Goal: Task Accomplishment & Management: Manage account settings

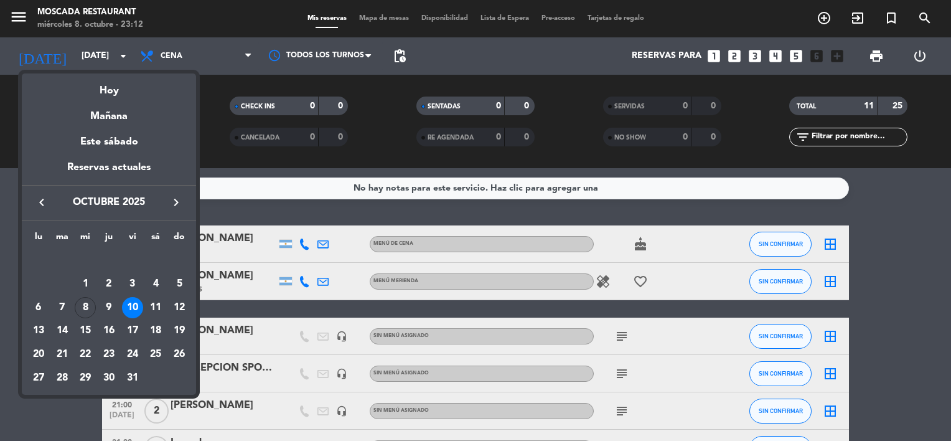
click at [101, 50] on div at bounding box center [475, 220] width 951 height 441
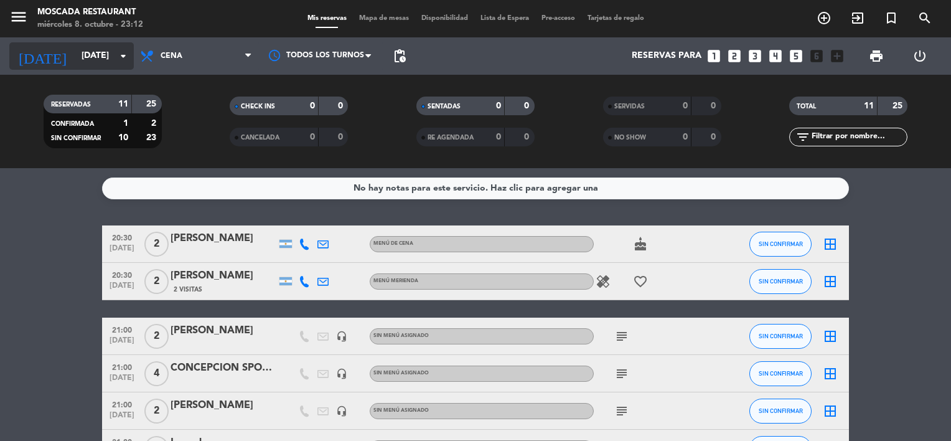
click at [98, 53] on input "[DATE]" at bounding box center [134, 56] width 118 height 22
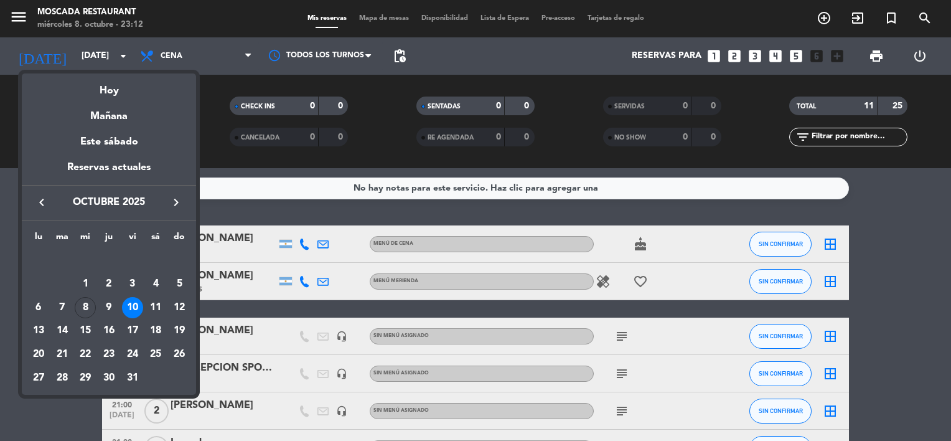
drag, startPoint x: 98, startPoint y: 53, endPoint x: 82, endPoint y: 95, distance: 44.5
click at [82, 96] on div "Hoy" at bounding box center [109, 86] width 174 height 26
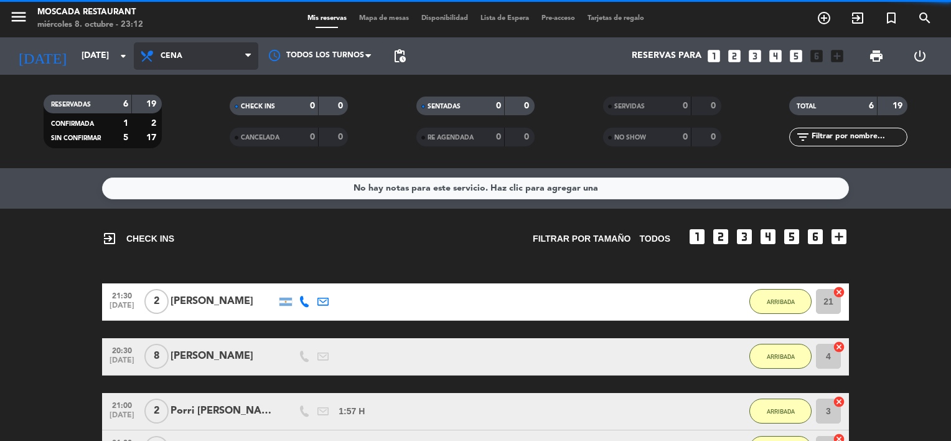
click at [197, 62] on span "Cena" at bounding box center [196, 55] width 124 height 27
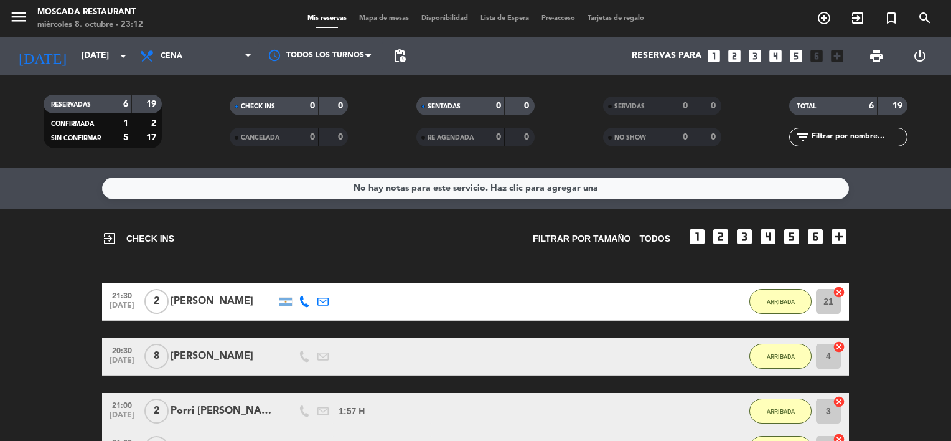
drag, startPoint x: 68, startPoint y: 208, endPoint x: 72, endPoint y: 235, distance: 27.6
click at [68, 209] on div "No hay notas para este servicio. Haz clic para agregar una exit_to_app CHECK IN…" at bounding box center [475, 304] width 951 height 273
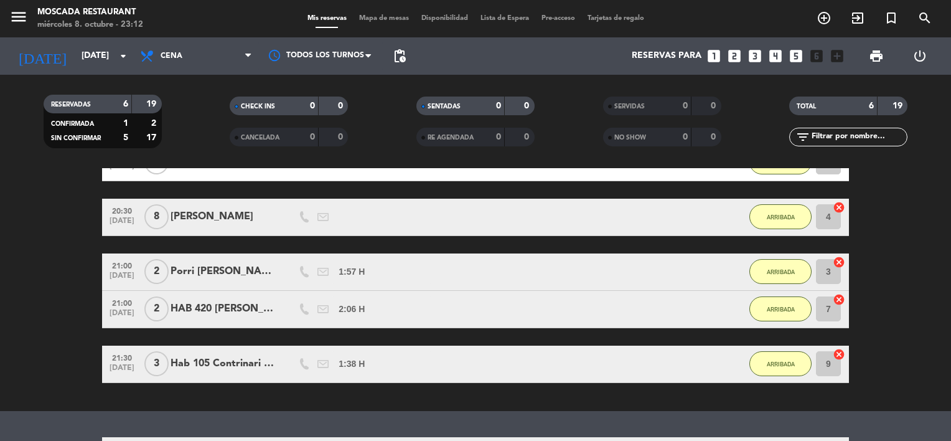
scroll to position [235, 0]
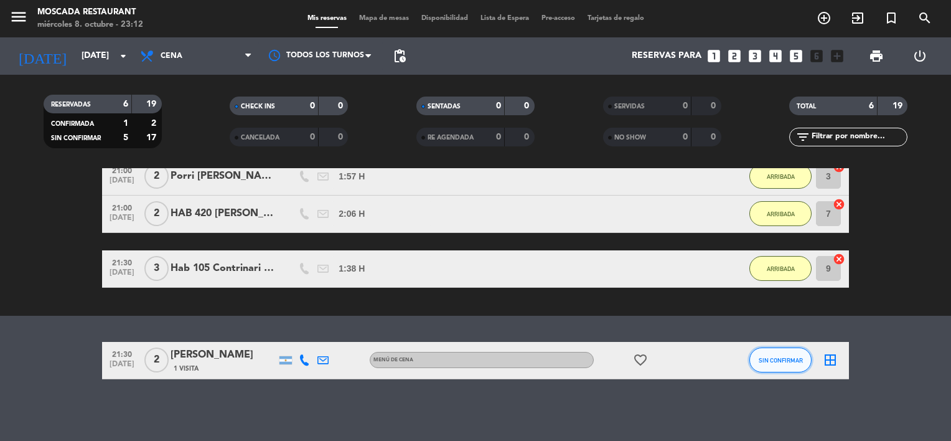
click at [766, 352] on button "SIN CONFIRMAR" at bounding box center [780, 359] width 62 height 25
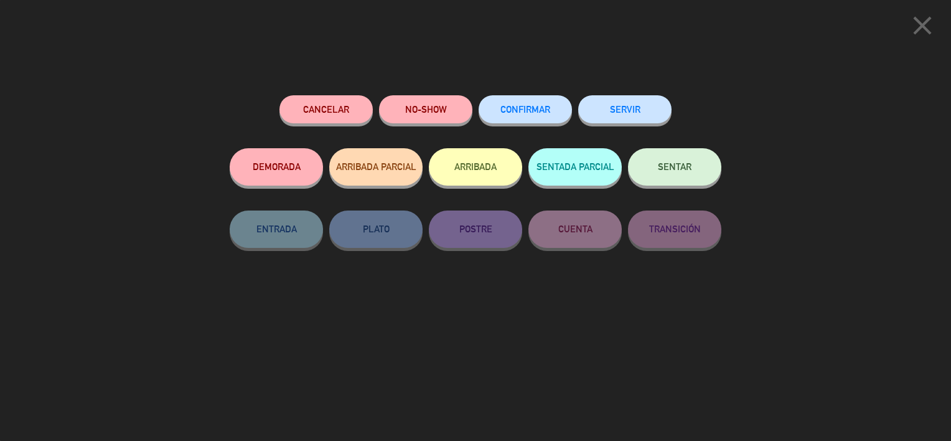
click at [331, 113] on button "Cancelar" at bounding box center [326, 109] width 93 height 28
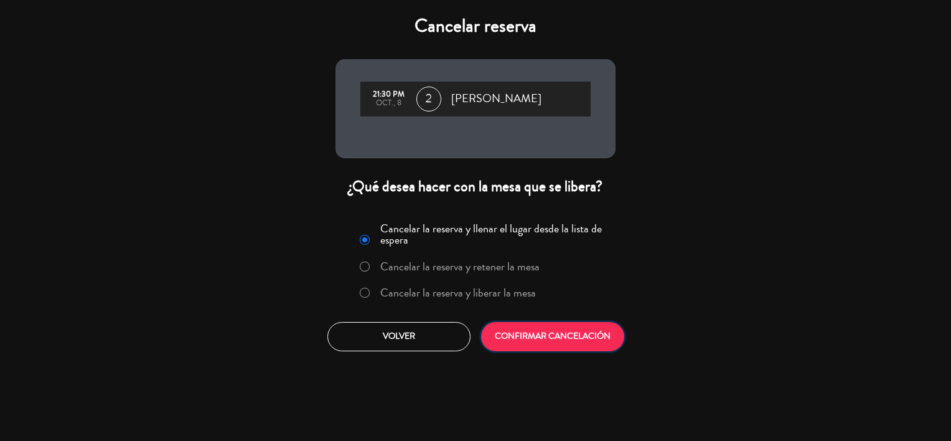
click at [568, 340] on button "CONFIRMAR CANCELACIÓN" at bounding box center [552, 336] width 143 height 29
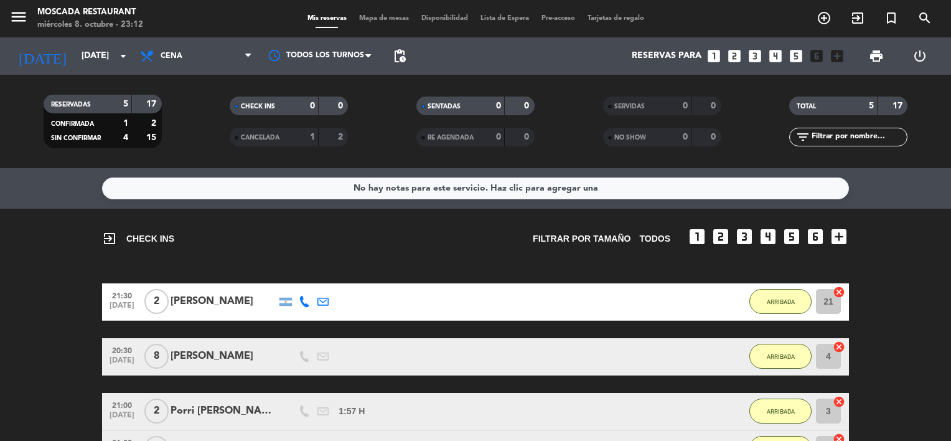
scroll to position [0, 0]
click at [95, 65] on input "[DATE]" at bounding box center [134, 56] width 118 height 22
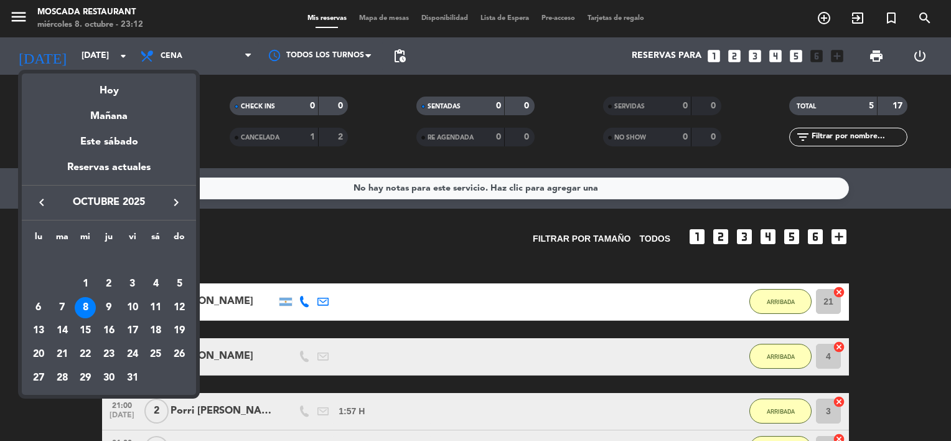
click at [108, 311] on div "9" at bounding box center [108, 307] width 21 height 21
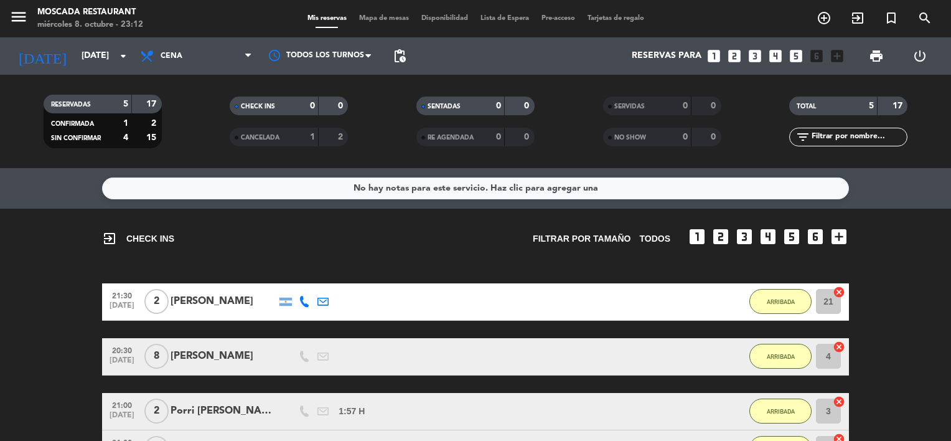
type input "[DEMOGRAPHIC_DATA][DATE]"
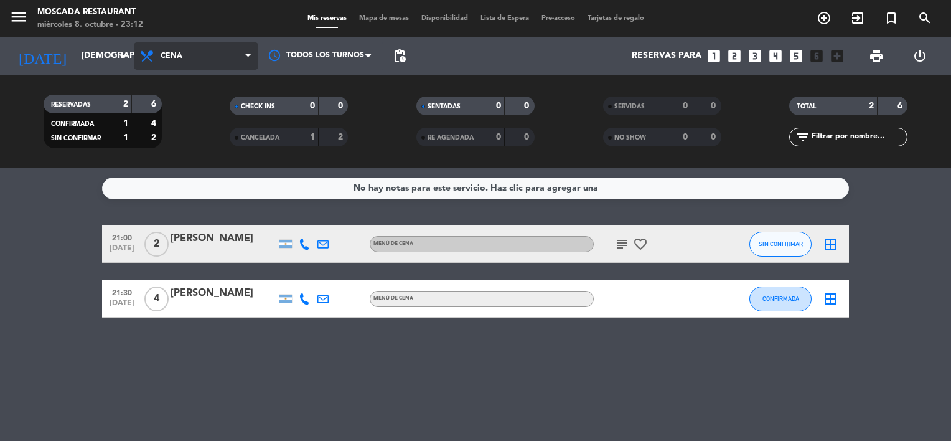
click at [214, 57] on span "Cena" at bounding box center [196, 55] width 124 height 27
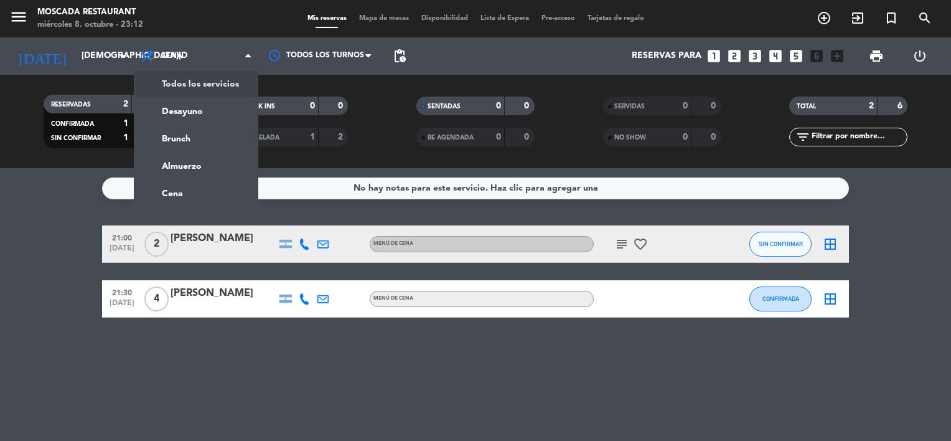
drag, startPoint x: 225, startPoint y: 76, endPoint x: 238, endPoint y: 139, distance: 64.2
click at [225, 77] on div "menu Moscada Restaurant miércoles 8. octubre - 23:12 Mis reservas Mapa de mesas…" at bounding box center [475, 84] width 951 height 168
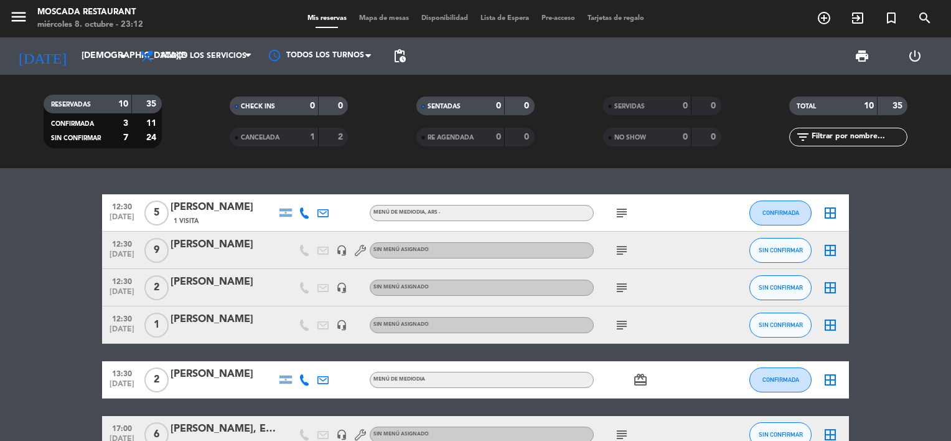
click at [614, 248] on icon "subject" at bounding box center [621, 250] width 15 height 15
click at [627, 204] on div "subject" at bounding box center [650, 212] width 112 height 37
click at [622, 206] on icon "subject" at bounding box center [621, 212] width 15 height 15
click at [153, 204] on span "5" at bounding box center [156, 212] width 24 height 25
click at [159, 222] on span "5" at bounding box center [156, 212] width 24 height 25
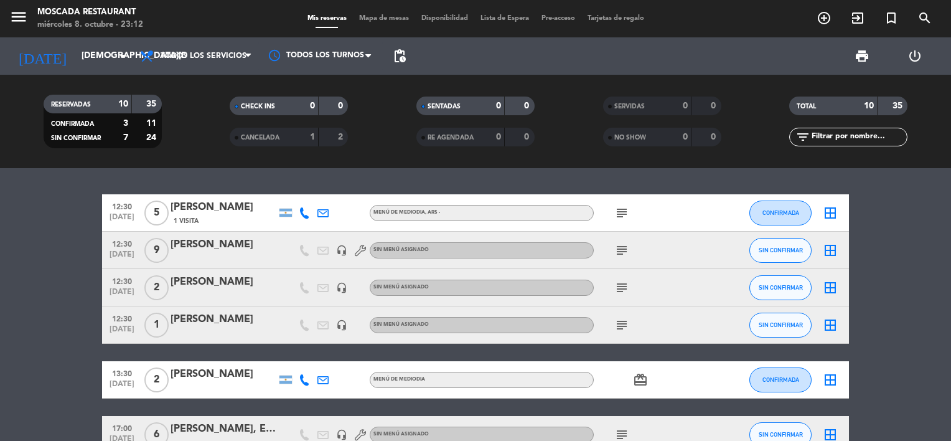
click at [160, 222] on span "5" at bounding box center [156, 212] width 24 height 25
click at [190, 209] on div "[PERSON_NAME]" at bounding box center [224, 207] width 106 height 16
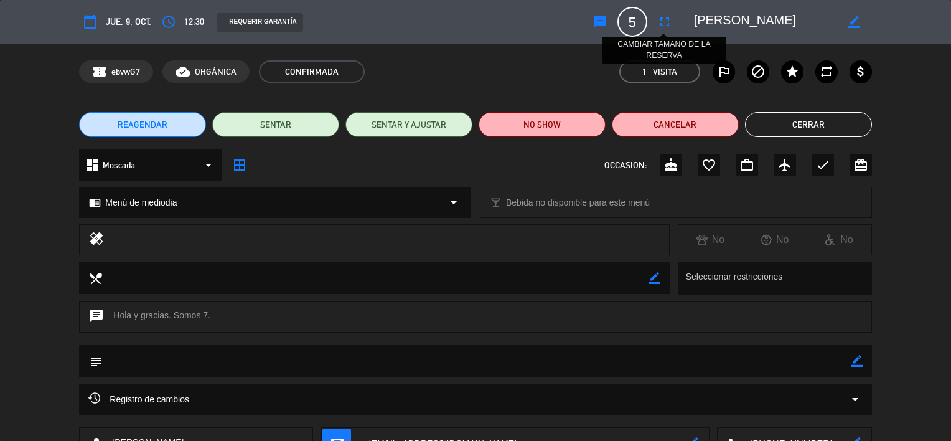
click at [654, 22] on button "fullscreen" at bounding box center [665, 22] width 22 height 22
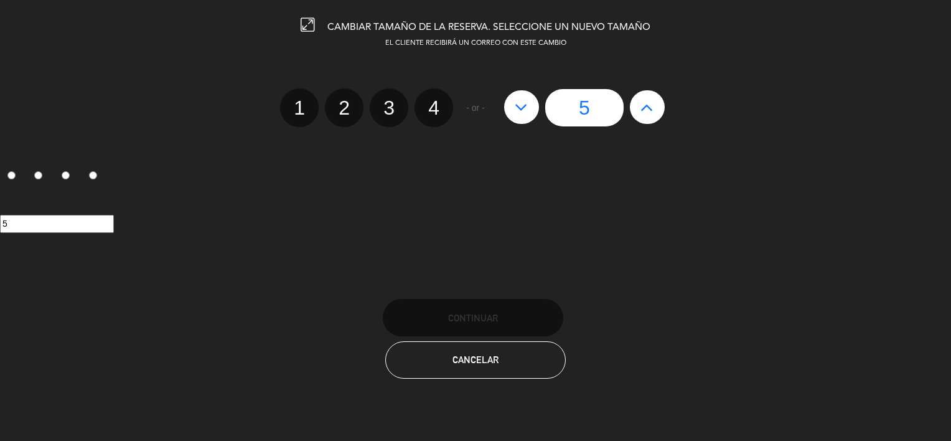
click at [645, 111] on icon at bounding box center [647, 107] width 13 height 20
type input "6"
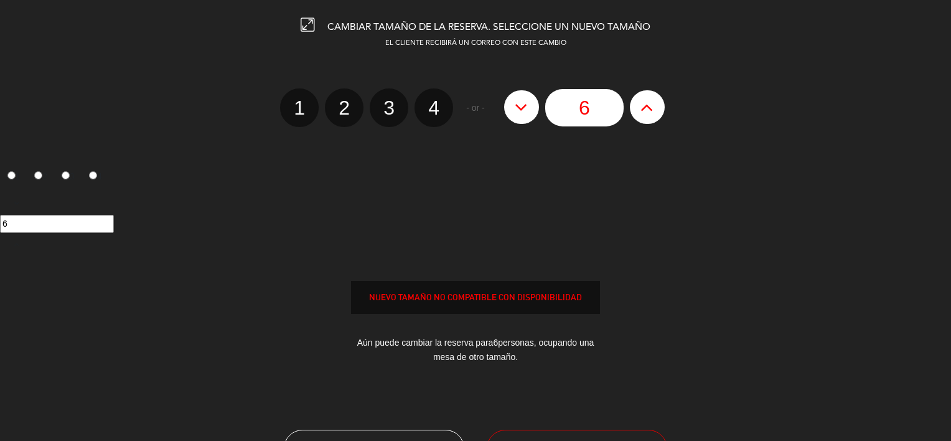
click at [645, 111] on icon at bounding box center [647, 107] width 13 height 20
type input "7"
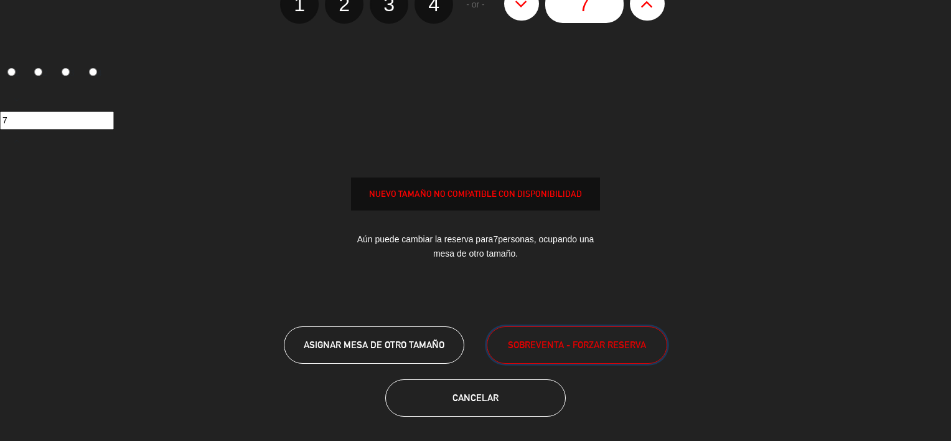
click at [632, 341] on span "SOBREVENTA - FORZAR RESERVA" at bounding box center [577, 344] width 138 height 14
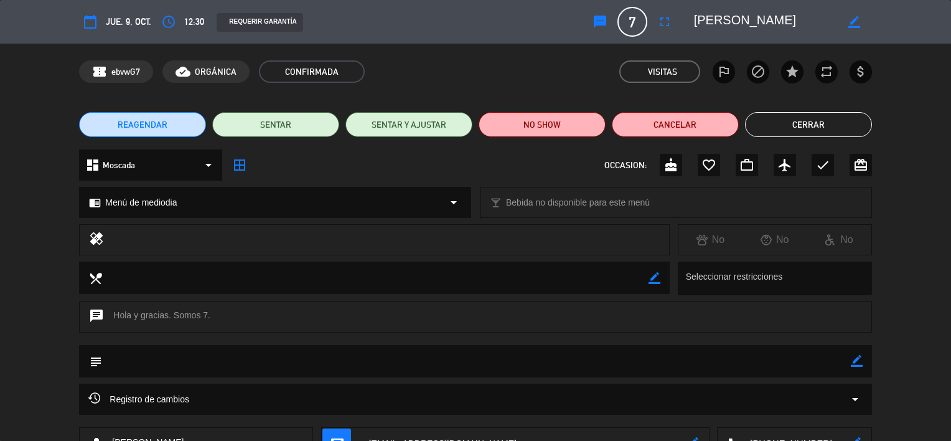
click at [827, 130] on button "Cerrar" at bounding box center [808, 124] width 127 height 25
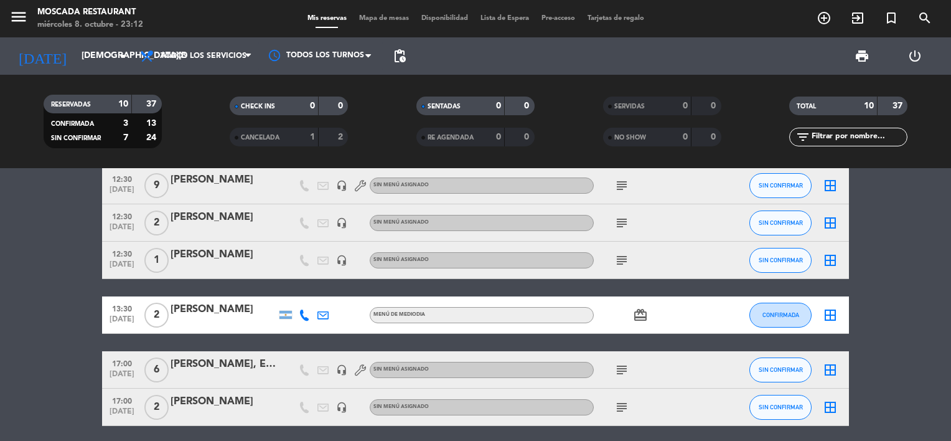
scroll to position [0, 0]
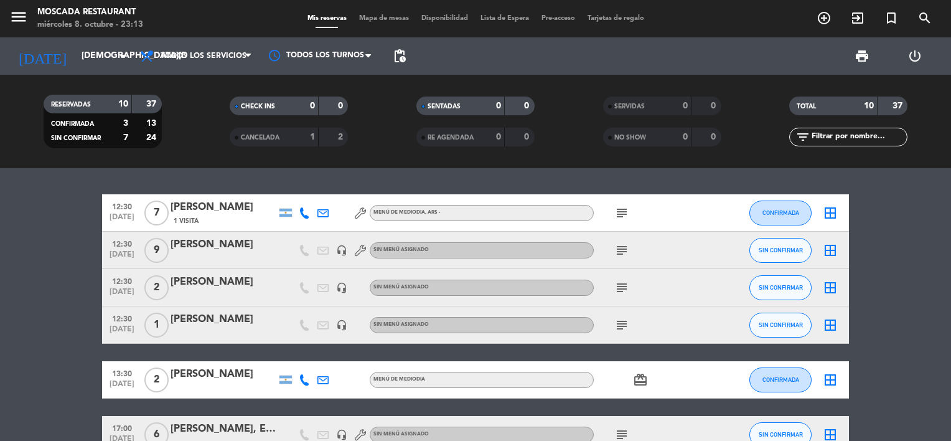
click at [390, 19] on span "Mapa de mesas" at bounding box center [384, 18] width 62 height 7
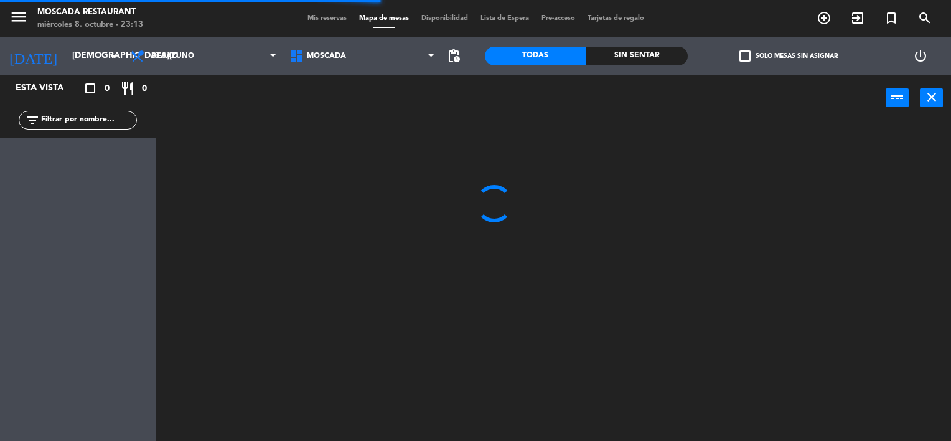
click at [756, 54] on label "check_box_outline_blank Solo mesas sin asignar" at bounding box center [789, 55] width 98 height 11
click at [789, 56] on input "check_box_outline_blank Solo mesas sin asignar" at bounding box center [789, 56] width 0 height 0
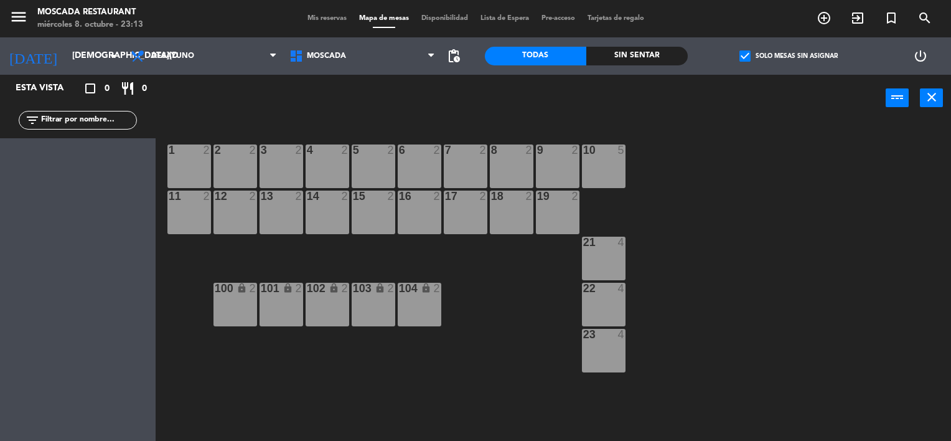
click at [792, 54] on label "check_box Solo mesas sin asignar" at bounding box center [789, 55] width 98 height 11
click at [789, 56] on input "check_box Solo mesas sin asignar" at bounding box center [789, 56] width 0 height 0
click at [185, 53] on span "Desayuno" at bounding box center [172, 56] width 43 height 9
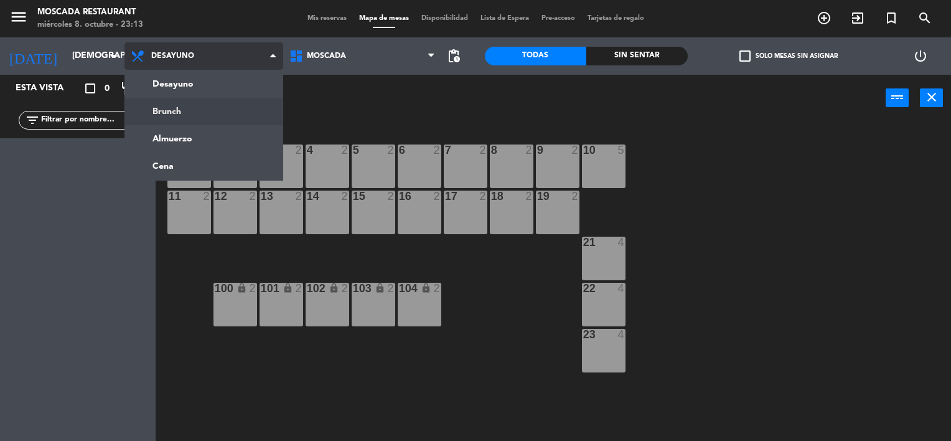
click at [202, 101] on ng-component "menu Moscada Restaurant miércoles 8. octubre - 23:13 Mis reservas Mapa de mesas…" at bounding box center [475, 220] width 951 height 441
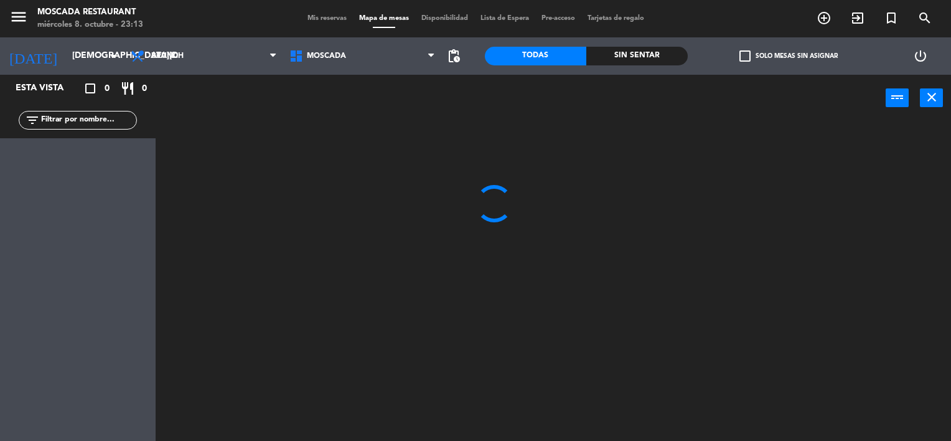
click at [770, 54] on label "check_box_outline_blank Solo mesas sin asignar" at bounding box center [789, 55] width 98 height 11
click at [789, 56] on input "check_box_outline_blank Solo mesas sin asignar" at bounding box center [789, 56] width 0 height 0
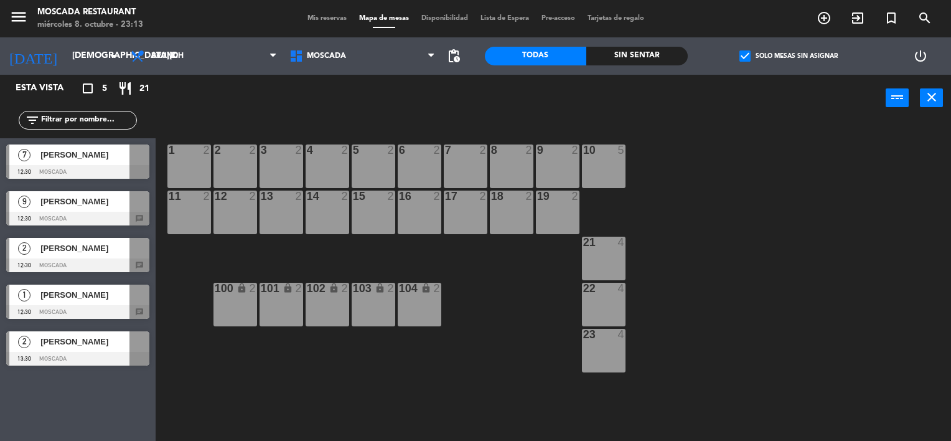
click at [120, 229] on div "9 [PERSON_NAME] 12:30 Moscada chat" at bounding box center [78, 208] width 156 height 47
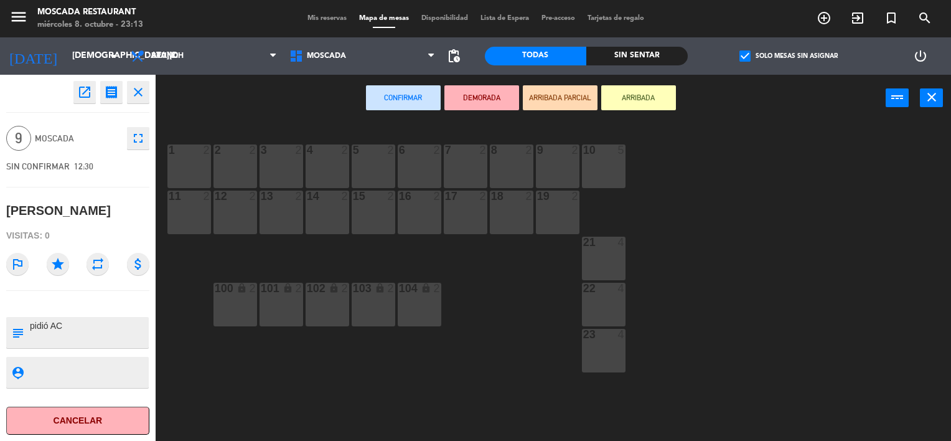
click at [456, 174] on div "7 2" at bounding box center [466, 166] width 44 height 44
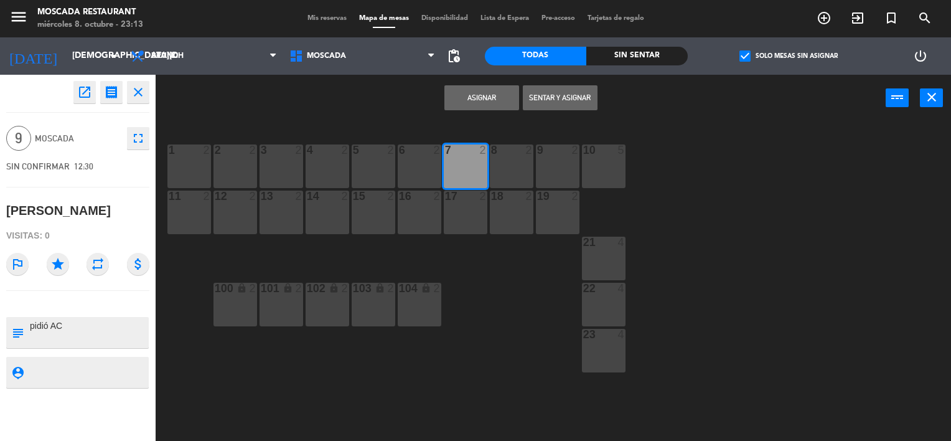
click at [490, 172] on div "8 2" at bounding box center [512, 166] width 44 height 44
click at [428, 169] on div "6 2" at bounding box center [420, 166] width 44 height 44
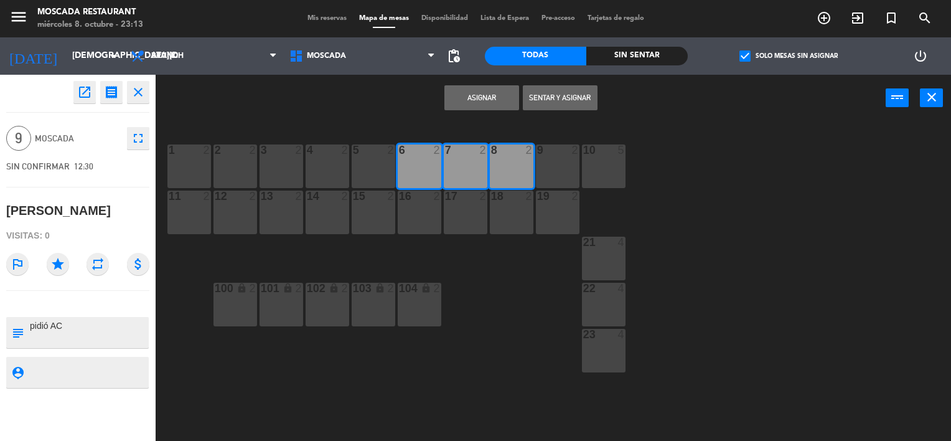
click at [473, 205] on div "17 2" at bounding box center [466, 212] width 44 height 44
drag, startPoint x: 492, startPoint y: 204, endPoint x: 543, endPoint y: 204, distance: 51.0
click at [497, 204] on div "18 2" at bounding box center [512, 212] width 44 height 44
click at [543, 204] on div "19 2" at bounding box center [558, 212] width 44 height 44
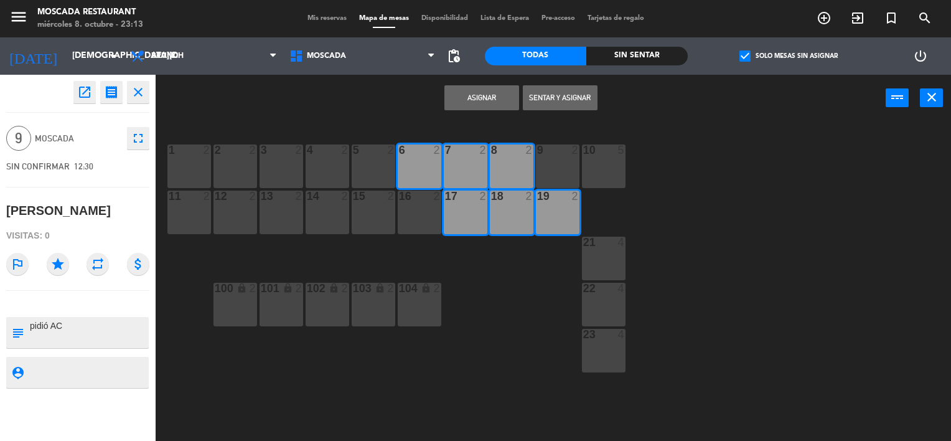
click at [481, 101] on button "Asignar" at bounding box center [481, 97] width 75 height 25
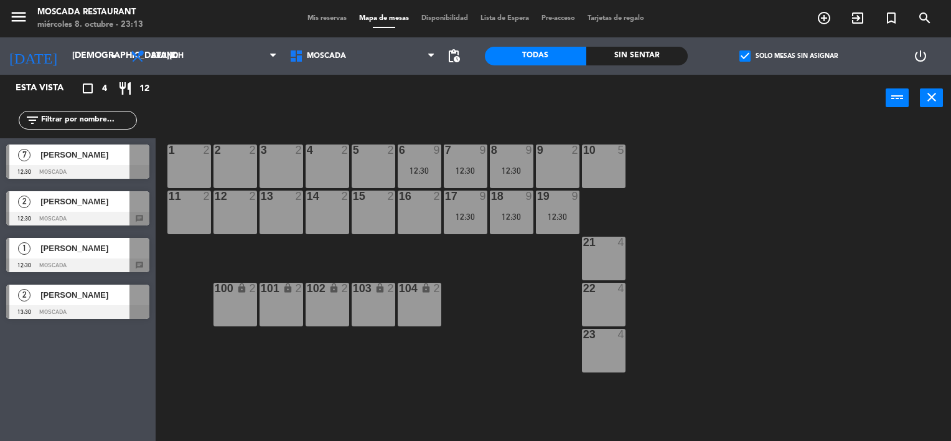
click at [95, 159] on span "[PERSON_NAME]" at bounding box center [84, 154] width 89 height 13
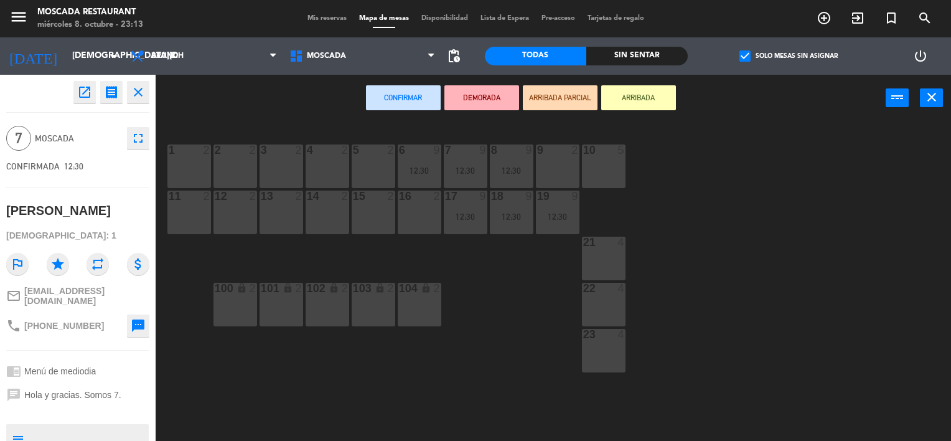
click at [329, 169] on div "4 2" at bounding box center [328, 166] width 44 height 44
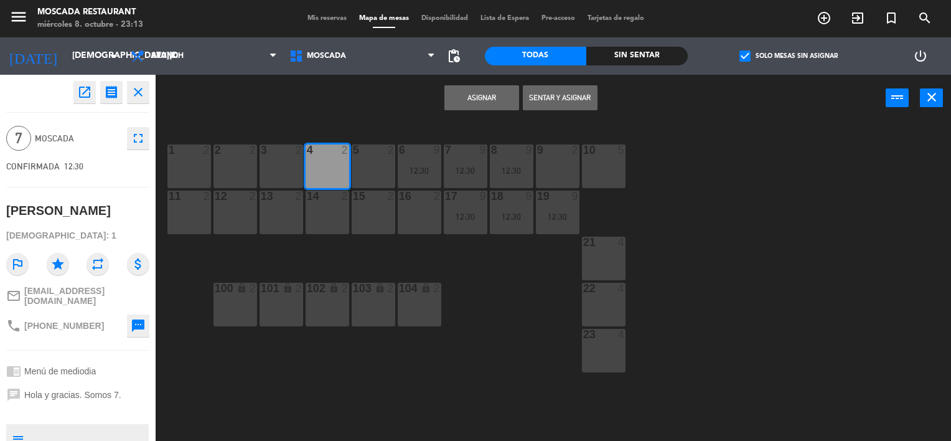
click at [369, 162] on div "5 2" at bounding box center [374, 166] width 44 height 44
click at [342, 207] on div "14 2" at bounding box center [328, 212] width 44 height 44
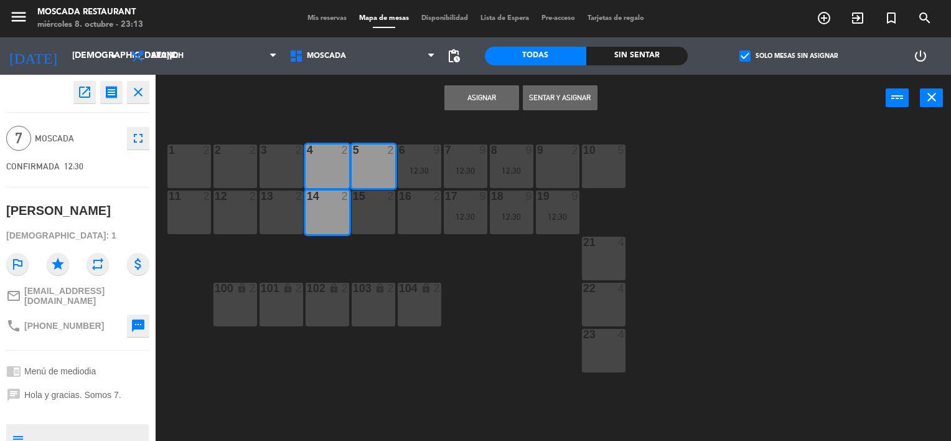
click at [374, 207] on div "15 2" at bounding box center [374, 212] width 44 height 44
click at [321, 212] on div "14 2" at bounding box center [328, 212] width 44 height 44
click at [408, 209] on div "16 2" at bounding box center [420, 212] width 44 height 44
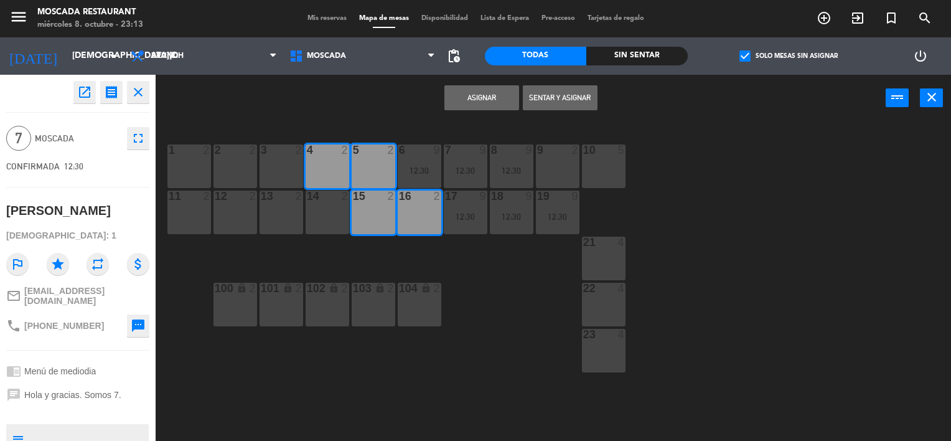
click at [417, 218] on div "16 2" at bounding box center [420, 212] width 44 height 44
click at [322, 209] on div "14 2" at bounding box center [328, 212] width 44 height 44
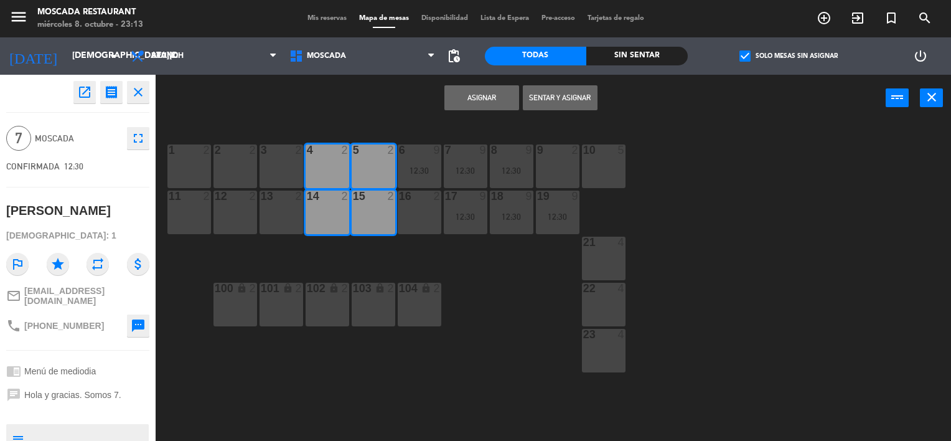
click at [341, 218] on div "14 2" at bounding box center [328, 212] width 44 height 44
drag, startPoint x: 420, startPoint y: 215, endPoint x: 425, endPoint y: 230, distance: 15.2
click at [421, 214] on div "16 2" at bounding box center [420, 212] width 44 height 44
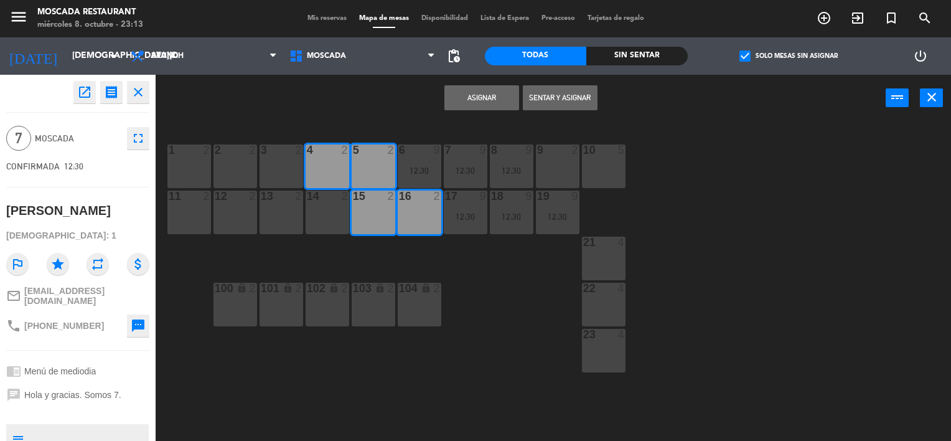
drag, startPoint x: 492, startPoint y: 97, endPoint x: 484, endPoint y: 92, distance: 10.0
click at [491, 96] on button "Asignar" at bounding box center [481, 97] width 75 height 25
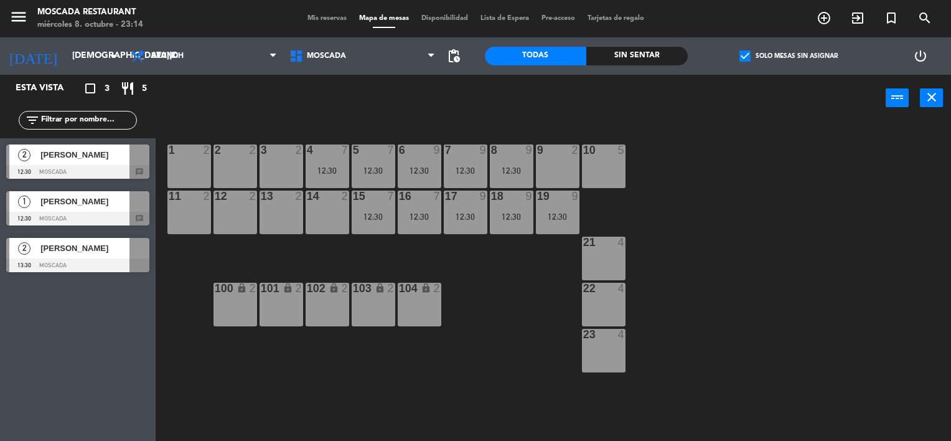
click at [748, 57] on span "check_box" at bounding box center [745, 55] width 11 height 11
click at [789, 56] on input "check_box Solo mesas sin asignar" at bounding box center [789, 56] width 0 height 0
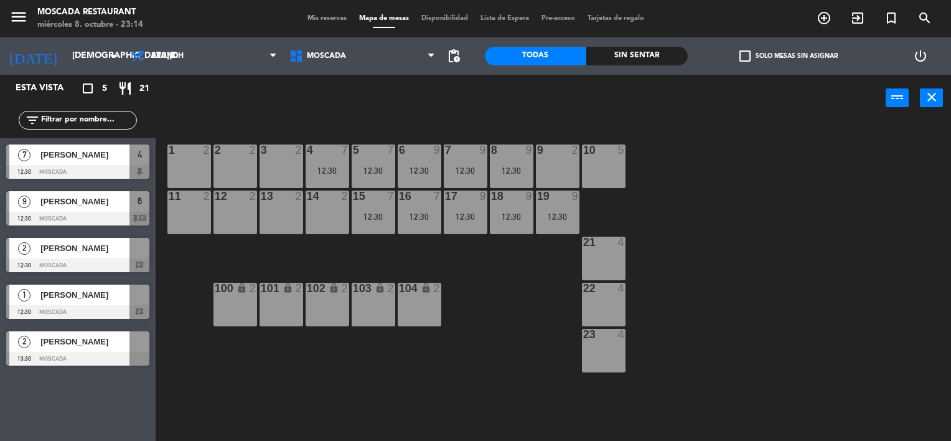
click at [324, 4] on div "menu Moscada Restaurant miércoles 8. octubre - 23:14 Mis reservas Mapa de mesas…" at bounding box center [475, 18] width 951 height 37
click at [324, 10] on div "menu Moscada Restaurant miércoles 8. octubre - 23:14 Mis reservas Mapa de mesas…" at bounding box center [475, 18] width 951 height 37
click at [324, 17] on span "Mis reservas" at bounding box center [327, 18] width 52 height 7
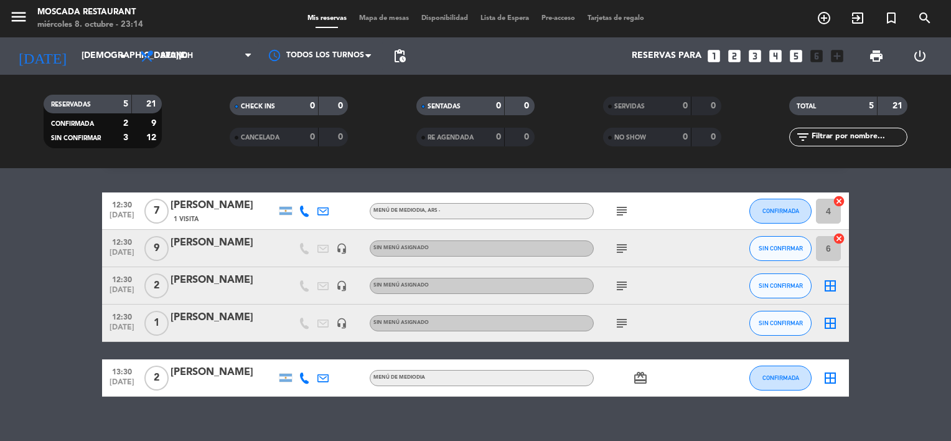
scroll to position [50, 0]
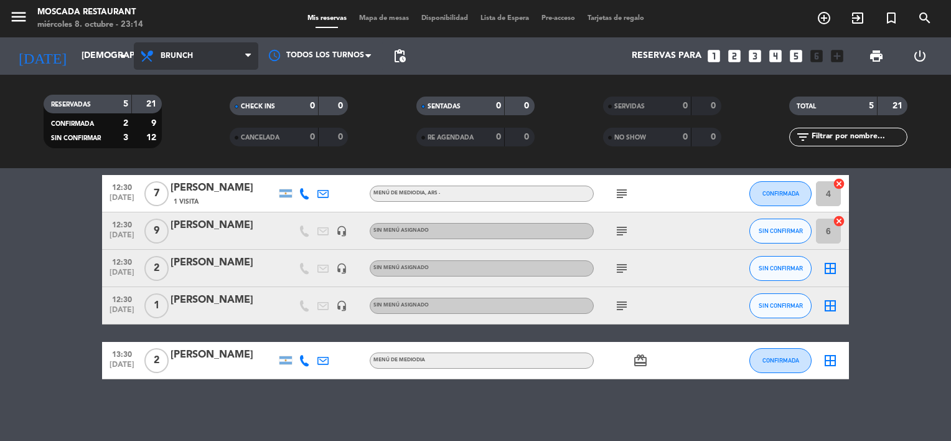
click at [256, 60] on span at bounding box center [251, 56] width 12 height 12
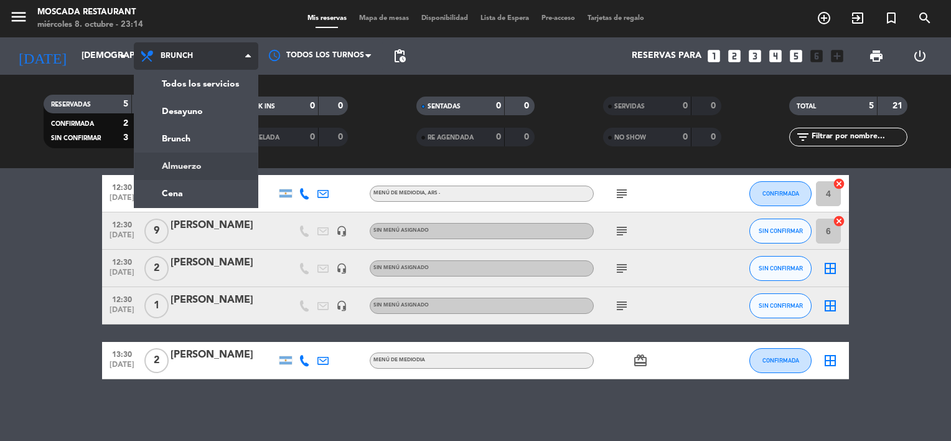
click at [250, 162] on div "menu Moscada Restaurant miércoles 8. octubre - 23:14 Mis reservas Mapa de mesas…" at bounding box center [475, 84] width 951 height 168
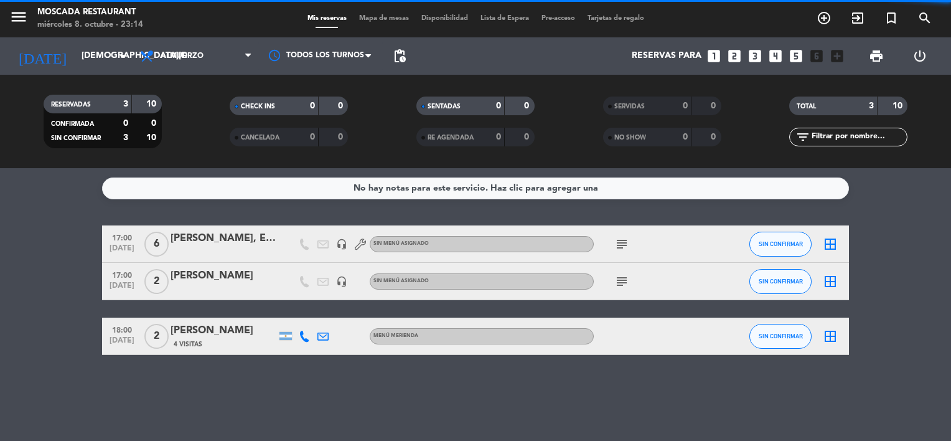
scroll to position [0, 0]
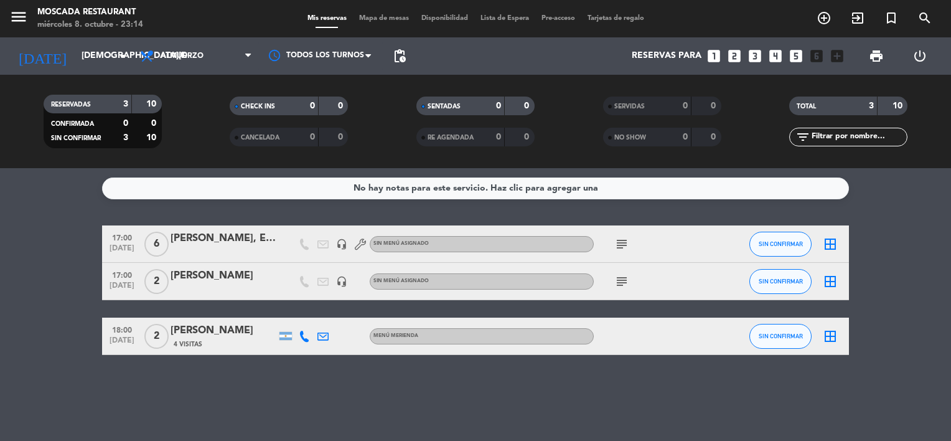
click at [617, 240] on icon "subject" at bounding box center [621, 244] width 15 height 15
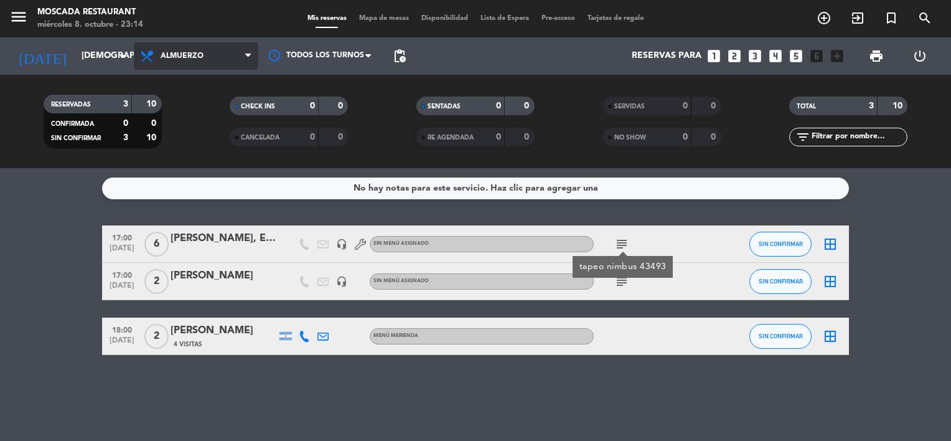
click at [198, 55] on span "Almuerzo" at bounding box center [182, 56] width 43 height 9
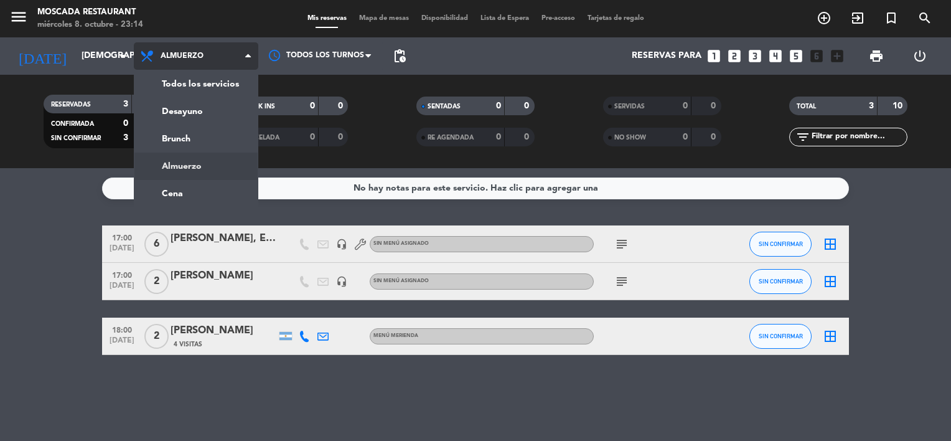
click at [202, 147] on div "menu Moscada Restaurant miércoles 8. octubre - 23:14 Mis reservas Mapa de mesas…" at bounding box center [475, 84] width 951 height 168
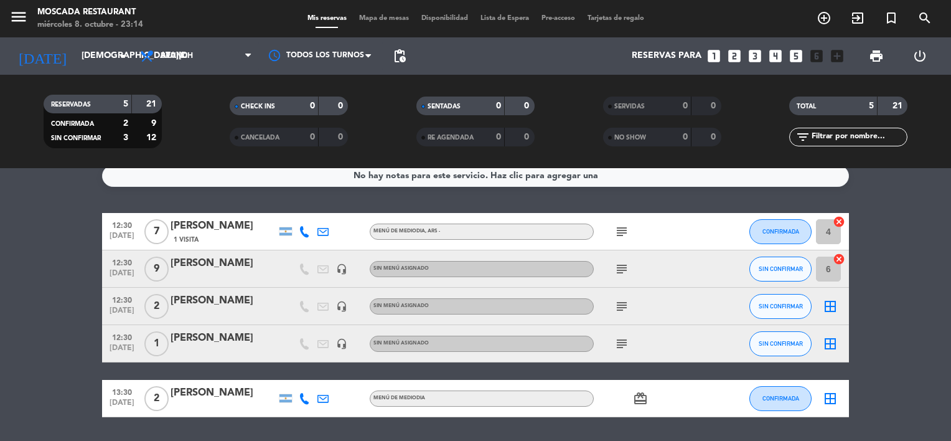
scroll to position [50, 0]
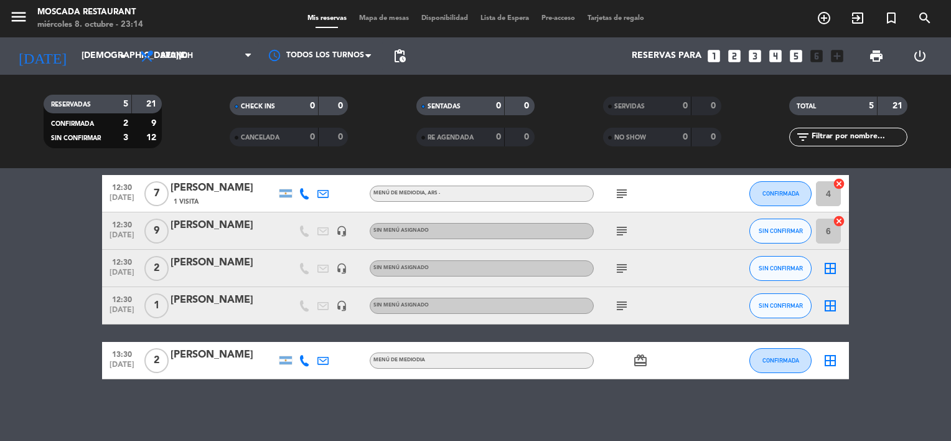
click at [832, 266] on icon "border_all" at bounding box center [830, 268] width 15 height 15
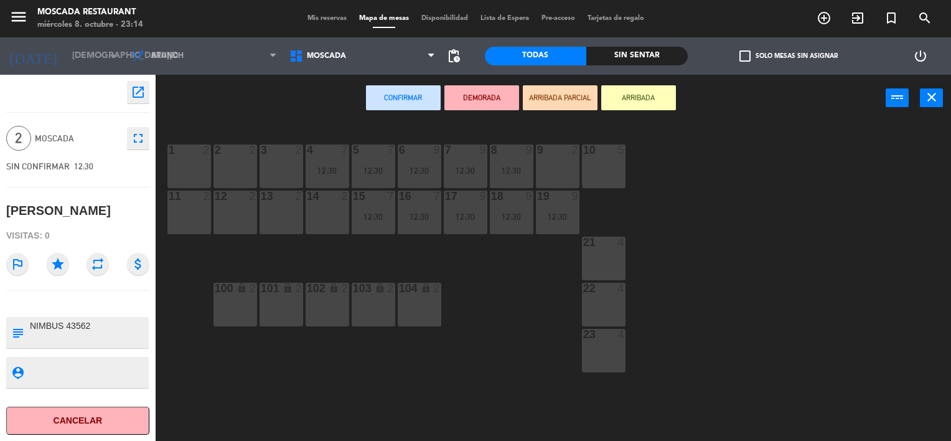
click at [277, 159] on div "3 2" at bounding box center [282, 166] width 44 height 44
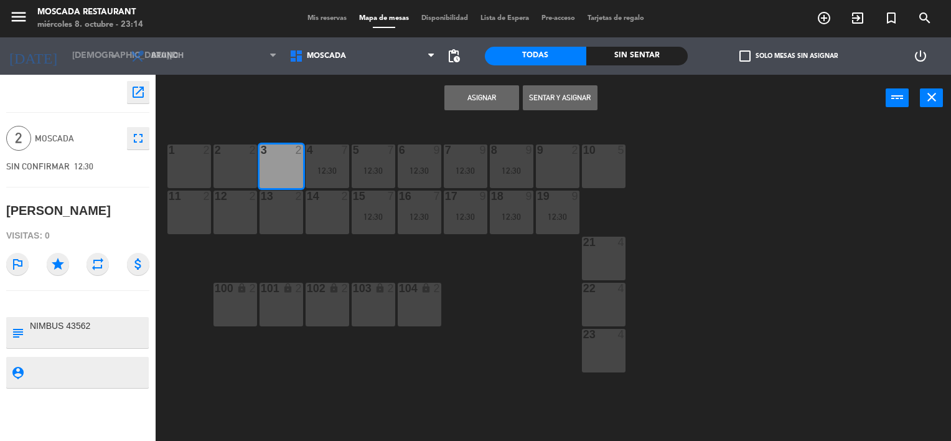
click at [476, 98] on button "Asignar" at bounding box center [481, 97] width 75 height 25
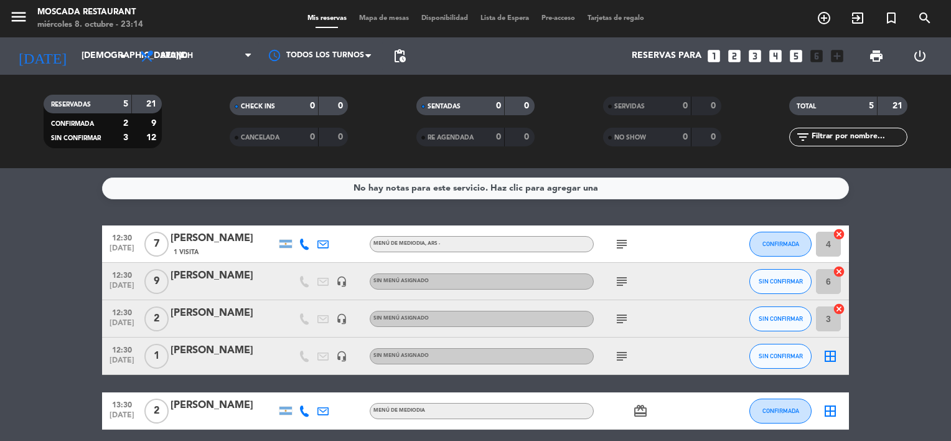
click at [824, 355] on icon "border_all" at bounding box center [830, 356] width 15 height 15
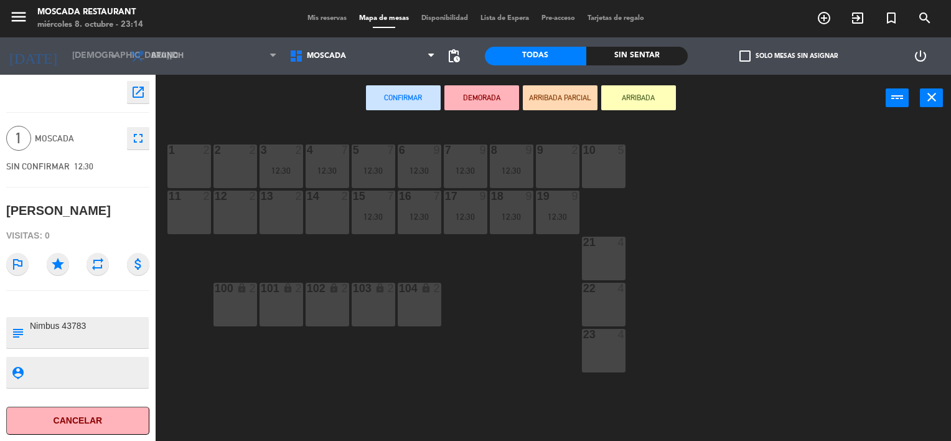
click at [245, 164] on div "2 2" at bounding box center [236, 166] width 44 height 44
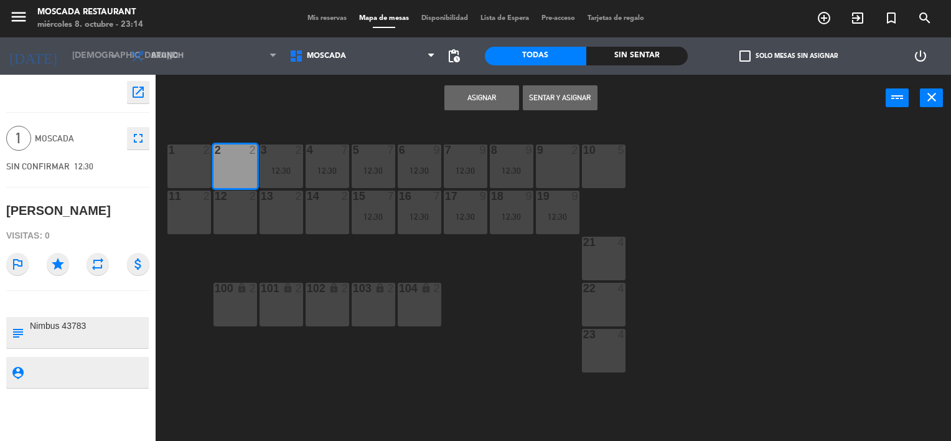
click at [471, 89] on button "Asignar" at bounding box center [481, 97] width 75 height 25
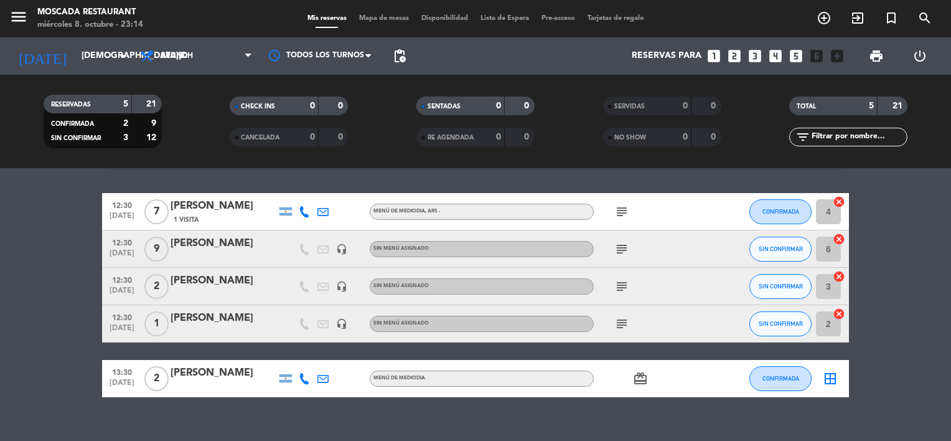
scroll to position [50, 0]
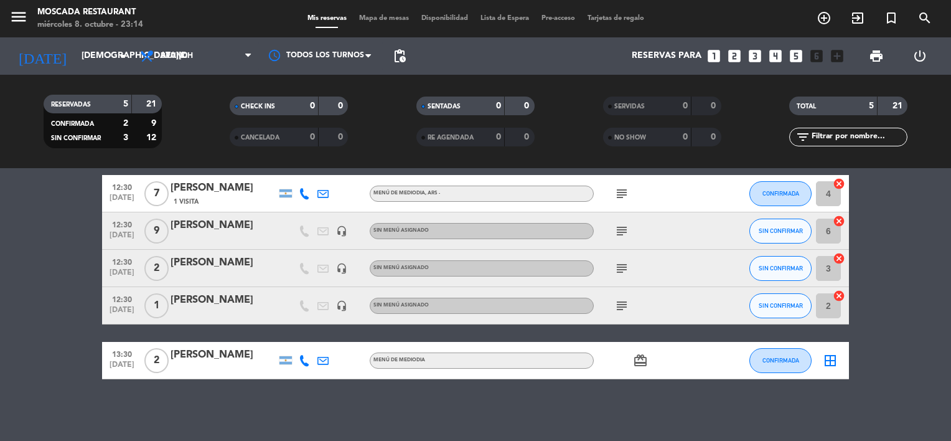
click at [838, 360] on div "border_all" at bounding box center [830, 360] width 37 height 37
click at [823, 364] on icon "border_all" at bounding box center [830, 360] width 15 height 15
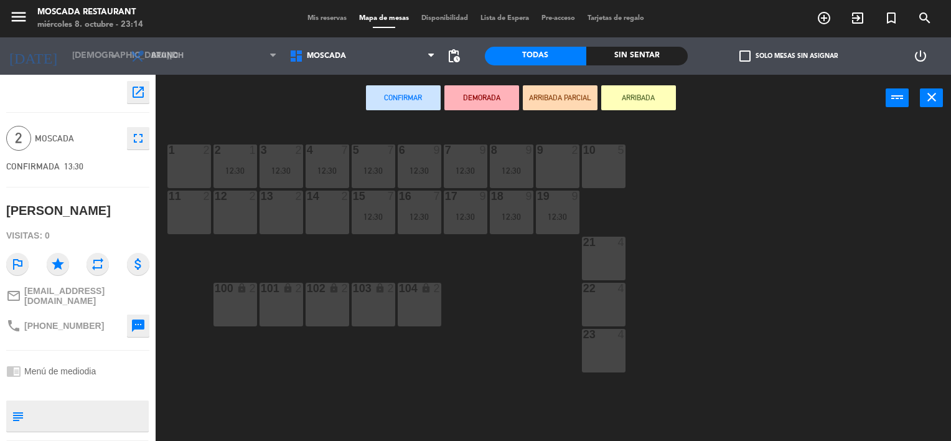
click at [561, 158] on div "9 2" at bounding box center [558, 166] width 44 height 44
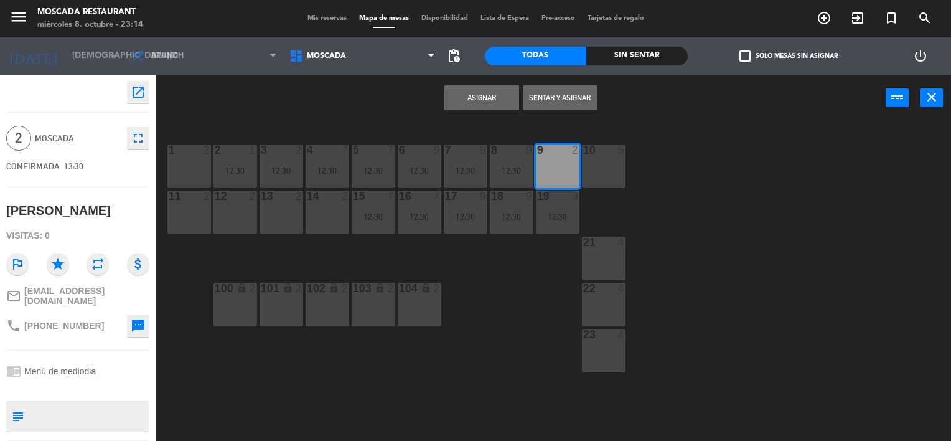
click at [484, 97] on button "Asignar" at bounding box center [481, 97] width 75 height 25
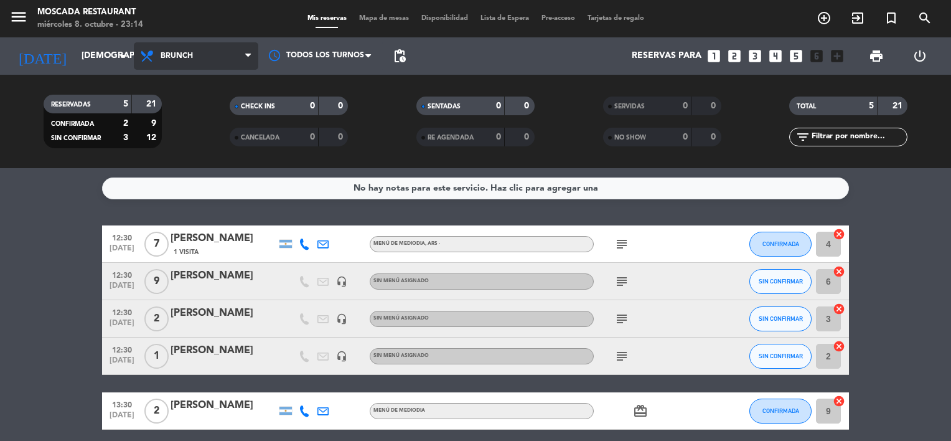
click at [234, 59] on span "Brunch" at bounding box center [196, 55] width 124 height 27
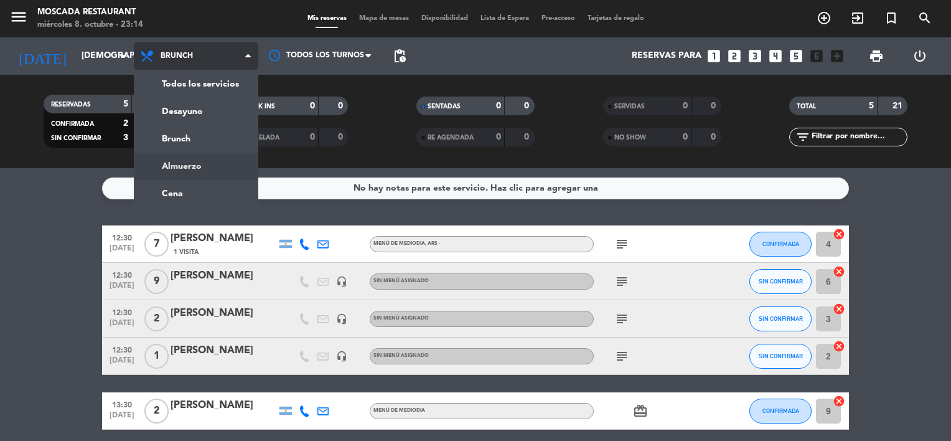
click at [208, 172] on ng-component "menu Moscada Restaurant miércoles 8. octubre - 23:14 Mis reservas Mapa de mesas…" at bounding box center [475, 220] width 951 height 441
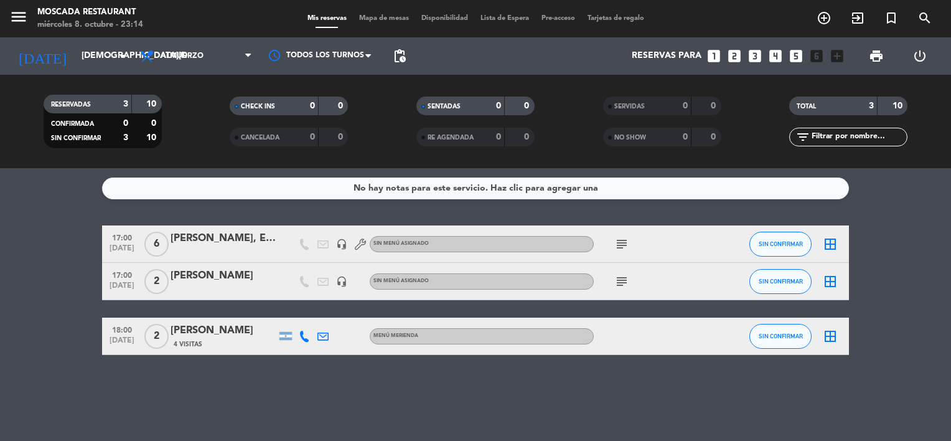
click at [824, 241] on icon "border_all" at bounding box center [830, 244] width 15 height 15
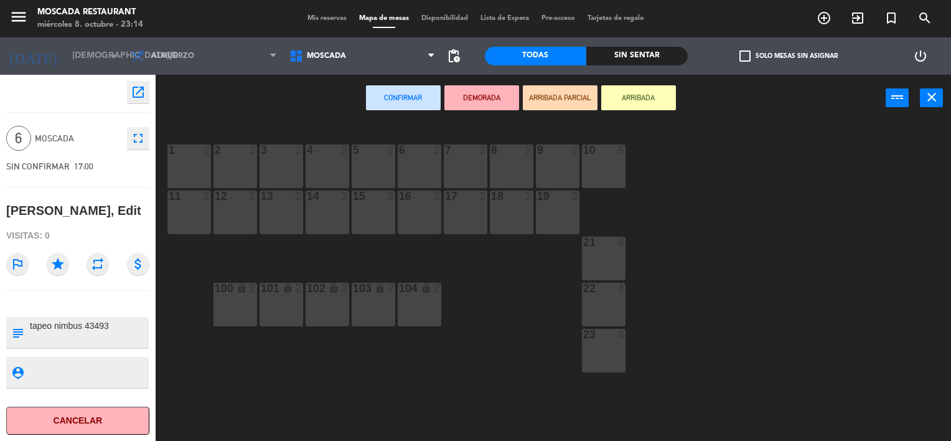
click at [507, 165] on div "8 2" at bounding box center [512, 166] width 44 height 44
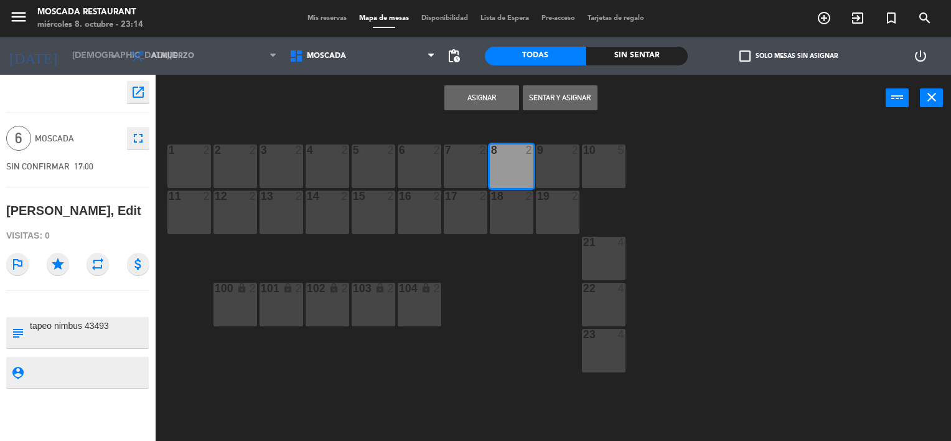
click at [514, 196] on div at bounding box center [511, 195] width 21 height 11
click at [549, 196] on div at bounding box center [557, 195] width 21 height 11
click at [507, 96] on button "Asignar" at bounding box center [481, 97] width 75 height 25
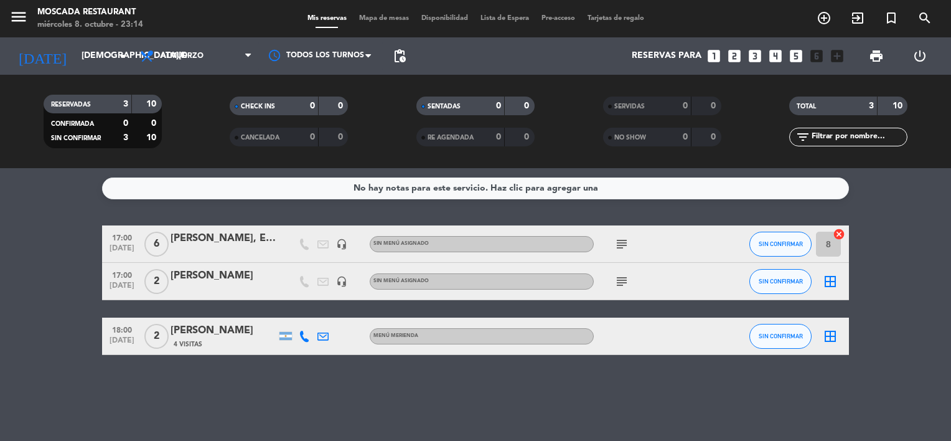
click at [825, 286] on icon "border_all" at bounding box center [830, 281] width 15 height 15
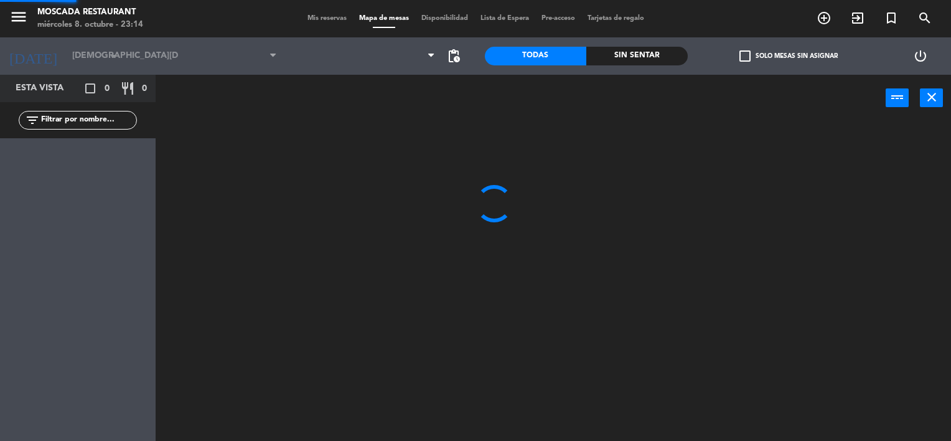
click at [827, 286] on div at bounding box center [558, 281] width 786 height 319
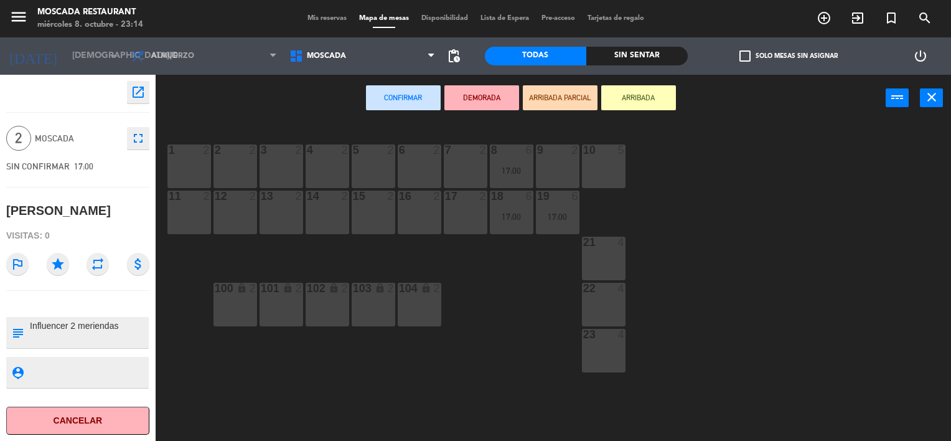
click at [247, 149] on div "2" at bounding box center [255, 149] width 21 height 11
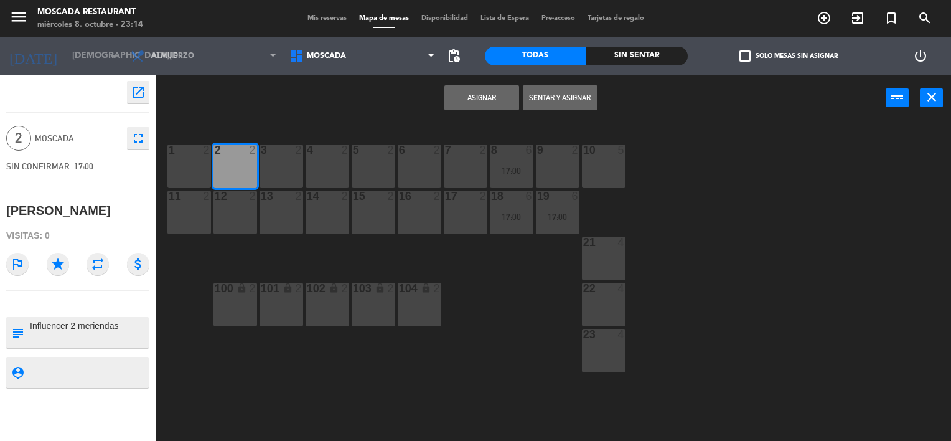
click at [471, 88] on button "Asignar" at bounding box center [481, 97] width 75 height 25
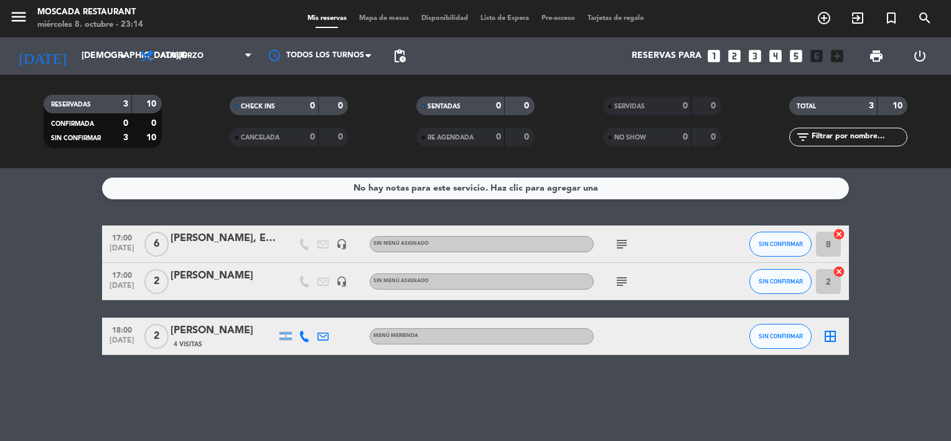
click at [838, 334] on div "border_all" at bounding box center [830, 335] width 37 height 37
click at [829, 339] on icon "border_all" at bounding box center [830, 336] width 15 height 15
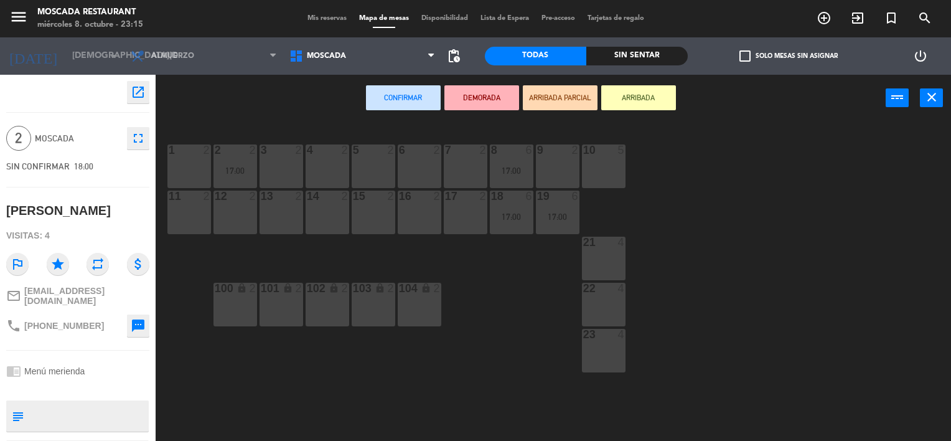
click at [327, 169] on div "4 2" at bounding box center [328, 166] width 44 height 44
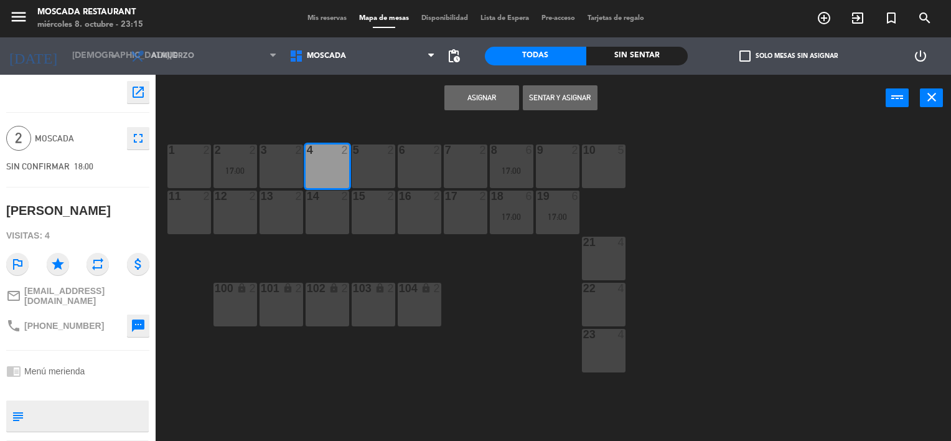
click at [472, 94] on button "Asignar" at bounding box center [481, 97] width 75 height 25
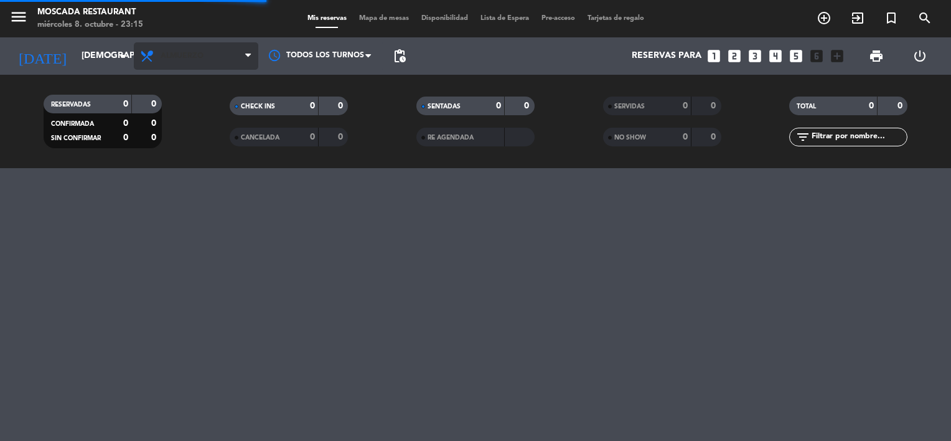
click at [175, 66] on span "Almuerzo" at bounding box center [196, 55] width 124 height 27
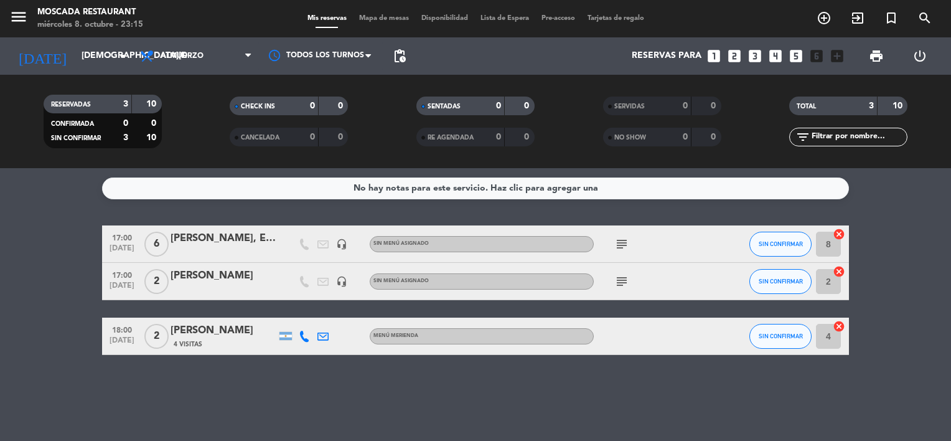
drag, startPoint x: 209, startPoint y: 92, endPoint x: 209, endPoint y: 70, distance: 22.4
click at [209, 92] on div "CHECK INS 0 0 CANCELADA 0 0" at bounding box center [289, 121] width 187 height 68
click at [209, 70] on div "Todos los servicios Desayuno Brunch Almuerzo Cena Almuerzo Todos los servicios …" at bounding box center [196, 55] width 124 height 37
click at [209, 68] on span "Almuerzo" at bounding box center [196, 55] width 124 height 27
click at [225, 197] on ng-component "menu Moscada Restaurant miércoles 8. octubre - 23:15 Mis reservas Mapa de mesas…" at bounding box center [475, 220] width 951 height 441
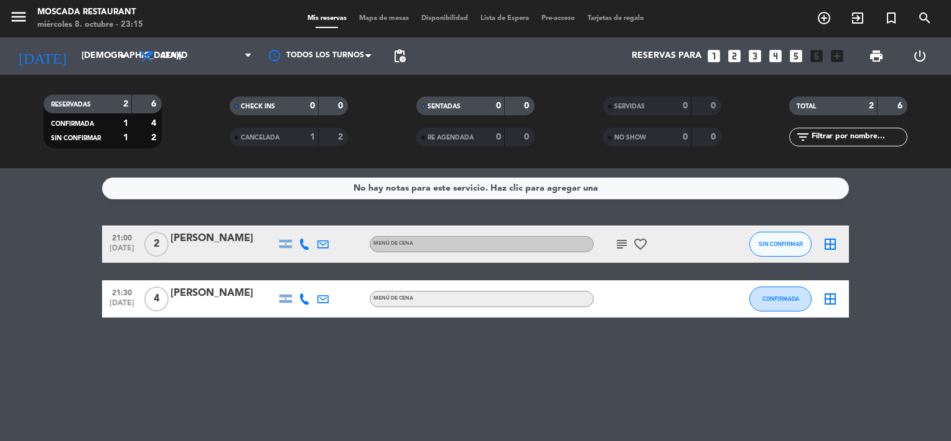
click at [831, 296] on icon "border_all" at bounding box center [830, 298] width 15 height 15
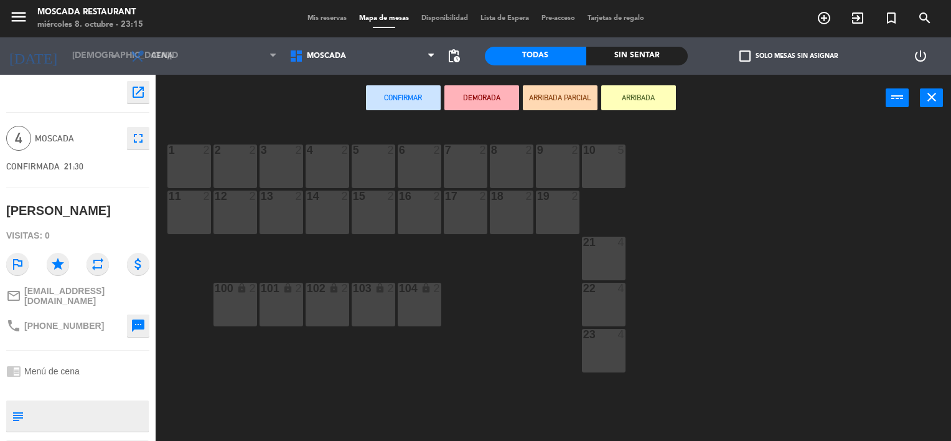
click at [620, 176] on div "10 5" at bounding box center [604, 166] width 44 height 44
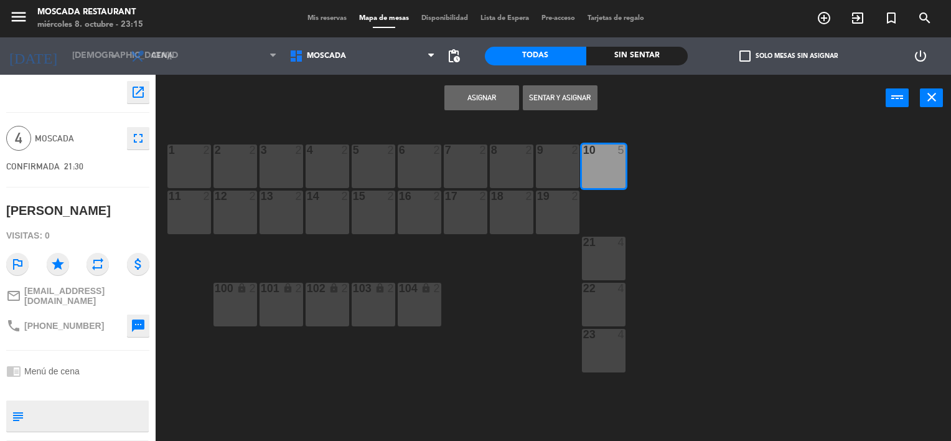
click at [466, 86] on button "Asignar" at bounding box center [481, 97] width 75 height 25
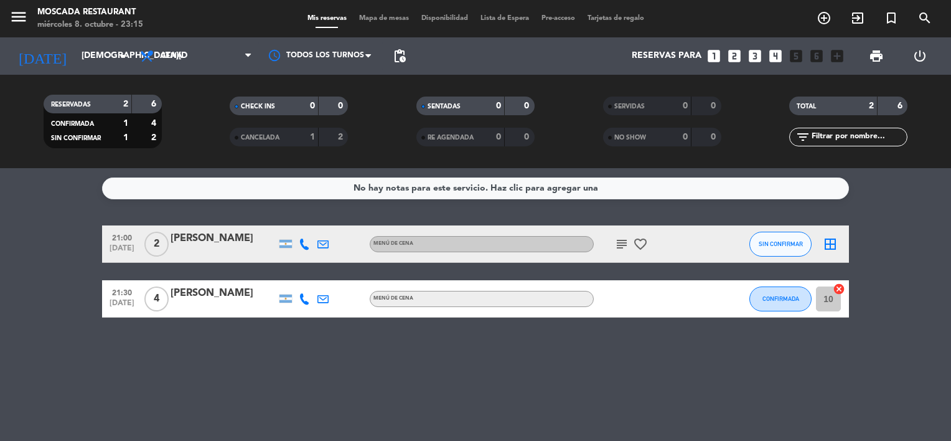
click at [828, 241] on icon "border_all" at bounding box center [830, 244] width 15 height 15
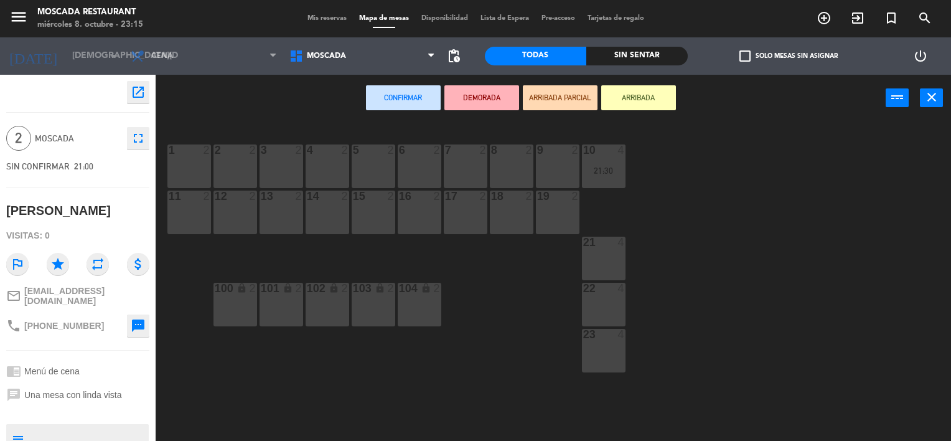
click at [565, 154] on div at bounding box center [557, 149] width 21 height 11
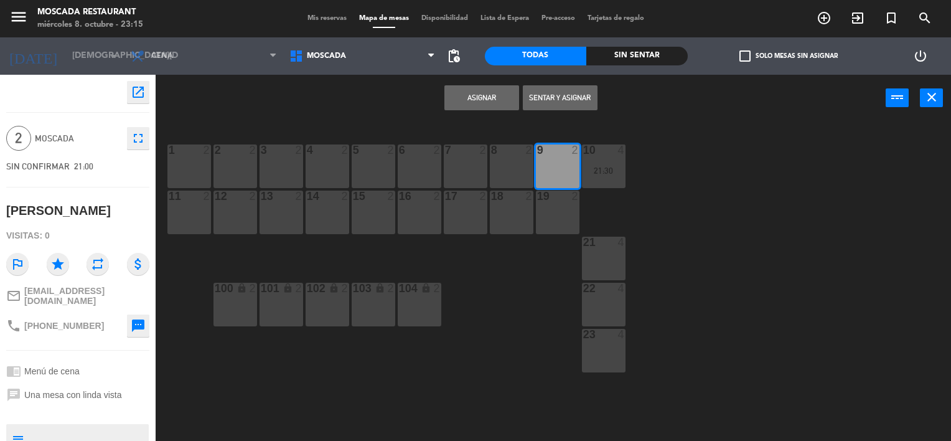
click at [477, 92] on button "Asignar" at bounding box center [481, 97] width 75 height 25
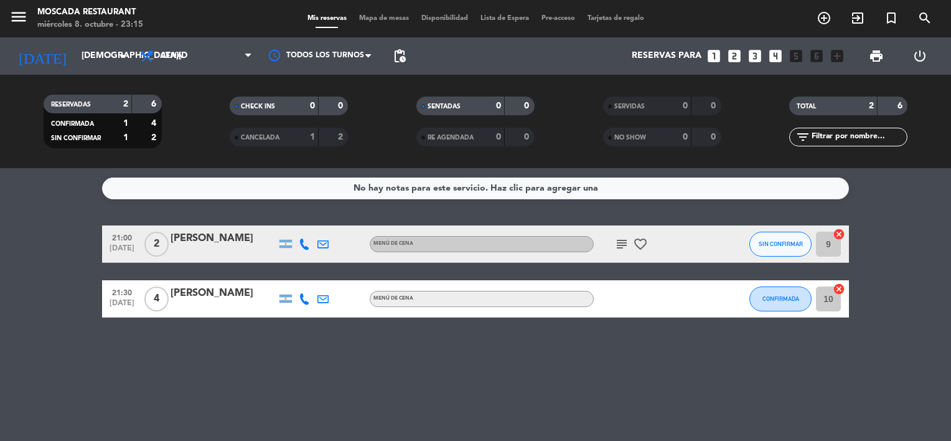
click at [619, 247] on icon "subject" at bounding box center [621, 244] width 15 height 15
click at [636, 250] on icon "favorite_border" at bounding box center [640, 244] width 15 height 15
click at [645, 242] on icon "favorite_border" at bounding box center [640, 244] width 15 height 15
click at [603, 248] on div "subject favorite_border ANIVERSARIO" at bounding box center [650, 243] width 112 height 37
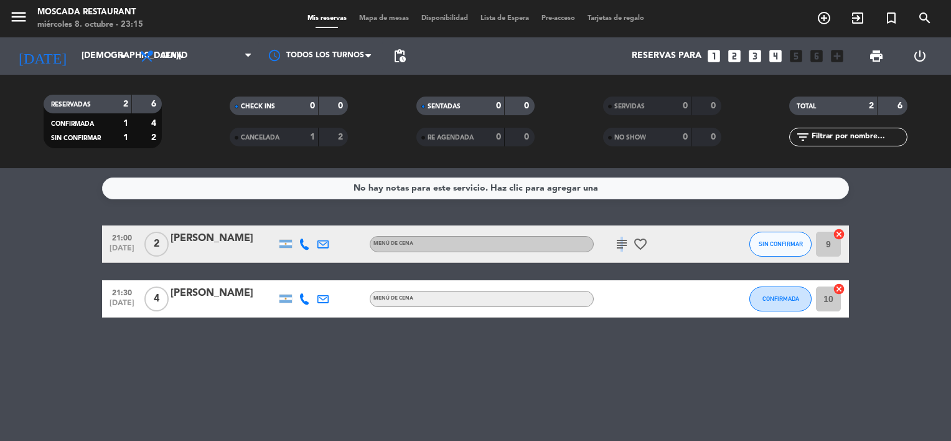
click at [620, 247] on icon "subject" at bounding box center [621, 244] width 15 height 15
click at [40, 20] on div "miércoles 8. octubre - 23:15" at bounding box center [90, 25] width 106 height 12
click at [29, 67] on icon "[DATE]" at bounding box center [42, 55] width 66 height 27
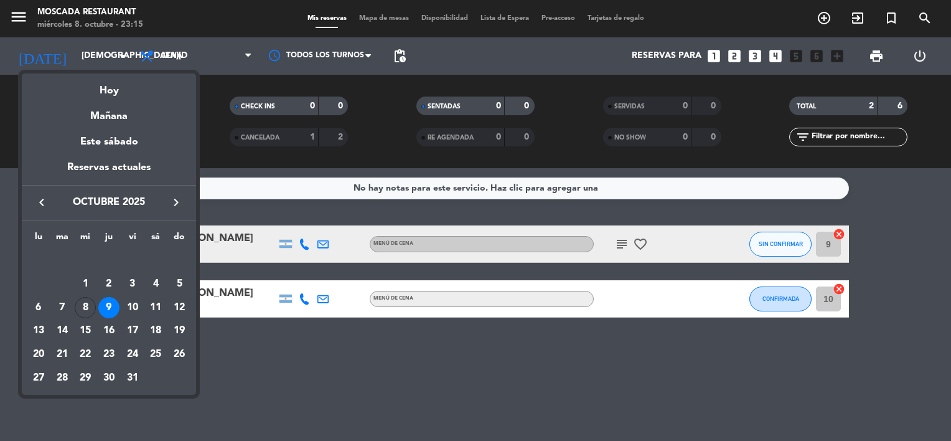
click at [127, 309] on div "10" at bounding box center [132, 307] width 21 height 21
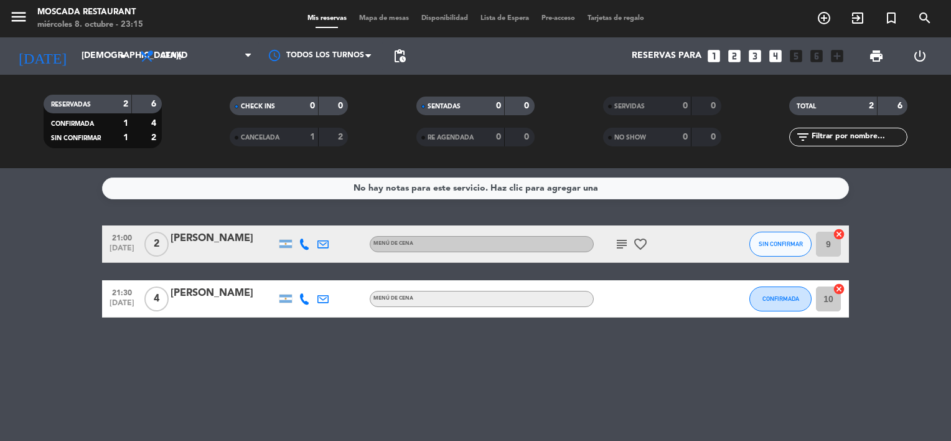
type input "[DATE]"
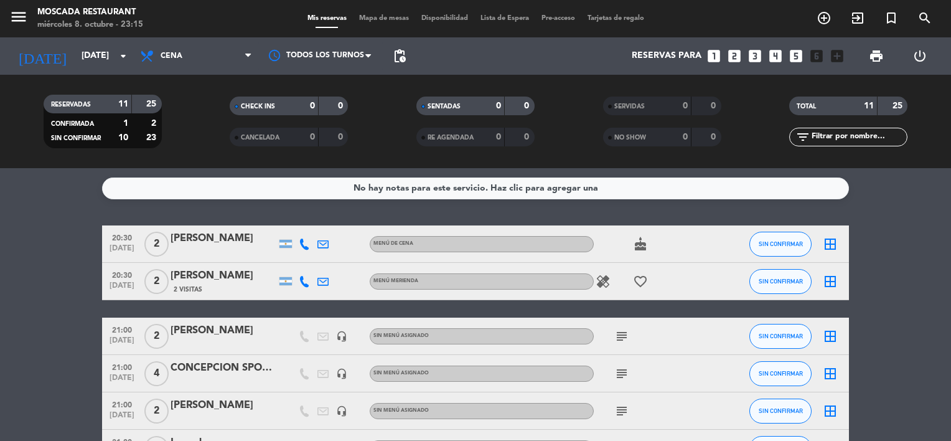
click at [386, 18] on span "Mapa de mesas" at bounding box center [384, 18] width 62 height 7
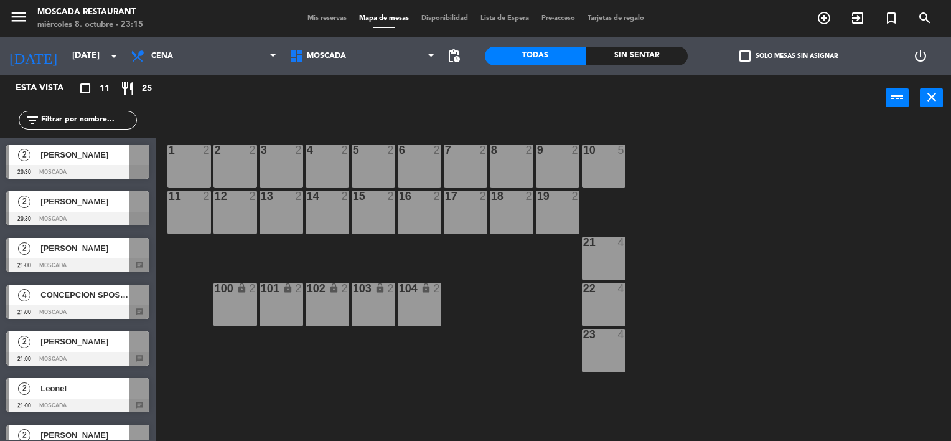
click at [792, 52] on label "check_box_outline_blank Solo mesas sin asignar" at bounding box center [789, 55] width 98 height 11
click at [789, 56] on input "check_box_outline_blank Solo mesas sin asignar" at bounding box center [789, 56] width 0 height 0
click at [104, 305] on div at bounding box center [77, 312] width 143 height 14
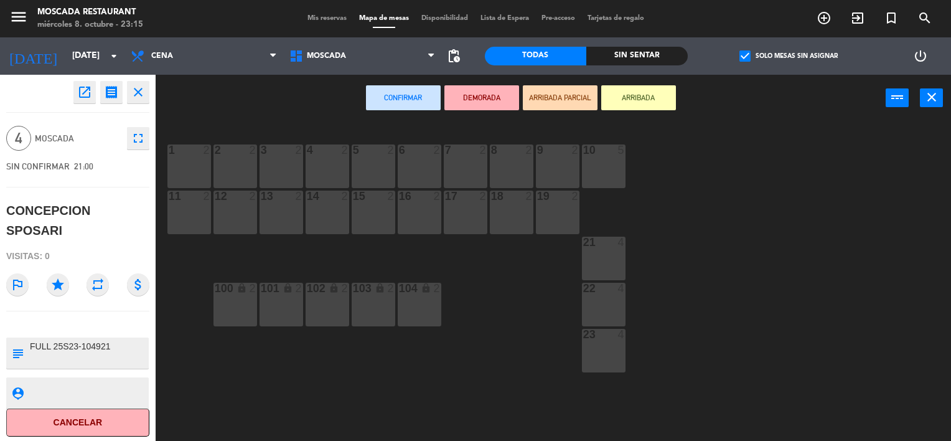
click at [618, 259] on div "21 4" at bounding box center [604, 259] width 44 height 44
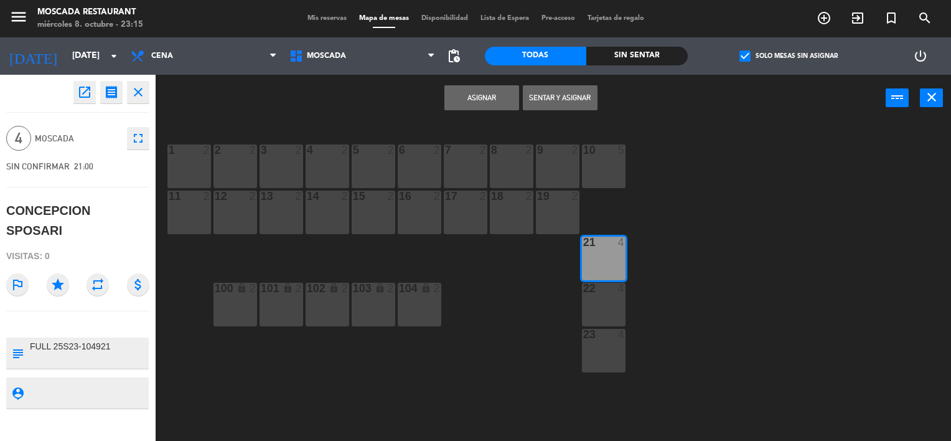
click at [494, 92] on button "Asignar" at bounding box center [481, 97] width 75 height 25
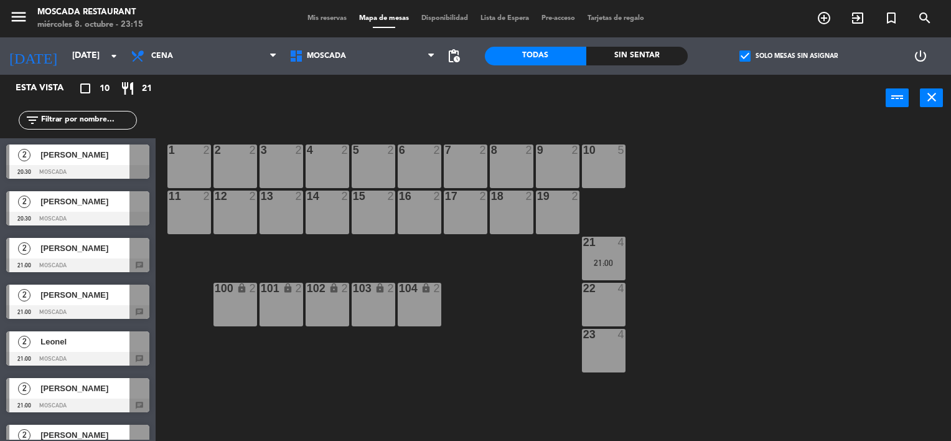
click at [110, 167] on div at bounding box center [77, 172] width 143 height 14
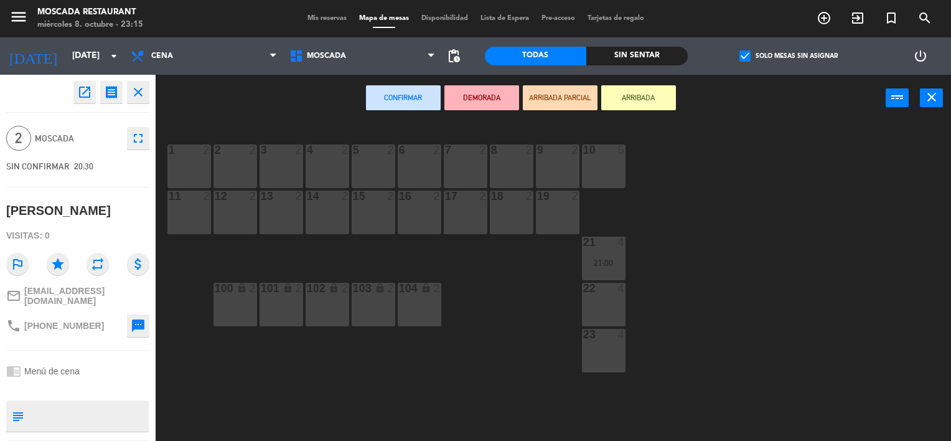
drag, startPoint x: 191, startPoint y: 157, endPoint x: 394, endPoint y: 129, distance: 204.9
click at [190, 157] on div "1 2" at bounding box center [189, 166] width 44 height 44
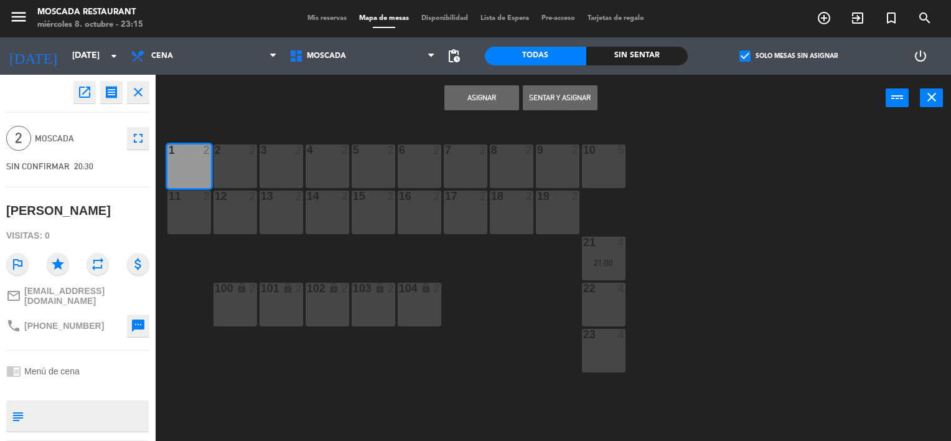
click at [506, 96] on button "Asignar" at bounding box center [481, 97] width 75 height 25
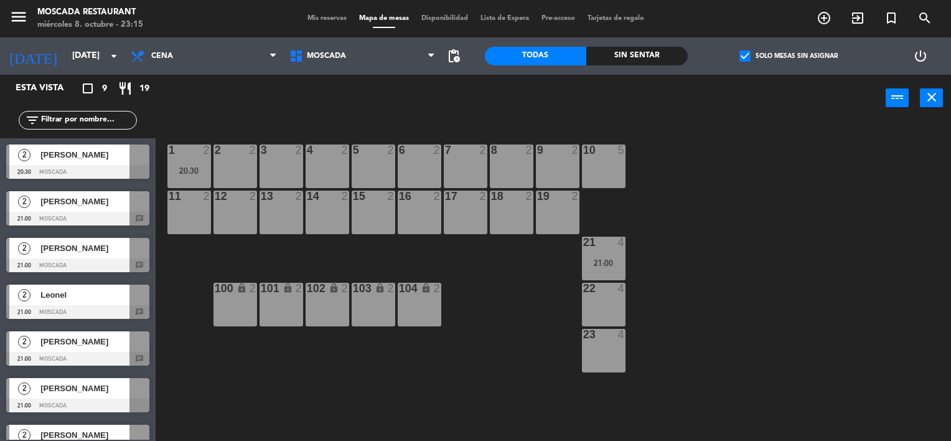
click at [99, 164] on div "2 [PERSON_NAME] 20:30 Moscada" at bounding box center [78, 161] width 156 height 47
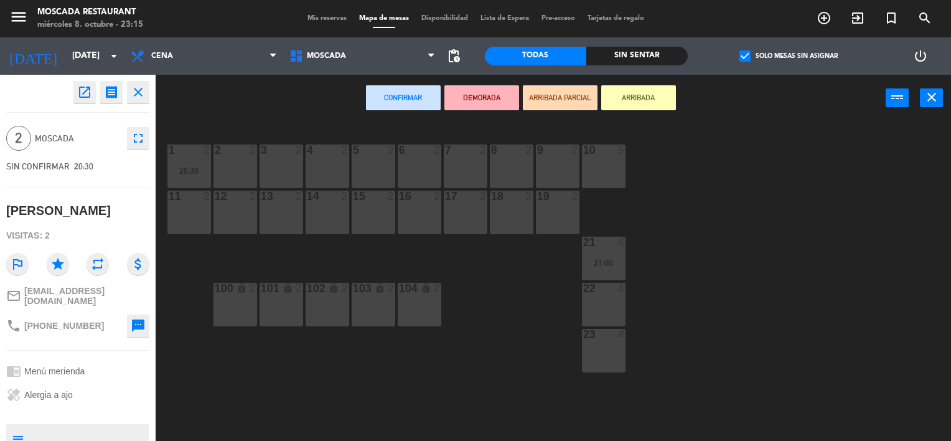
drag, startPoint x: 270, startPoint y: 167, endPoint x: 416, endPoint y: 141, distance: 148.6
click at [272, 167] on div "3 2" at bounding box center [282, 166] width 44 height 44
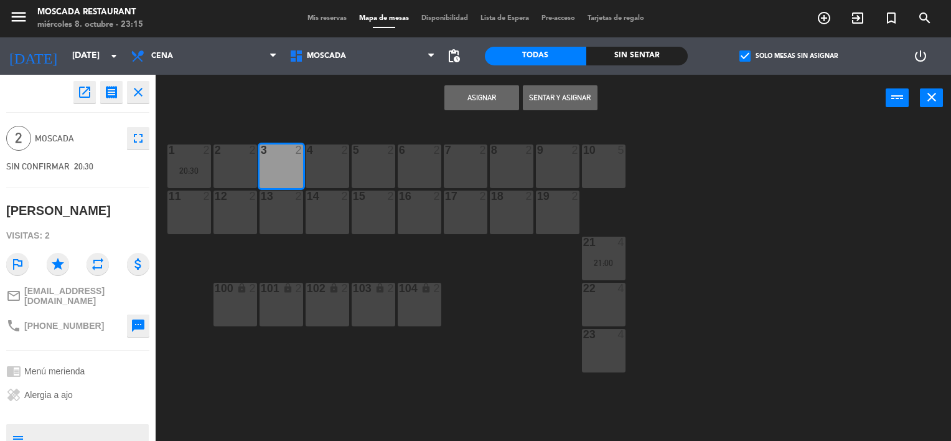
click at [473, 88] on button "Asignar" at bounding box center [481, 97] width 75 height 25
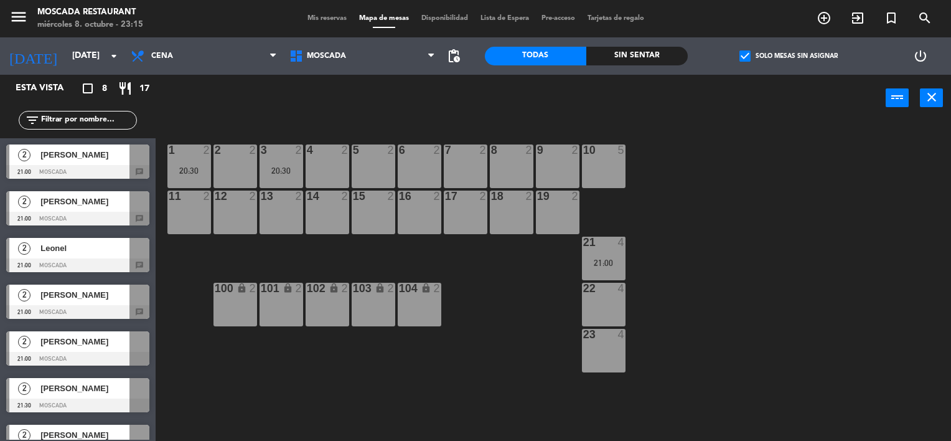
click at [98, 166] on div at bounding box center [77, 172] width 143 height 14
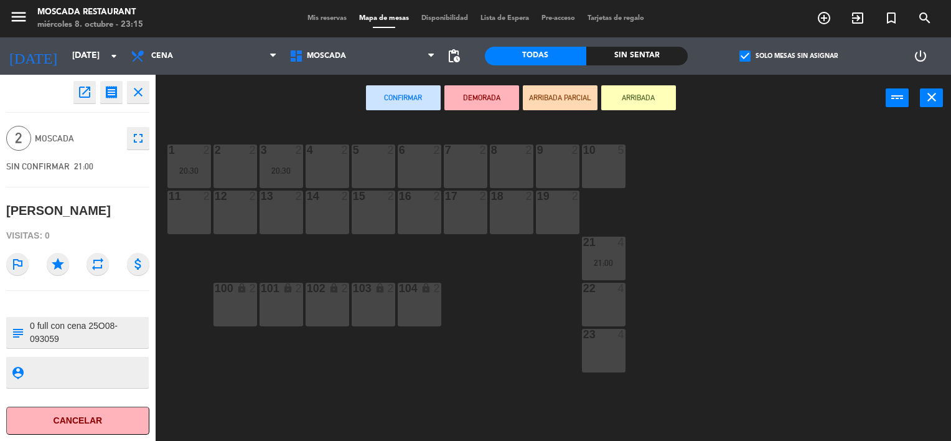
click at [380, 167] on div "5 2" at bounding box center [374, 166] width 44 height 44
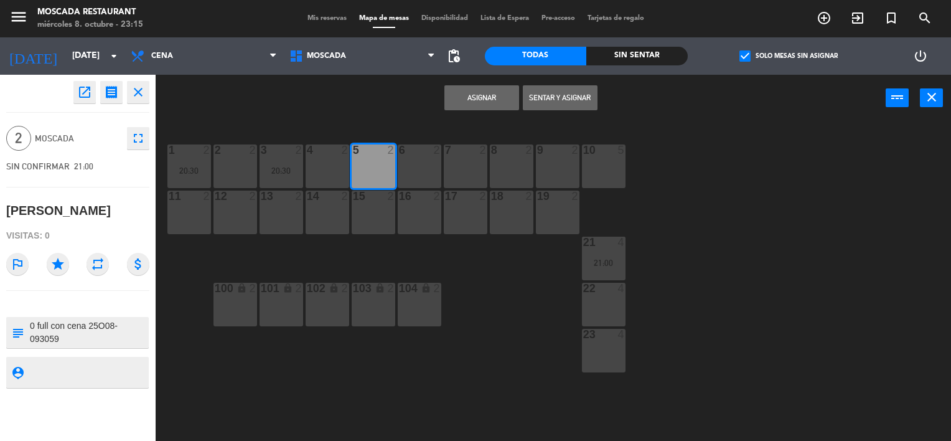
click at [481, 108] on button "Asignar" at bounding box center [481, 97] width 75 height 25
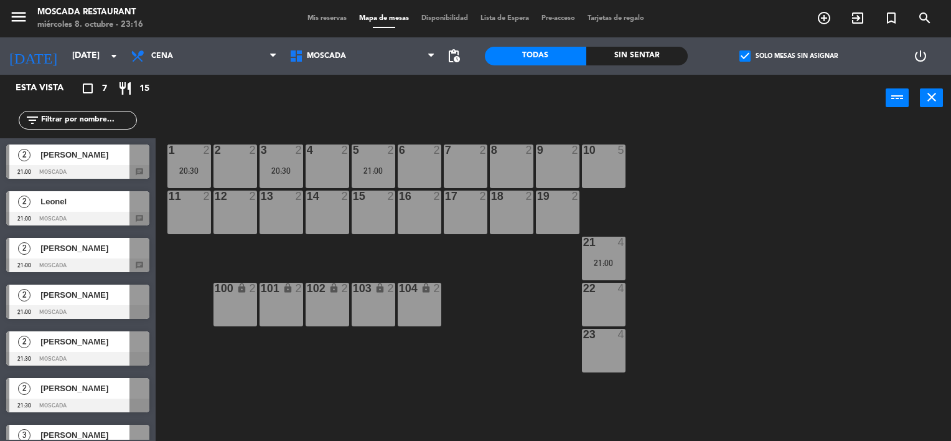
drag, startPoint x: 82, startPoint y: 199, endPoint x: 185, endPoint y: 199, distance: 102.7
click at [87, 199] on div "2 Leonel 21:00 Moscada chat" at bounding box center [78, 208] width 156 height 47
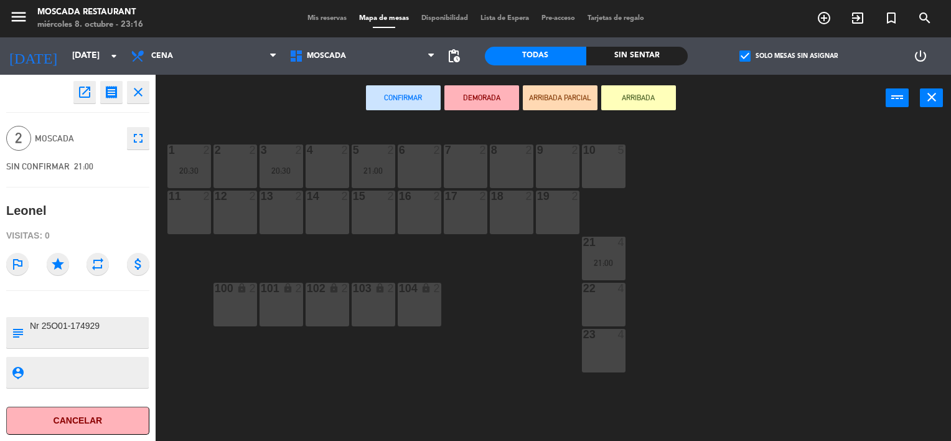
click at [467, 162] on div "7 2" at bounding box center [466, 166] width 44 height 44
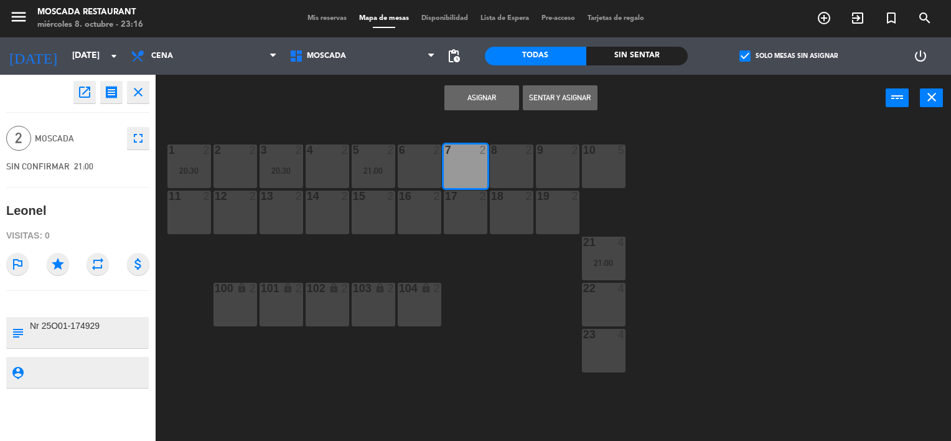
click at [501, 85] on button "Asignar" at bounding box center [481, 97] width 75 height 25
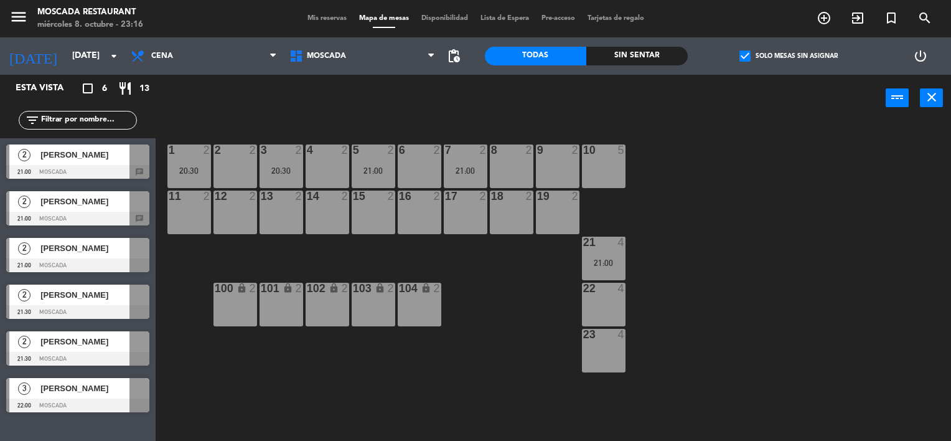
click at [80, 154] on span "[PERSON_NAME]" at bounding box center [84, 154] width 89 height 13
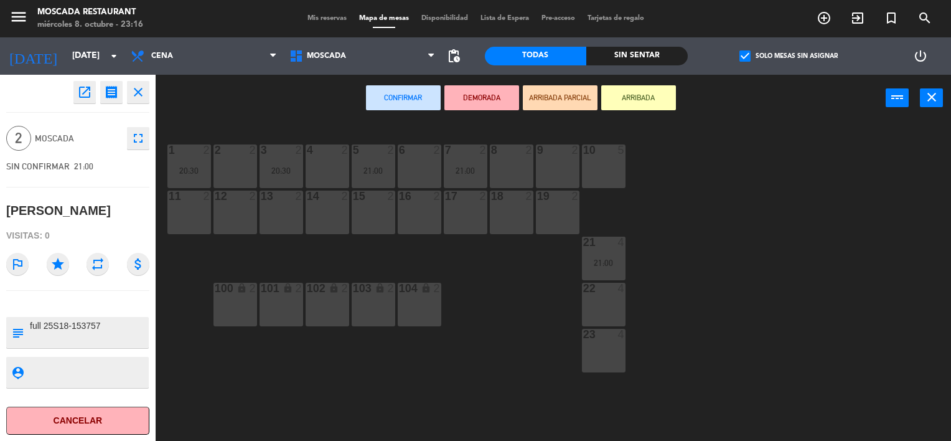
click at [538, 153] on div "9" at bounding box center [537, 149] width 1 height 11
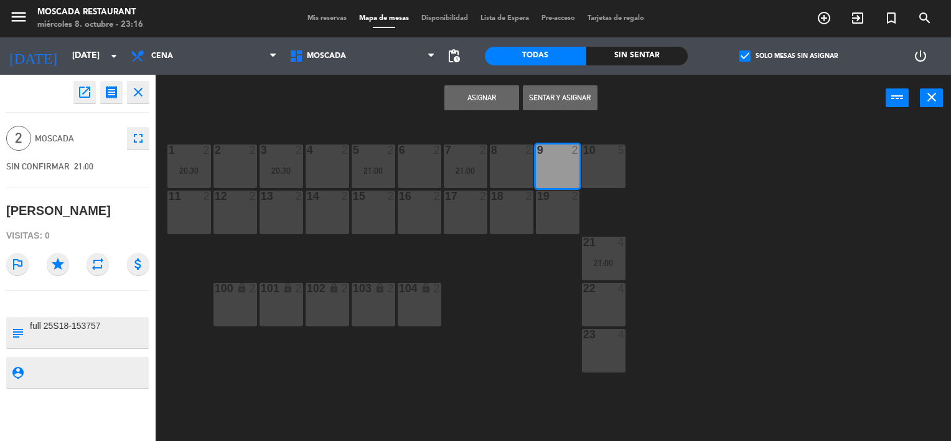
click at [505, 98] on button "Asignar" at bounding box center [481, 97] width 75 height 25
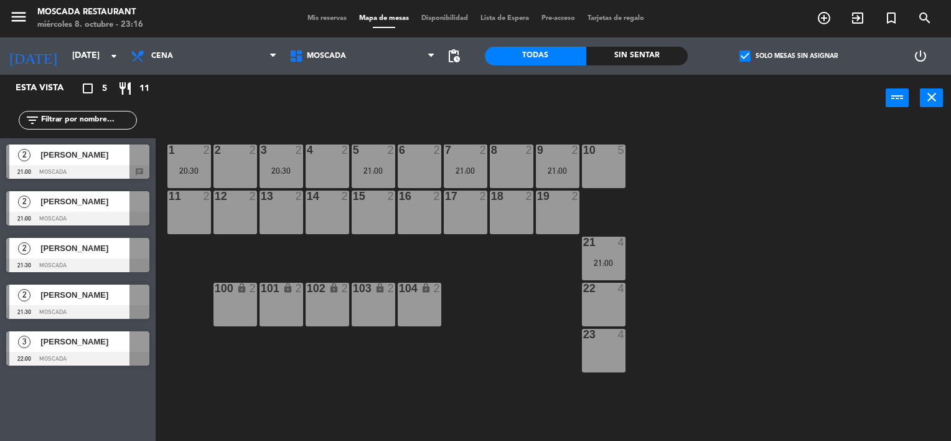
click at [139, 178] on div at bounding box center [77, 172] width 143 height 14
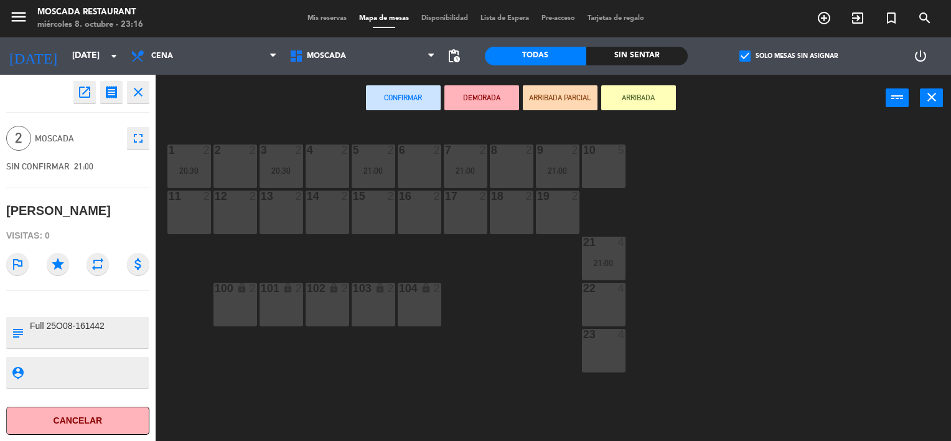
click at [237, 215] on div "12 2" at bounding box center [236, 212] width 44 height 44
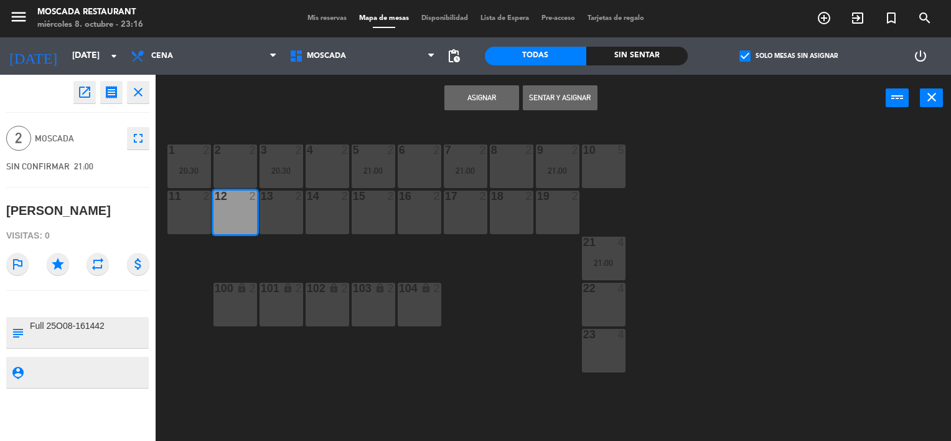
click at [500, 89] on button "Asignar" at bounding box center [481, 97] width 75 height 25
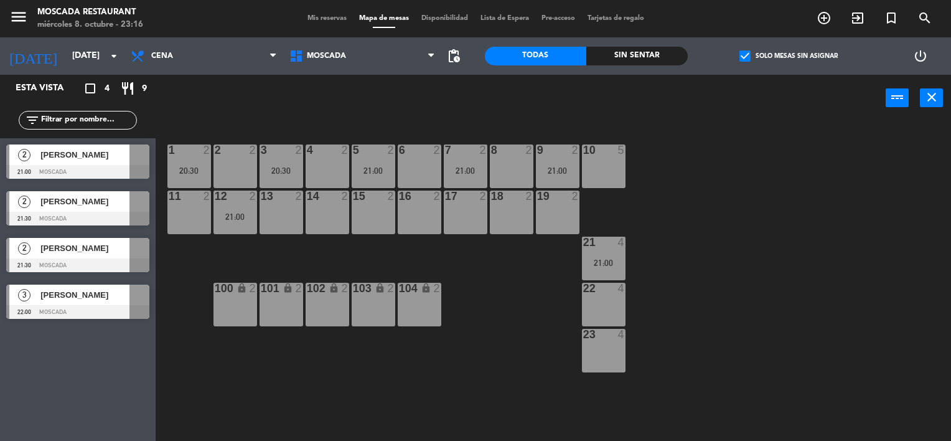
click at [105, 159] on span "[PERSON_NAME]" at bounding box center [84, 154] width 89 height 13
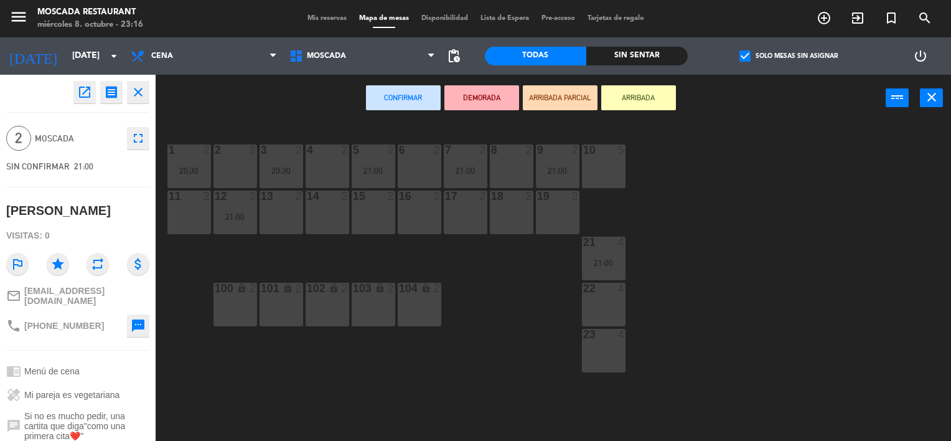
click at [337, 214] on div "14 2" at bounding box center [328, 212] width 44 height 44
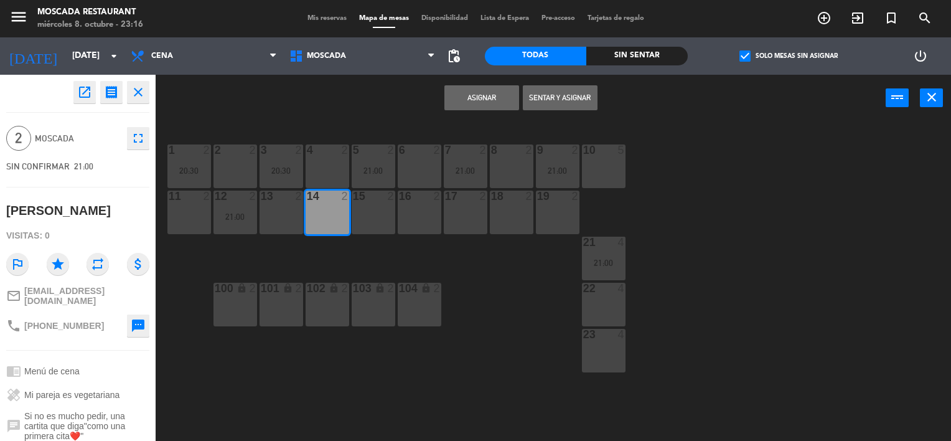
click at [471, 100] on button "Asignar" at bounding box center [481, 97] width 75 height 25
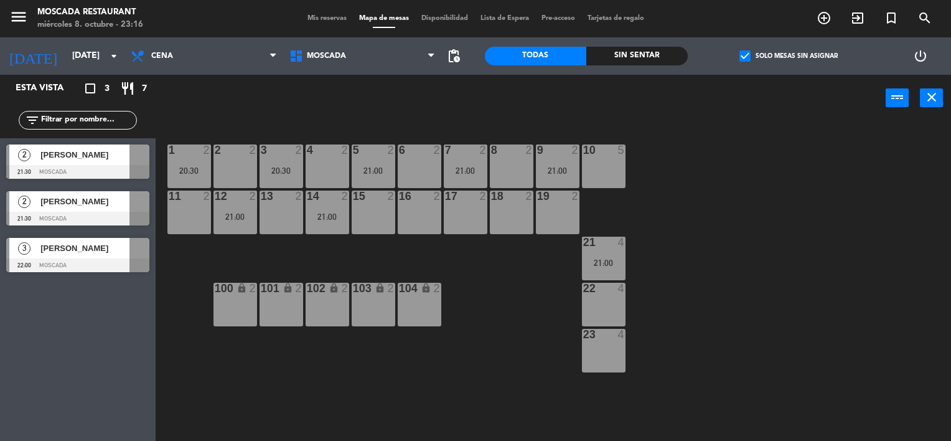
click at [73, 264] on div at bounding box center [77, 265] width 143 height 14
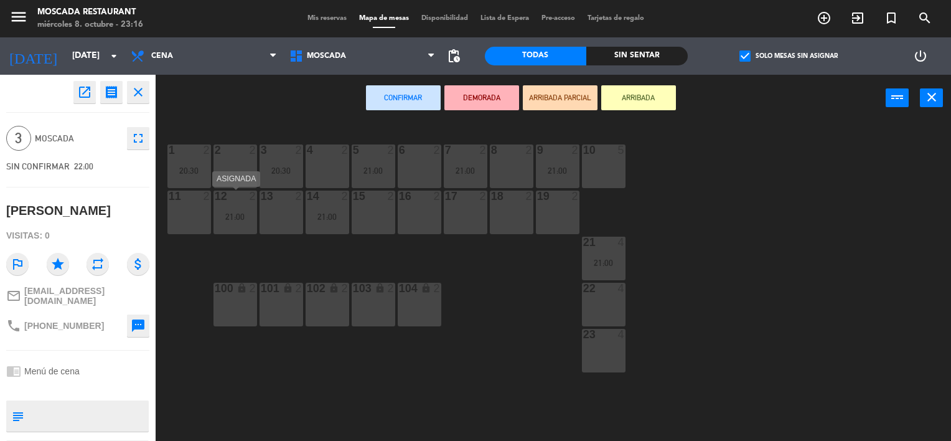
click at [217, 214] on div "21:00" at bounding box center [236, 216] width 44 height 9
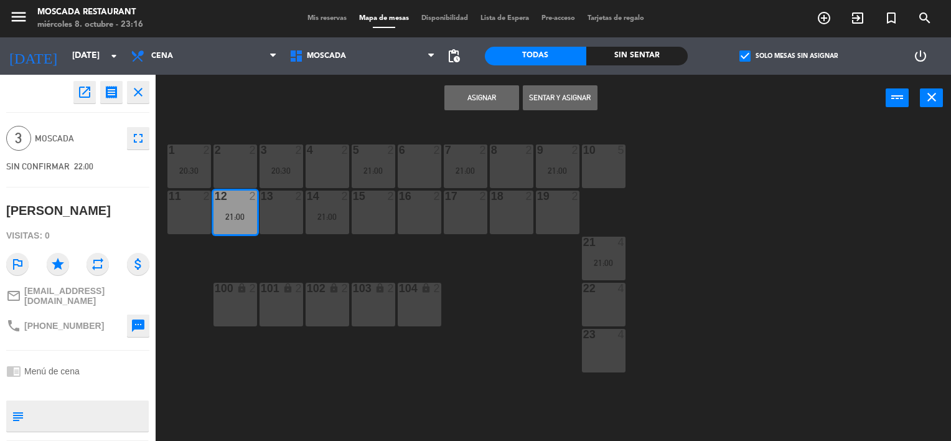
click at [189, 217] on div "11 2" at bounding box center [189, 212] width 44 height 44
click at [238, 217] on div "21:00" at bounding box center [236, 216] width 44 height 9
click at [479, 88] on button "Asignar" at bounding box center [481, 97] width 75 height 25
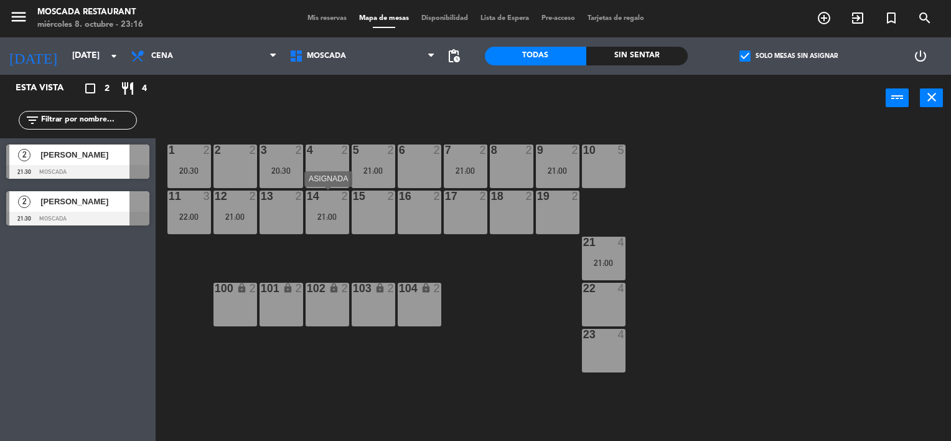
drag, startPoint x: 330, startPoint y: 222, endPoint x: 326, endPoint y: 164, distance: 57.4
click at [330, 220] on div "14 2 21:00" at bounding box center [328, 212] width 44 height 44
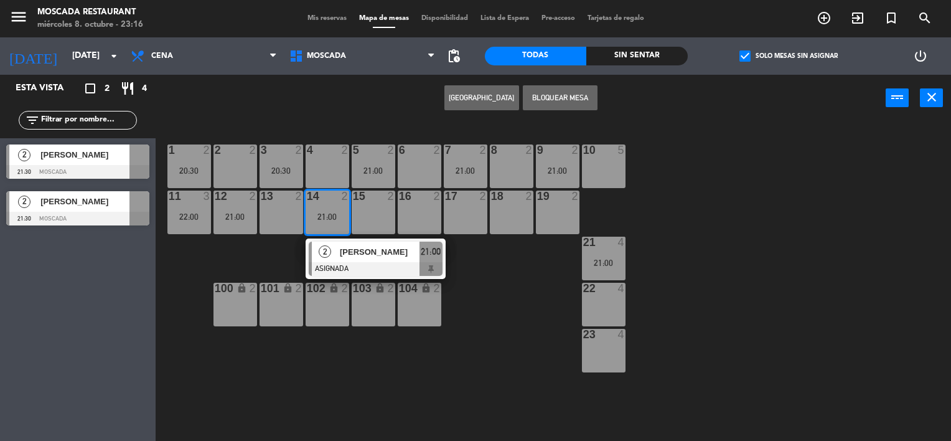
click at [326, 164] on div "4 2" at bounding box center [328, 166] width 44 height 44
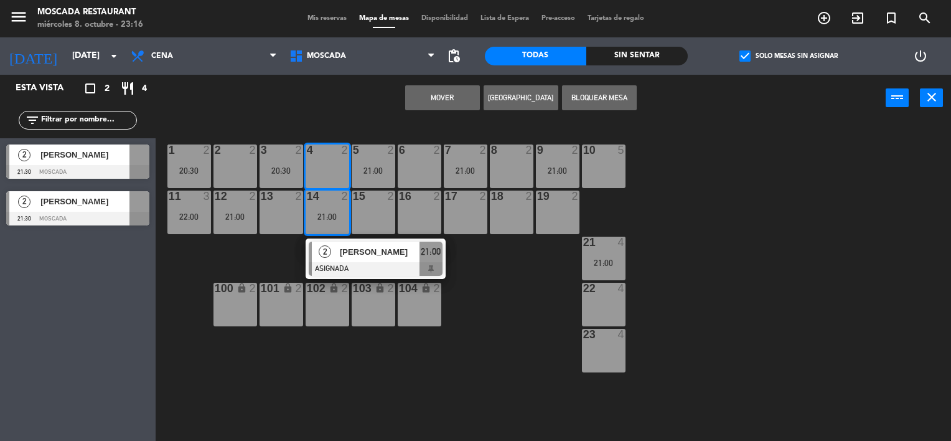
drag, startPoint x: 438, startPoint y: 100, endPoint x: 447, endPoint y: 159, distance: 59.8
click at [438, 100] on button "Mover" at bounding box center [442, 97] width 75 height 25
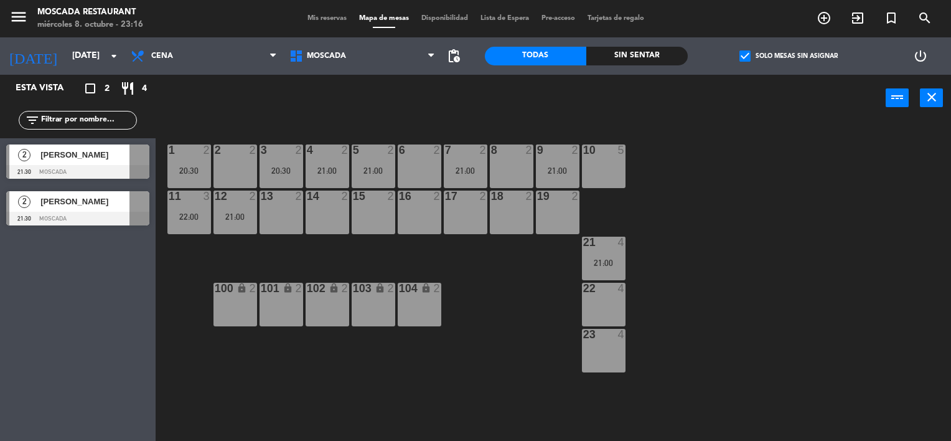
click at [61, 215] on div at bounding box center [77, 219] width 143 height 14
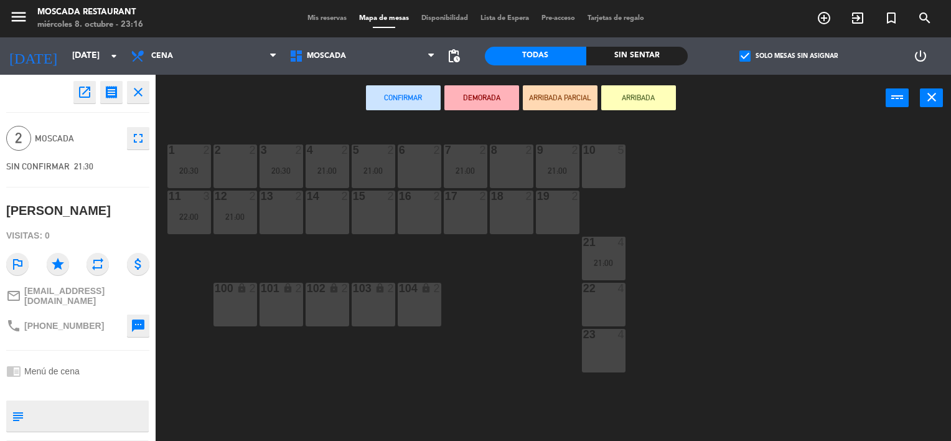
click at [413, 167] on div "6 2" at bounding box center [420, 166] width 44 height 44
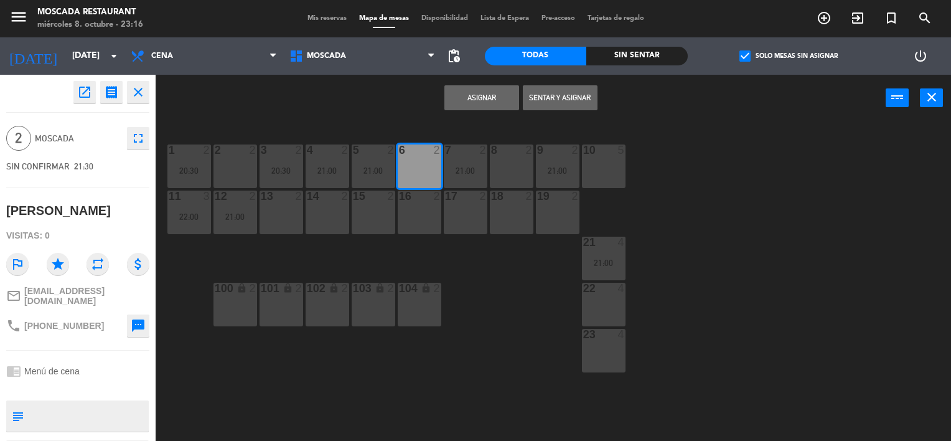
click at [461, 87] on button "Asignar" at bounding box center [481, 97] width 75 height 25
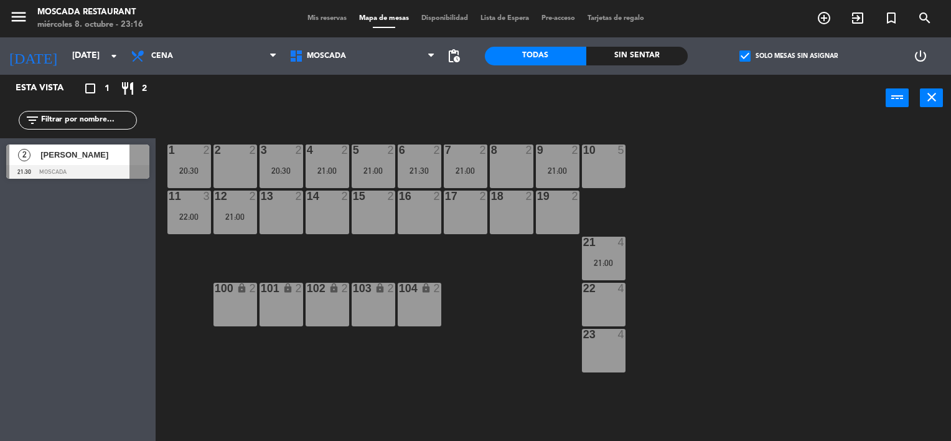
click at [95, 170] on div at bounding box center [77, 172] width 143 height 14
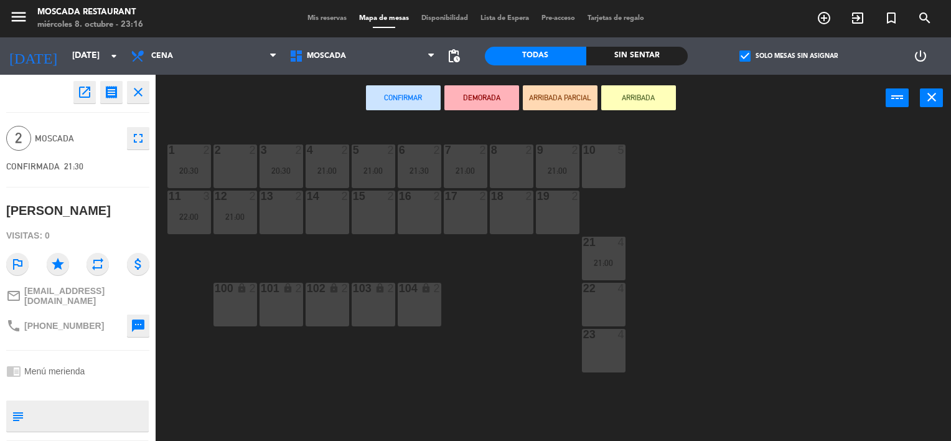
drag, startPoint x: 498, startPoint y: 156, endPoint x: 509, endPoint y: 118, distance: 39.4
click at [499, 155] on div "8 2" at bounding box center [512, 150] width 44 height 12
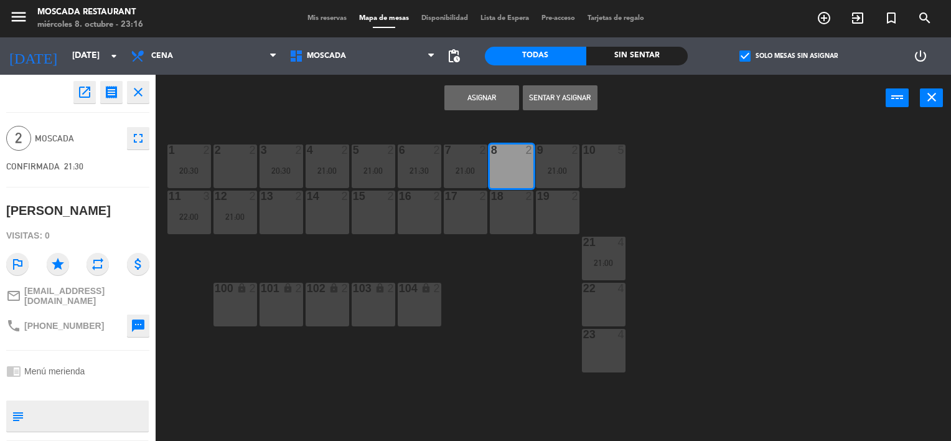
click at [511, 89] on button "Asignar" at bounding box center [481, 97] width 75 height 25
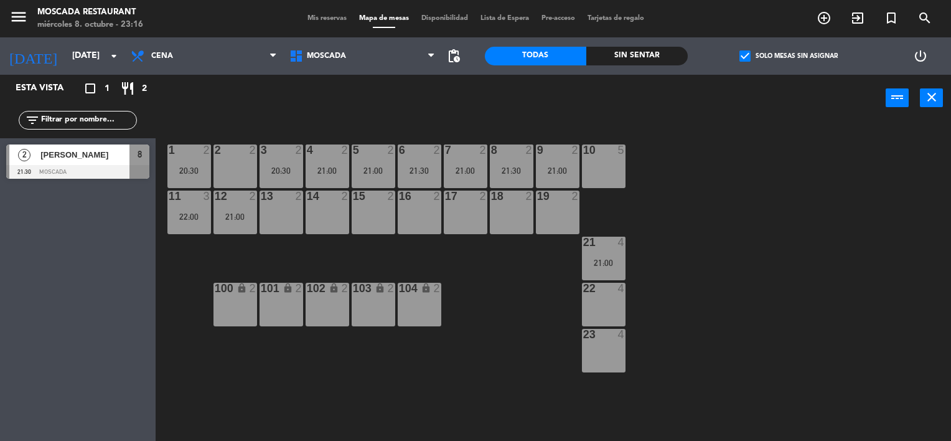
click at [804, 54] on label "check_box Solo mesas sin asignar" at bounding box center [789, 55] width 98 height 11
click at [789, 56] on input "check_box Solo mesas sin asignar" at bounding box center [789, 56] width 0 height 0
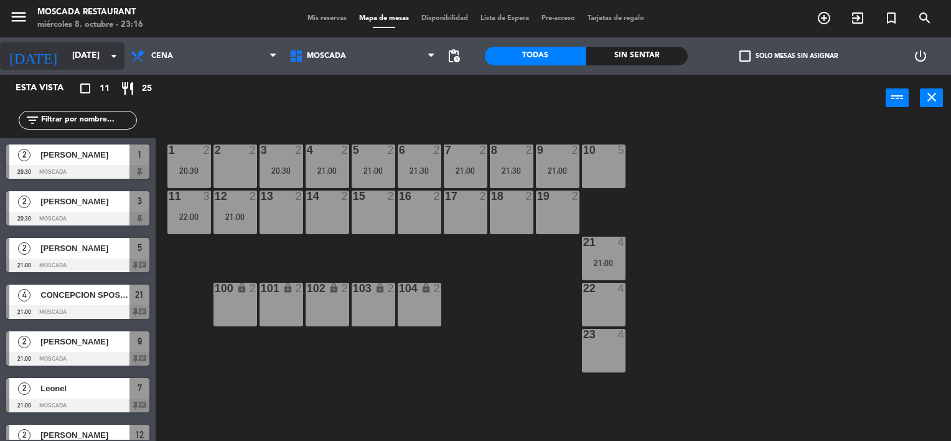
click at [115, 51] on icon "arrow_drop_down" at bounding box center [113, 56] width 15 height 15
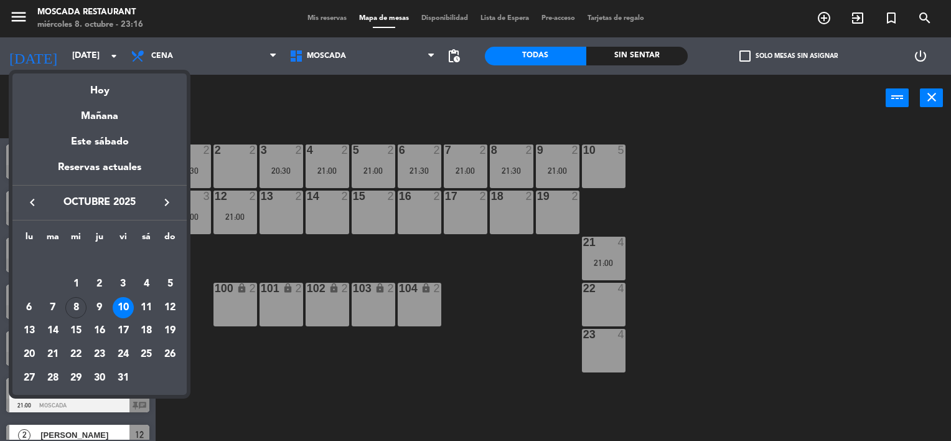
drag, startPoint x: 139, startPoint y: 301, endPoint x: 159, endPoint y: 301, distance: 19.9
click at [140, 301] on div "11" at bounding box center [146, 307] width 21 height 21
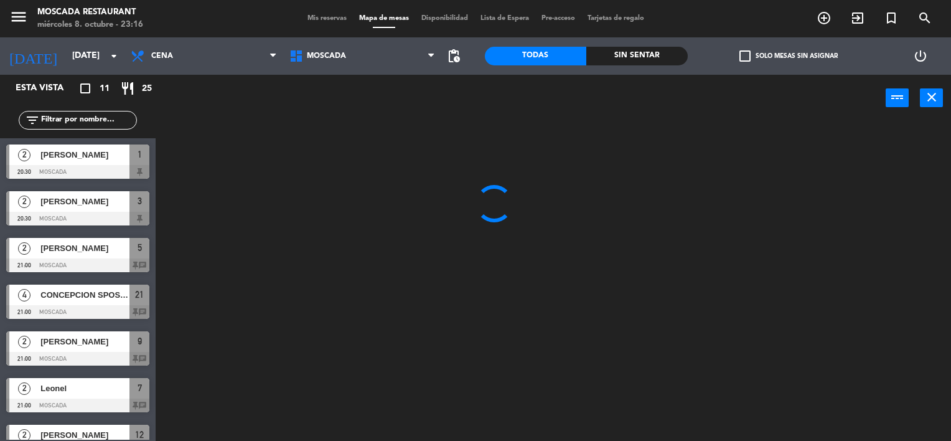
click at [811, 54] on label "check_box_outline_blank Solo mesas sin asignar" at bounding box center [789, 55] width 98 height 11
click at [789, 56] on input "check_box_outline_blank Solo mesas sin asignar" at bounding box center [789, 56] width 0 height 0
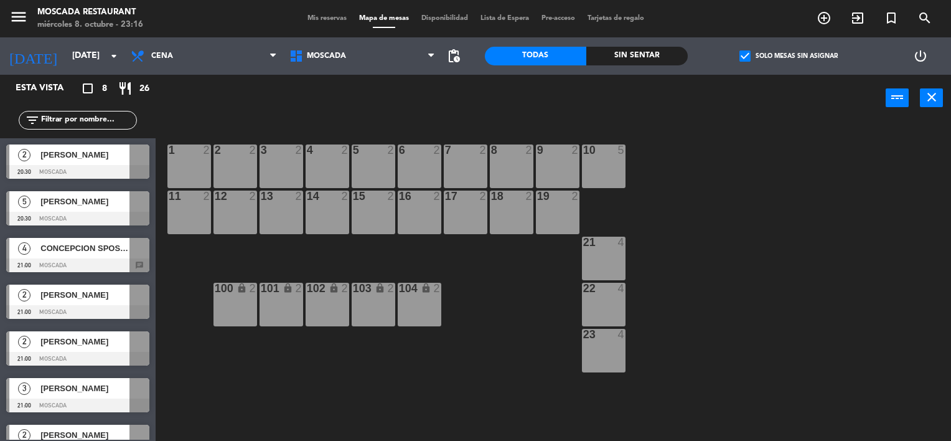
click at [110, 210] on div "[PERSON_NAME]" at bounding box center [84, 201] width 90 height 21
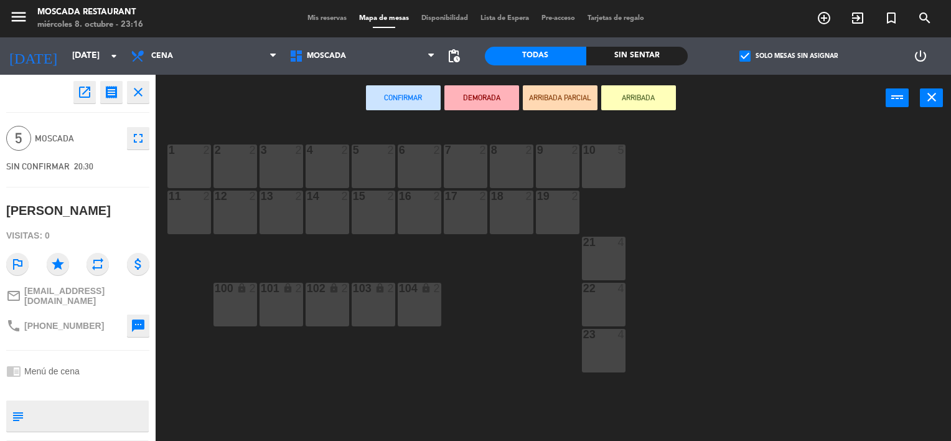
click at [604, 161] on div "10 5" at bounding box center [604, 166] width 44 height 44
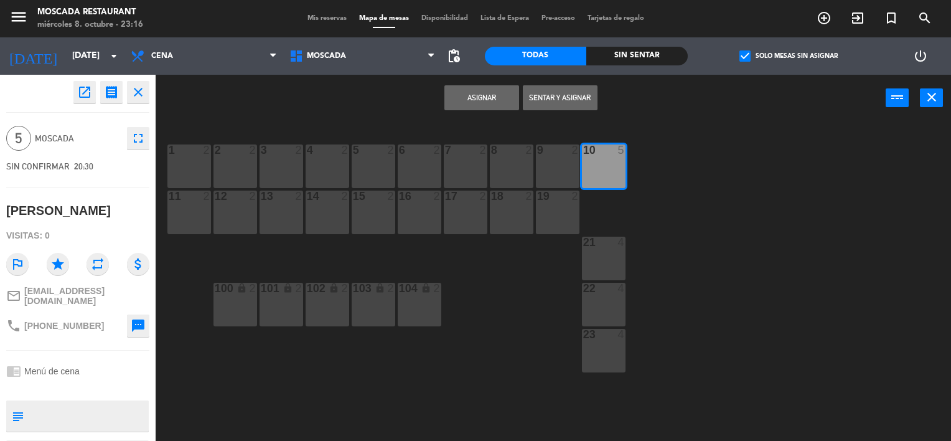
click at [497, 85] on button "Asignar" at bounding box center [481, 97] width 75 height 25
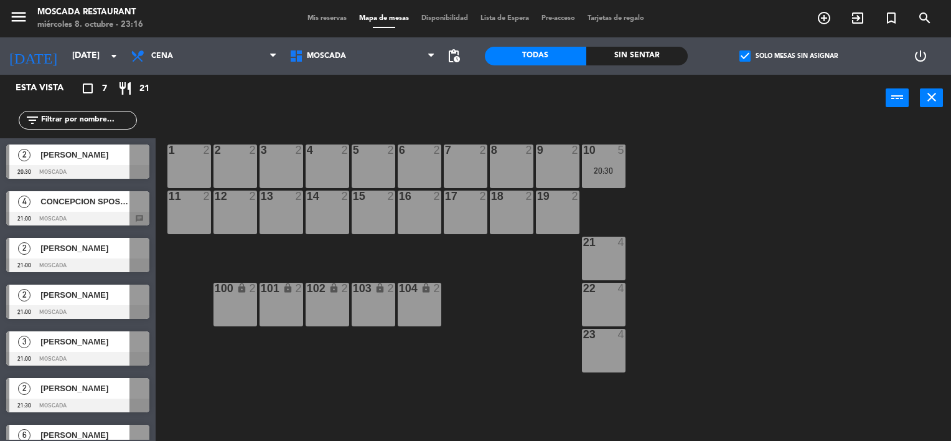
click at [83, 253] on span "[PERSON_NAME]" at bounding box center [84, 248] width 89 height 13
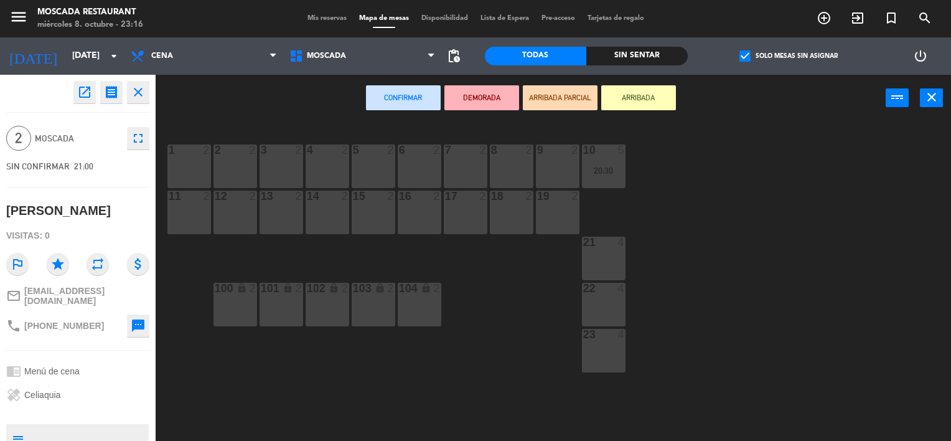
click at [139, 85] on icon "close" at bounding box center [138, 92] width 15 height 15
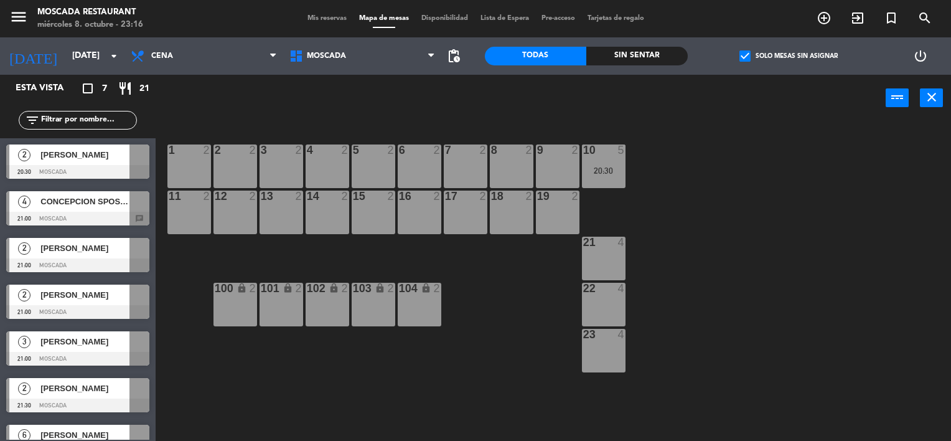
click at [87, 200] on span "CONCEPCION SPOSARI" at bounding box center [84, 201] width 89 height 13
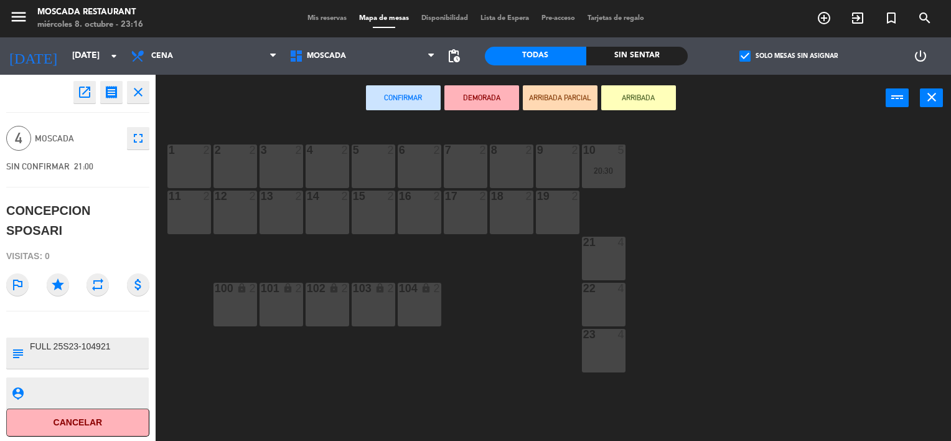
click at [617, 259] on div "21 4" at bounding box center [604, 259] width 44 height 44
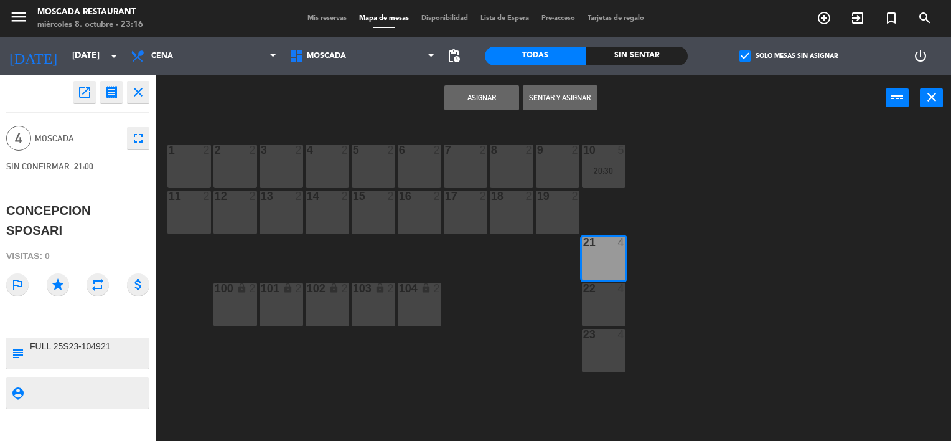
click at [500, 108] on button "Asignar" at bounding box center [481, 97] width 75 height 25
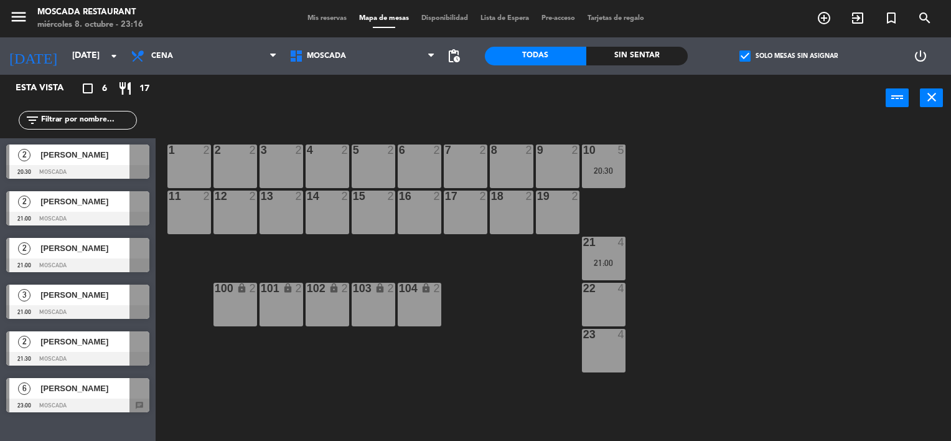
click at [62, 399] on div at bounding box center [77, 405] width 143 height 14
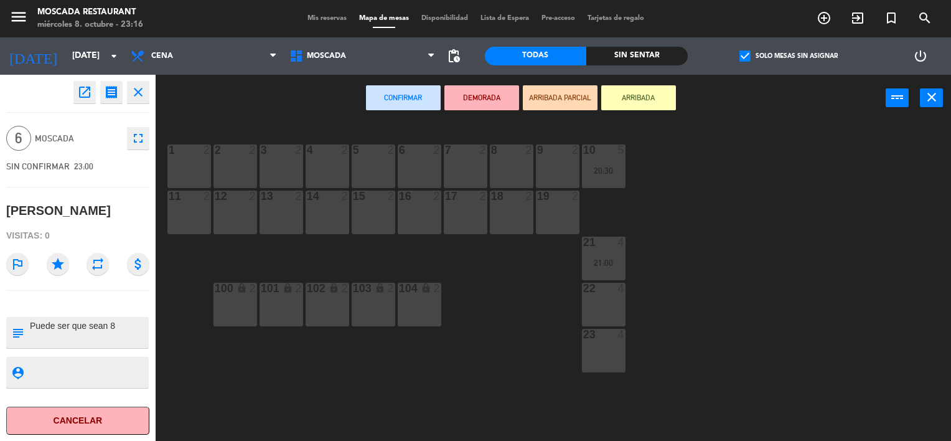
click at [523, 171] on div "8 2" at bounding box center [512, 166] width 44 height 44
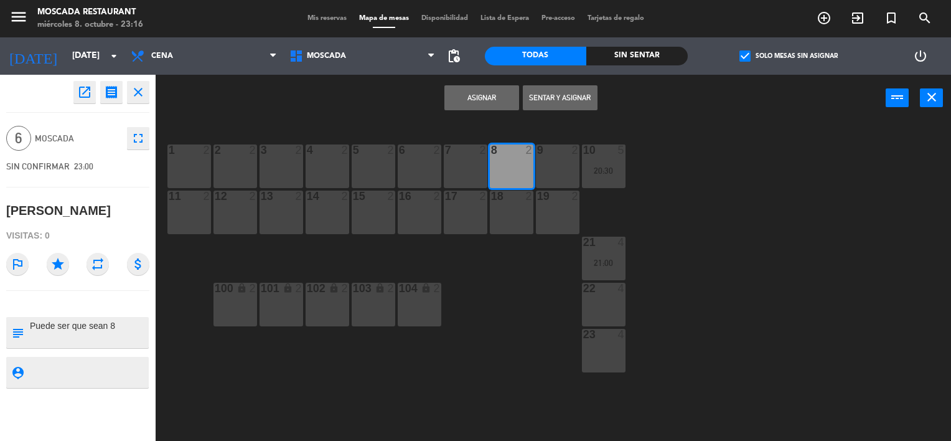
drag, startPoint x: 519, startPoint y: 197, endPoint x: 538, endPoint y: 199, distance: 19.5
click at [519, 197] on div at bounding box center [511, 195] width 21 height 11
drag, startPoint x: 551, startPoint y: 200, endPoint x: 553, endPoint y: 167, distance: 33.7
click at [552, 200] on div at bounding box center [557, 195] width 21 height 11
click at [514, 105] on button "Asignar" at bounding box center [481, 97] width 75 height 25
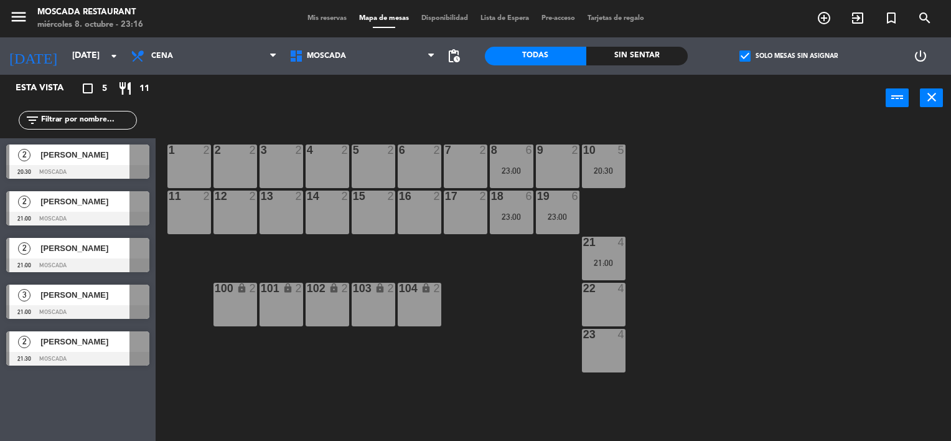
click at [79, 292] on span "[PERSON_NAME]" at bounding box center [84, 294] width 89 height 13
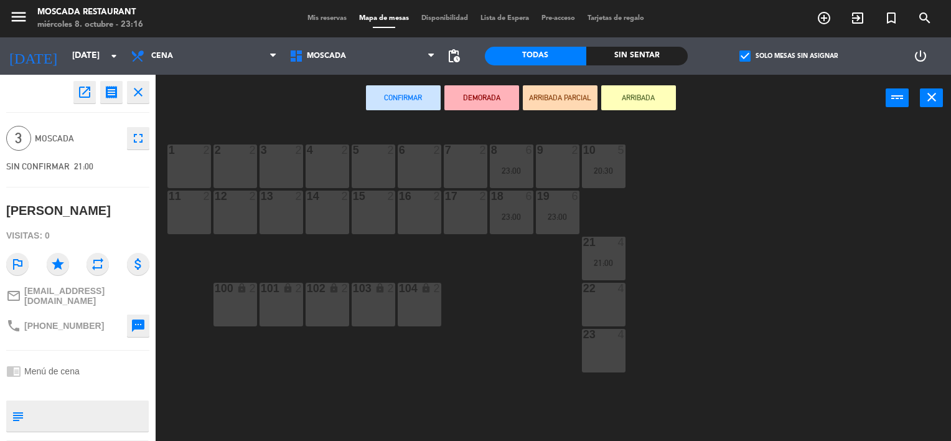
click at [598, 293] on div at bounding box center [603, 288] width 21 height 11
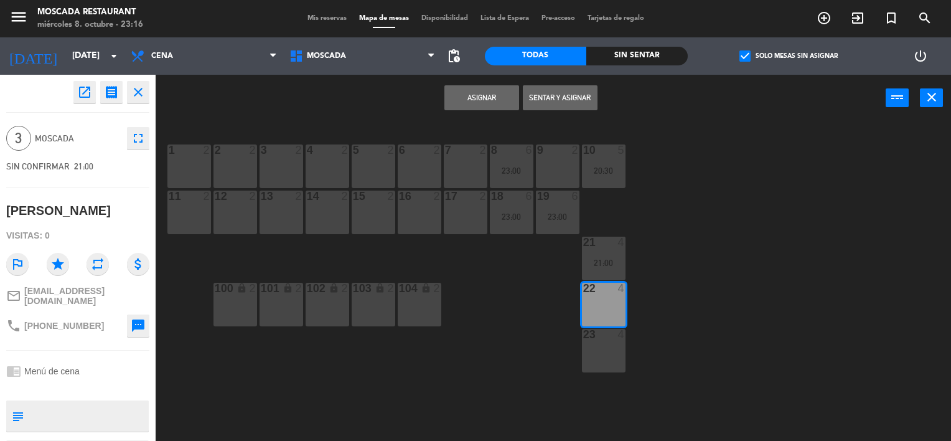
drag, startPoint x: 507, startPoint y: 98, endPoint x: 501, endPoint y: 94, distance: 7.3
click at [507, 98] on button "Asignar" at bounding box center [481, 97] width 75 height 25
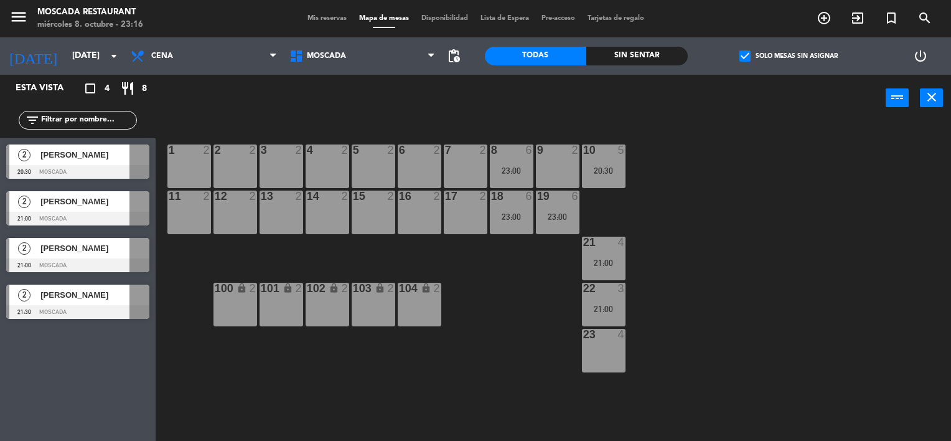
click at [83, 162] on div "[PERSON_NAME]" at bounding box center [84, 154] width 90 height 21
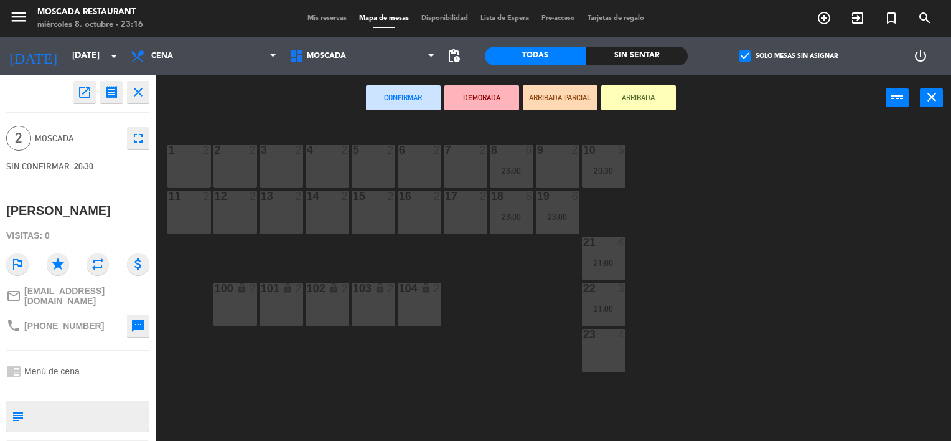
click at [466, 167] on div "7 2" at bounding box center [466, 166] width 44 height 44
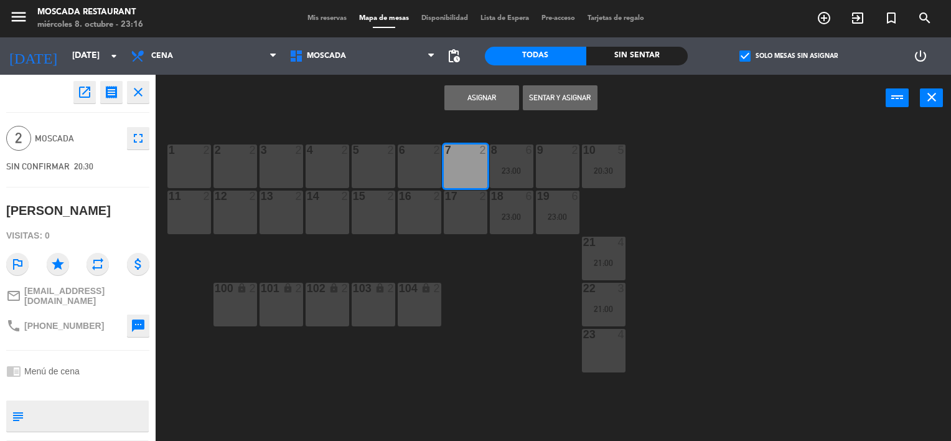
drag, startPoint x: 464, startPoint y: 94, endPoint x: 351, endPoint y: 133, distance: 119.3
click at [463, 93] on button "Asignar" at bounding box center [481, 97] width 75 height 25
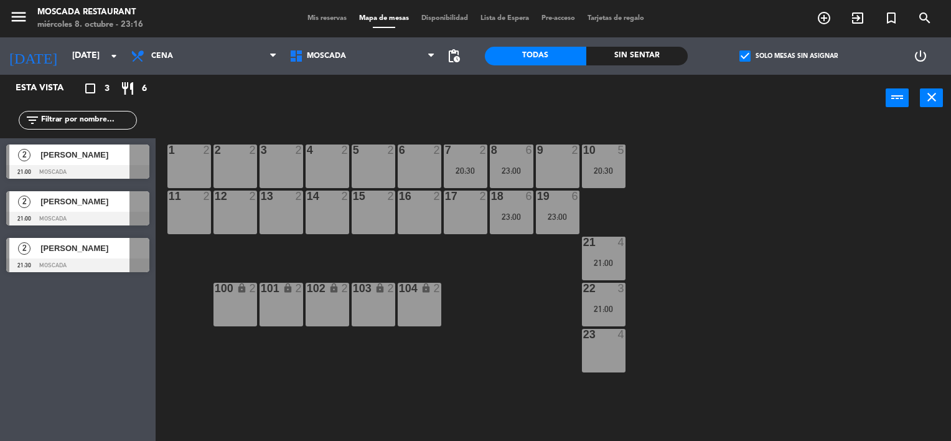
click at [95, 207] on span "[PERSON_NAME]" at bounding box center [84, 201] width 89 height 13
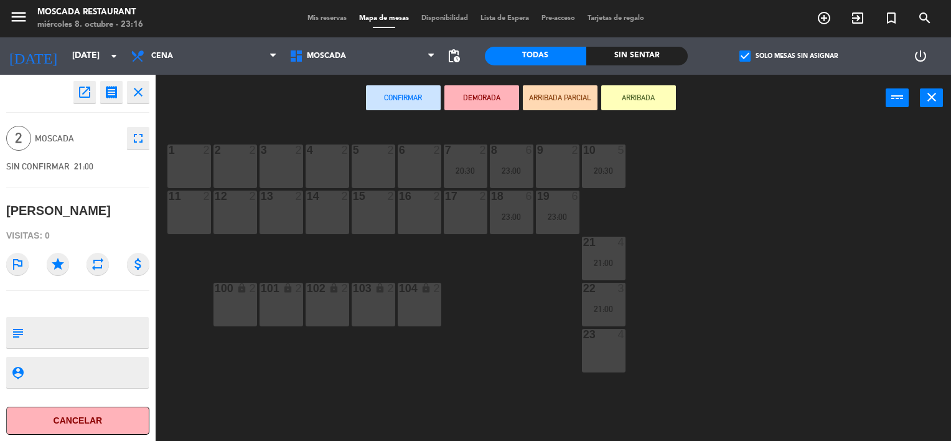
click at [375, 165] on div "5 2" at bounding box center [374, 166] width 44 height 44
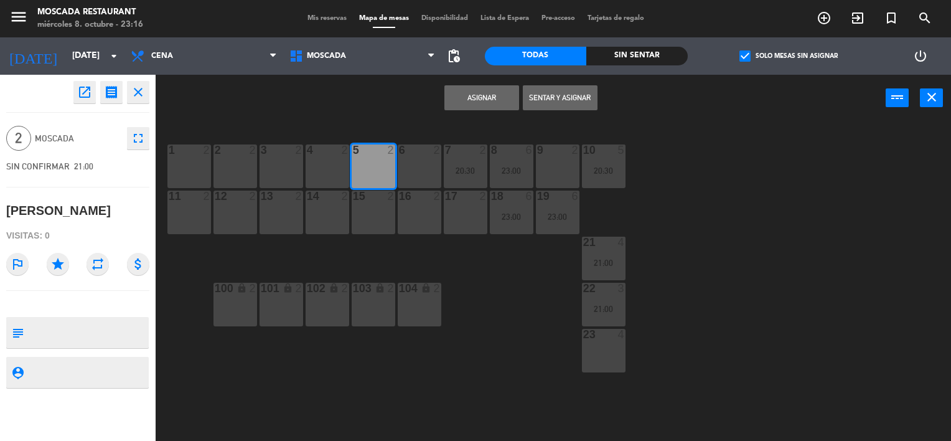
click at [465, 87] on button "Asignar" at bounding box center [481, 97] width 75 height 25
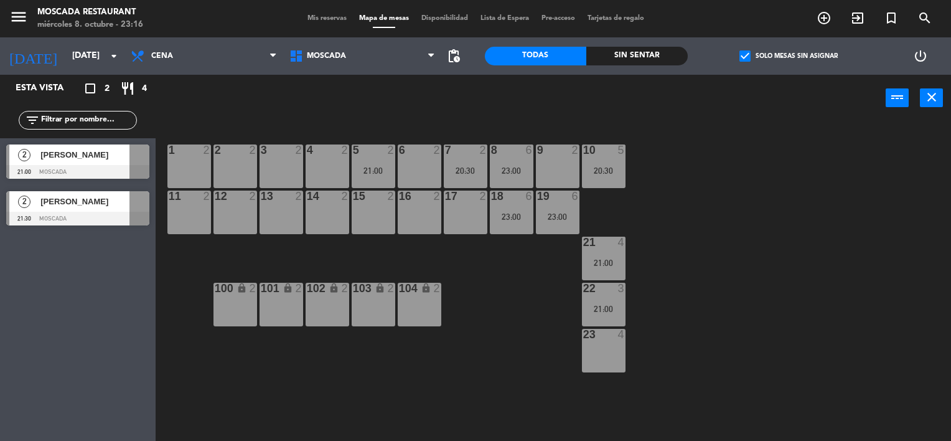
click at [75, 169] on div at bounding box center [77, 172] width 143 height 14
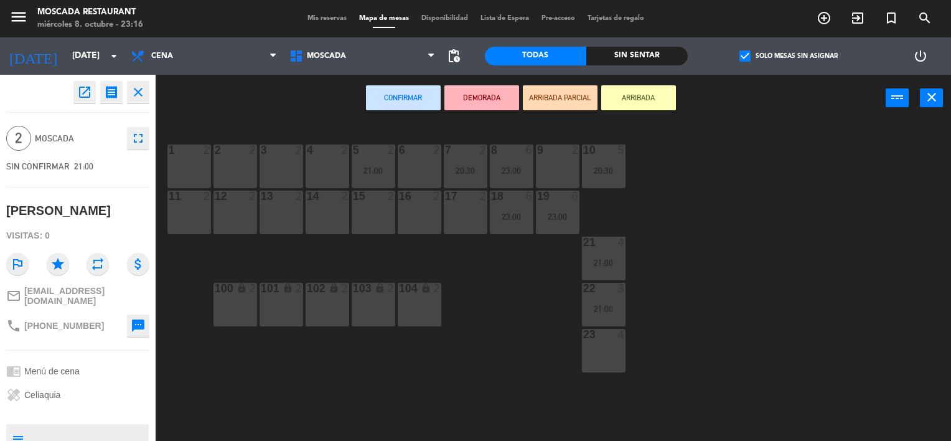
click at [268, 166] on div "3 2" at bounding box center [282, 166] width 44 height 44
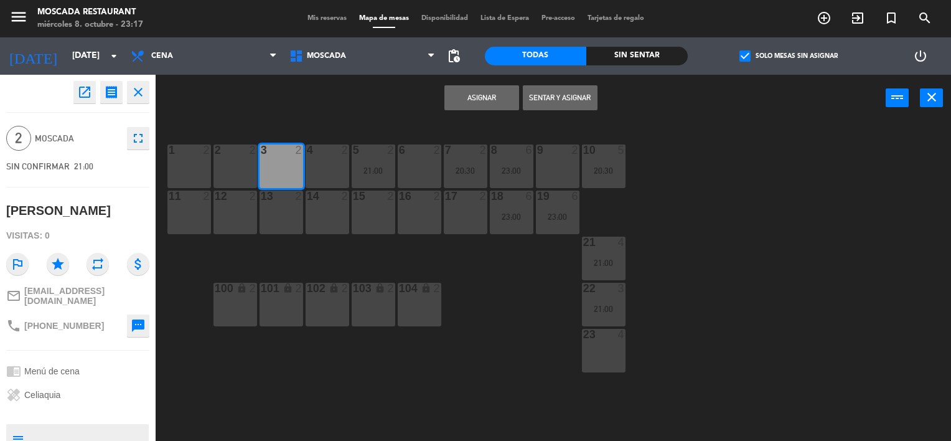
click at [514, 110] on div "Asignar Sentar y Asignar power_input close" at bounding box center [521, 98] width 730 height 47
click at [510, 106] on button "Asignar" at bounding box center [481, 97] width 75 height 25
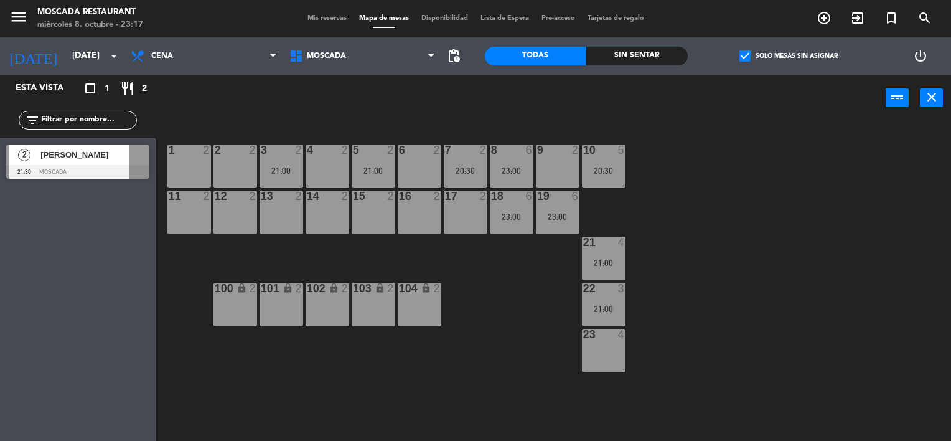
click at [63, 204] on div "Esta vista crop_square 1 restaurant 2 filter_list 2 [PERSON_NAME] 21:30 Moscada" at bounding box center [78, 258] width 156 height 366
click at [78, 172] on div at bounding box center [77, 172] width 143 height 14
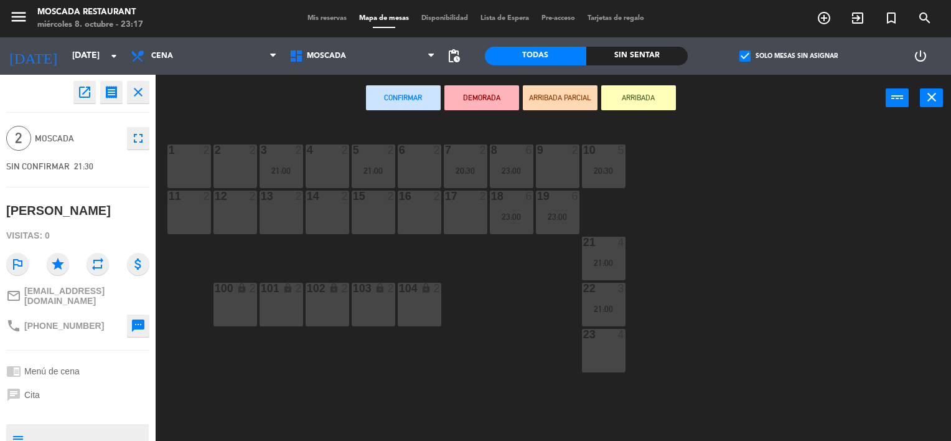
click at [173, 157] on div "1 2" at bounding box center [189, 166] width 44 height 44
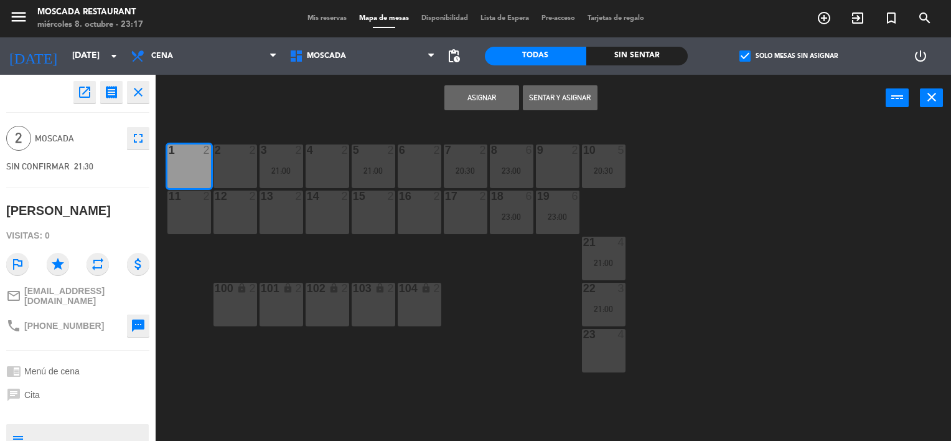
click at [464, 90] on button "Asignar" at bounding box center [481, 97] width 75 height 25
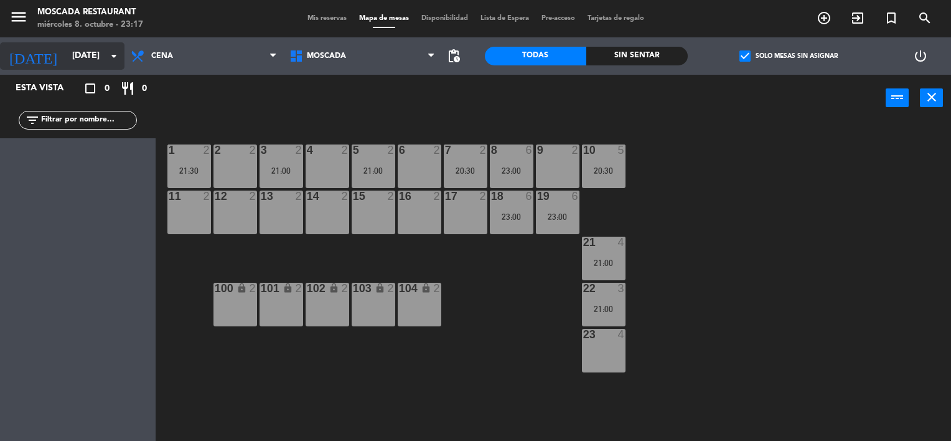
click at [90, 57] on input "[DATE]" at bounding box center [125, 56] width 118 height 22
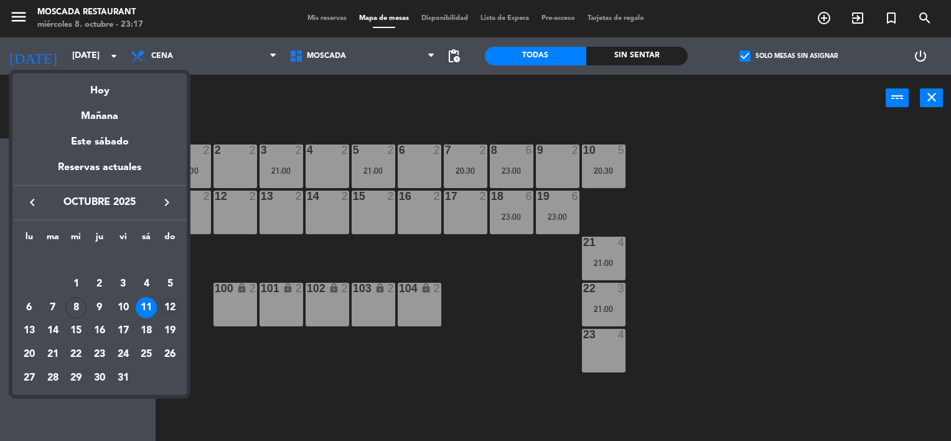
click at [172, 301] on div "12" at bounding box center [169, 307] width 21 height 21
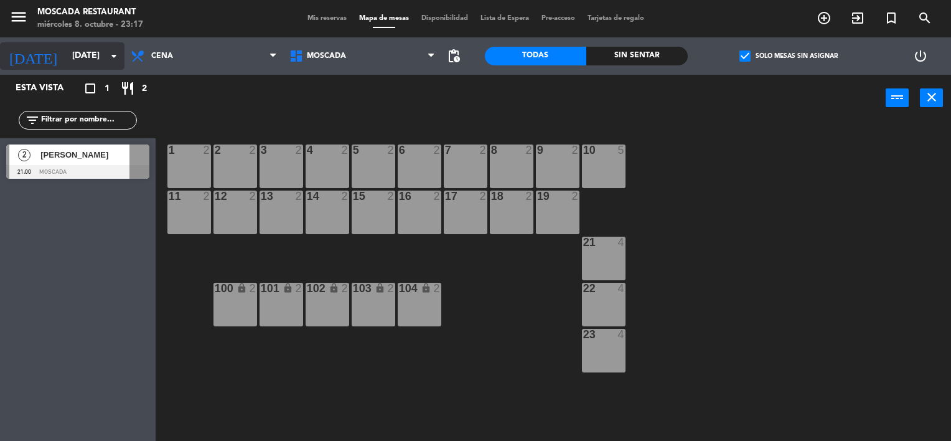
click at [72, 61] on input "[DATE]" at bounding box center [125, 56] width 118 height 22
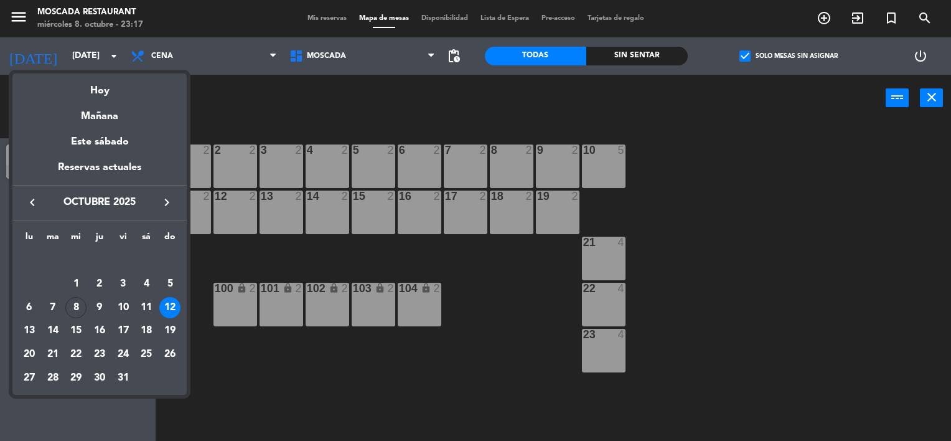
drag, startPoint x: 93, startPoint y: 329, endPoint x: 110, endPoint y: 328, distance: 16.2
click at [92, 329] on div "16" at bounding box center [99, 330] width 21 height 21
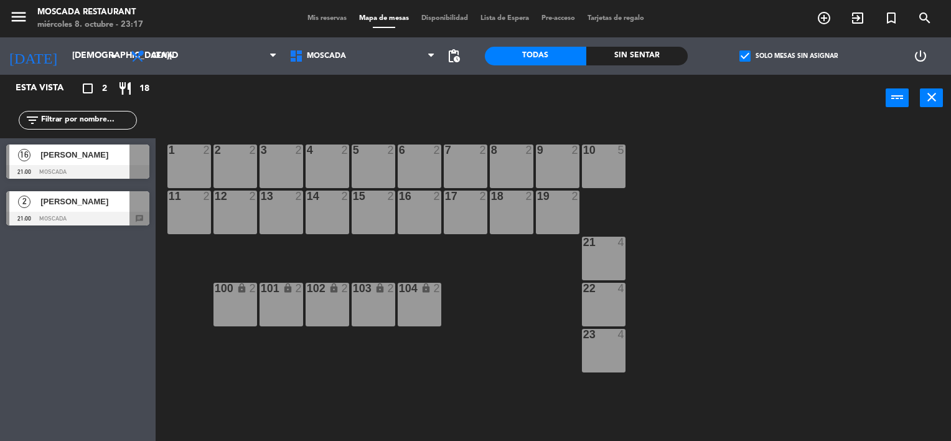
click at [71, 151] on span "[PERSON_NAME]" at bounding box center [84, 154] width 89 height 13
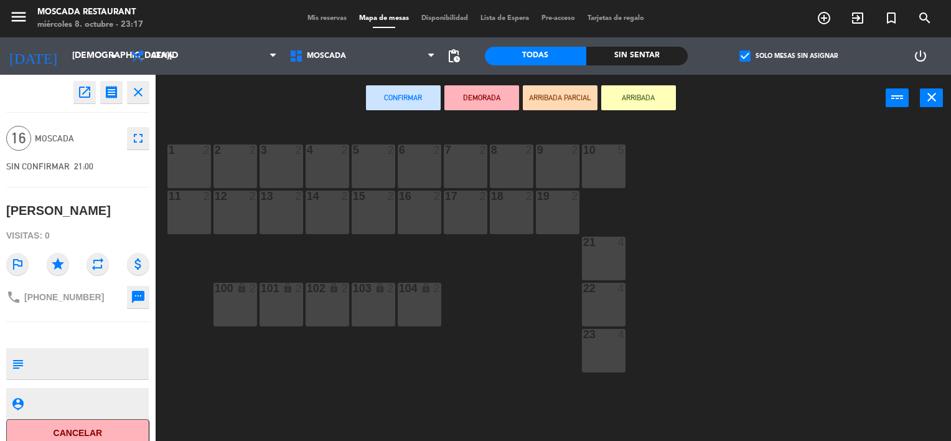
click at [515, 177] on div "8 2" at bounding box center [512, 166] width 44 height 44
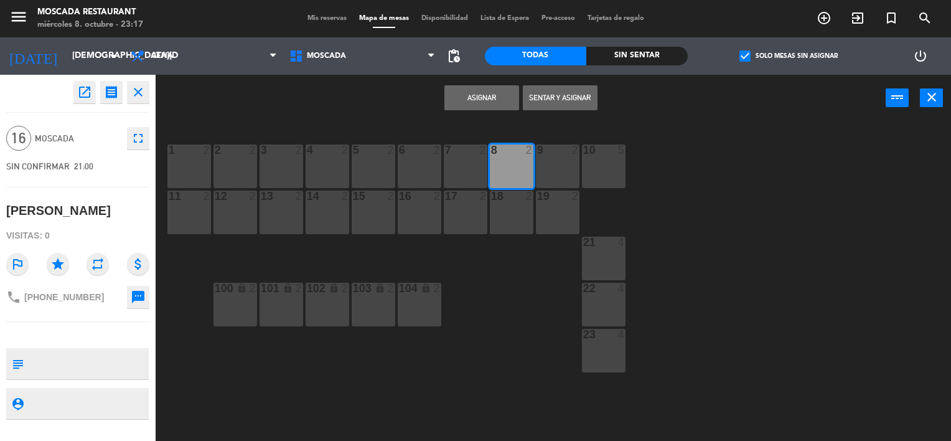
click at [538, 208] on div "19 2" at bounding box center [558, 212] width 44 height 44
click at [490, 169] on div "8 2" at bounding box center [512, 166] width 44 height 44
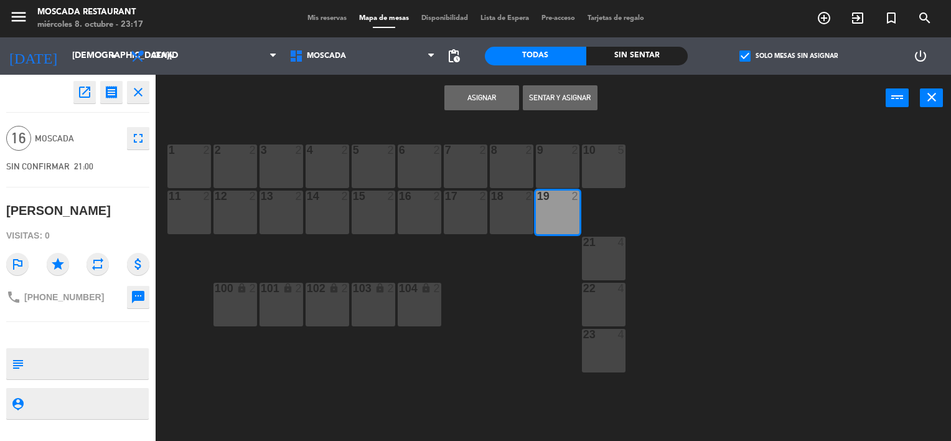
drag, startPoint x: 503, startPoint y: 179, endPoint x: 469, endPoint y: 172, distance: 35.0
click at [503, 179] on div "8 2" at bounding box center [512, 166] width 44 height 44
click at [468, 172] on div "7 2" at bounding box center [466, 166] width 44 height 44
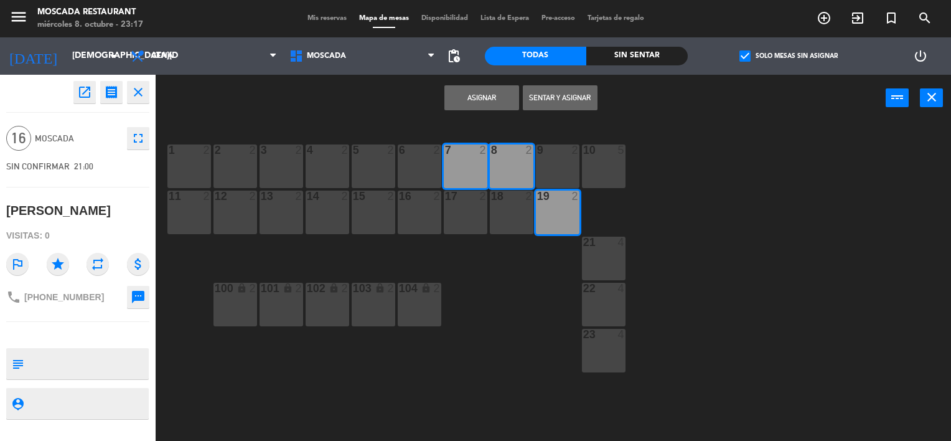
click at [502, 207] on div "18 2" at bounding box center [512, 212] width 44 height 44
click at [436, 171] on div "6 2" at bounding box center [420, 166] width 44 height 44
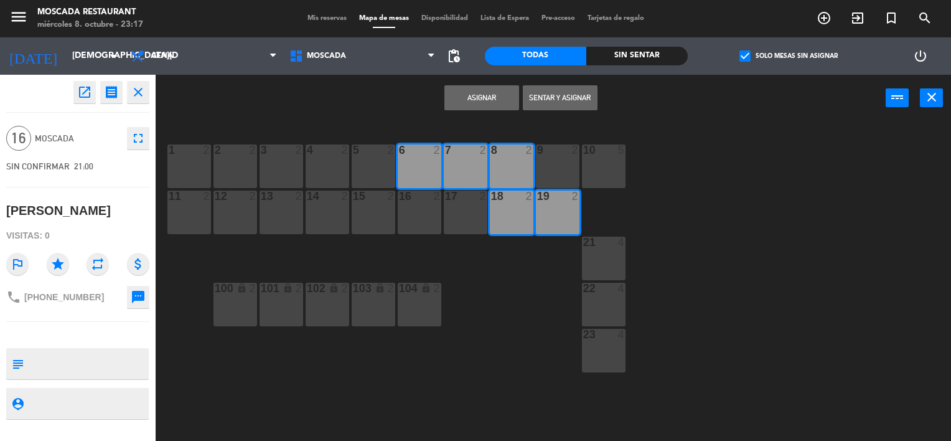
click at [459, 198] on div at bounding box center [465, 195] width 21 height 11
click at [380, 176] on div "5 2" at bounding box center [374, 166] width 44 height 44
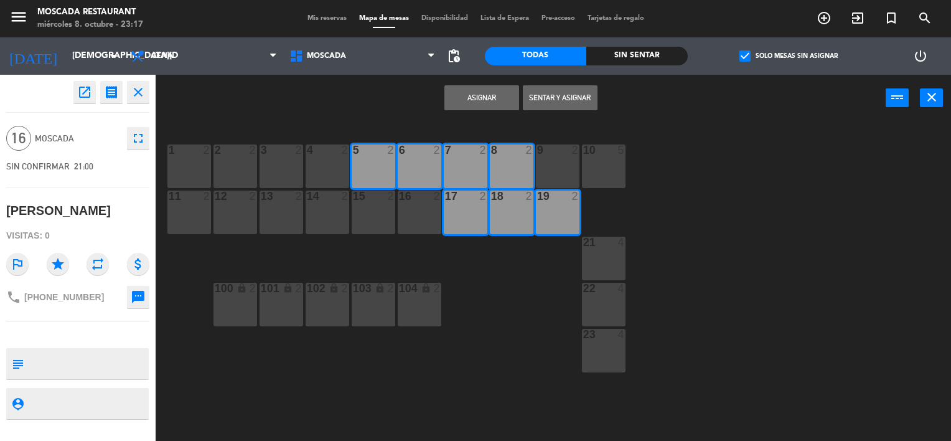
click at [415, 205] on div "16 2" at bounding box center [420, 212] width 44 height 44
click at [583, 222] on div "1 2 2 2 3 2 4 2 5 2 8 2 6 2 7 2 9 2 10 5 11 2 12 2 13 2 14 2 15 2 16 2 17 2 18 …" at bounding box center [558, 281] width 786 height 319
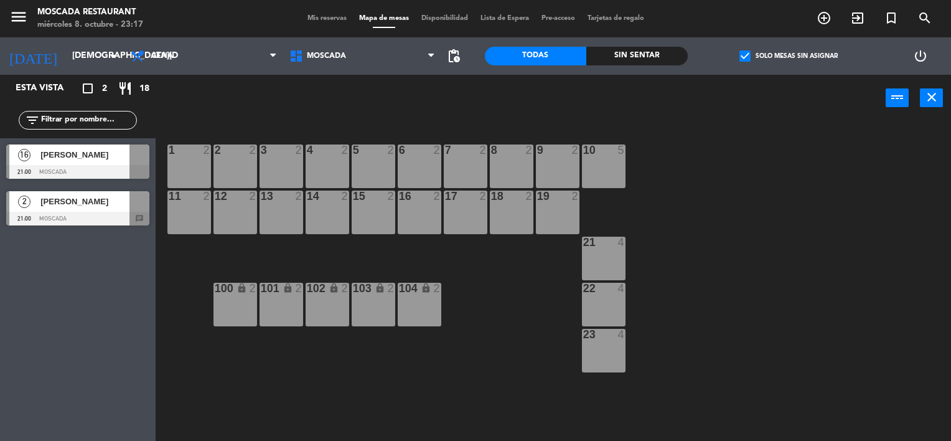
click at [108, 139] on div "16 [PERSON_NAME] 21:00 Moscada" at bounding box center [78, 161] width 156 height 47
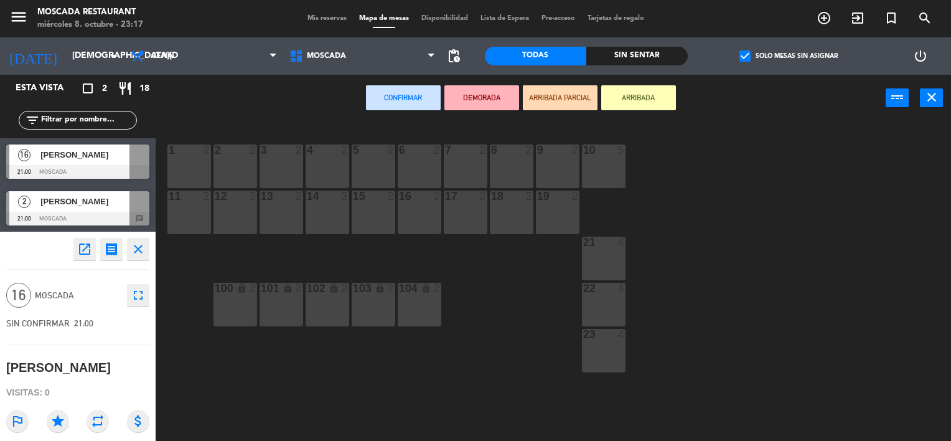
click at [107, 149] on div "Esta vista crop_square 2 restaurant 18 filter_list 16 [PERSON_NAME] 21:00 Mosca…" at bounding box center [78, 258] width 156 height 366
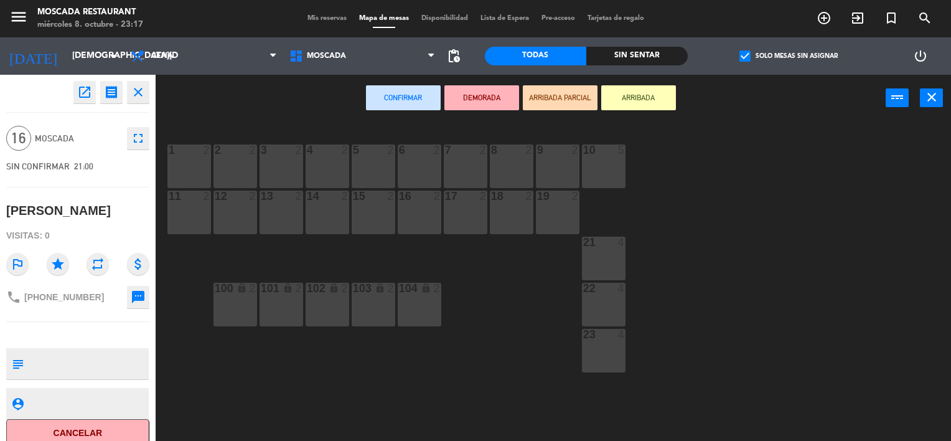
click at [145, 86] on icon "close" at bounding box center [138, 92] width 15 height 15
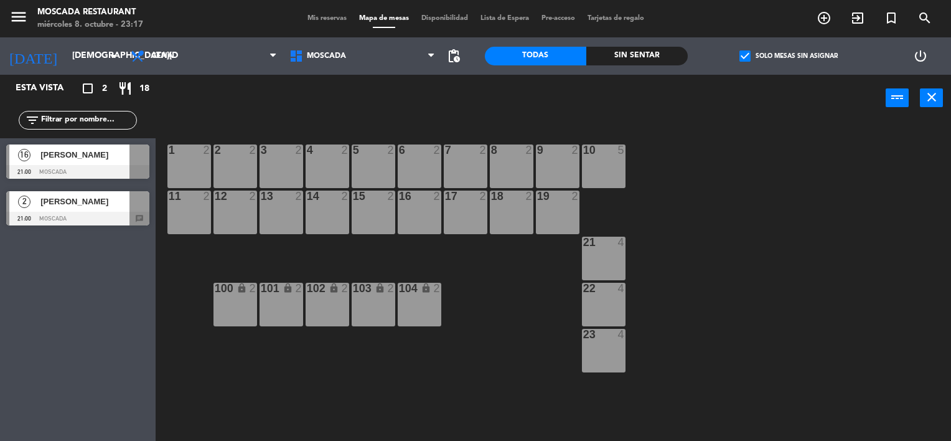
click at [116, 153] on span "[PERSON_NAME]" at bounding box center [84, 154] width 89 height 13
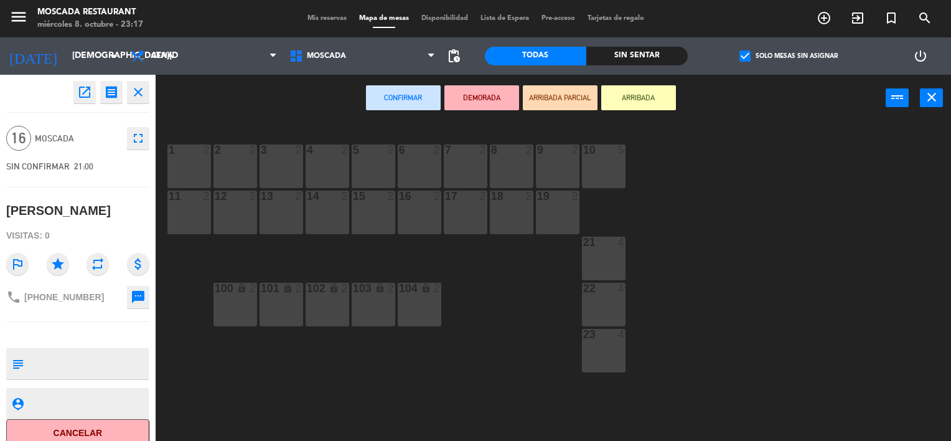
click at [515, 164] on div "8 2" at bounding box center [512, 166] width 44 height 44
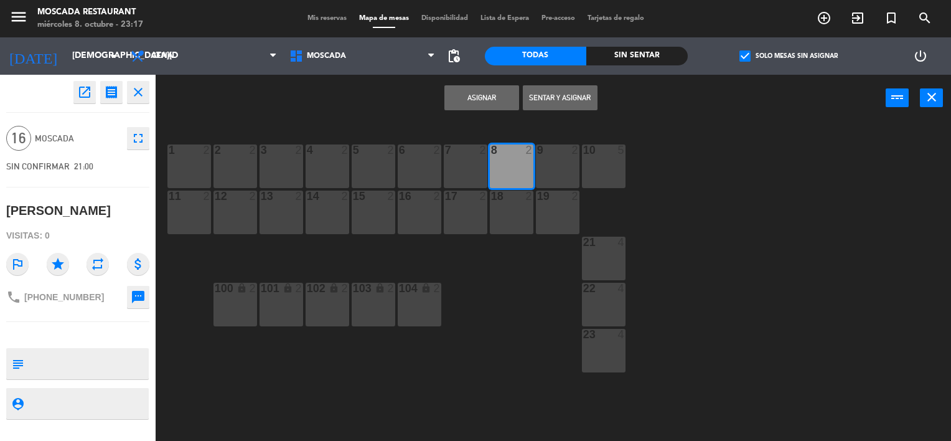
click at [507, 205] on div "18 2" at bounding box center [512, 212] width 44 height 44
click at [478, 173] on div "7 2" at bounding box center [466, 166] width 44 height 44
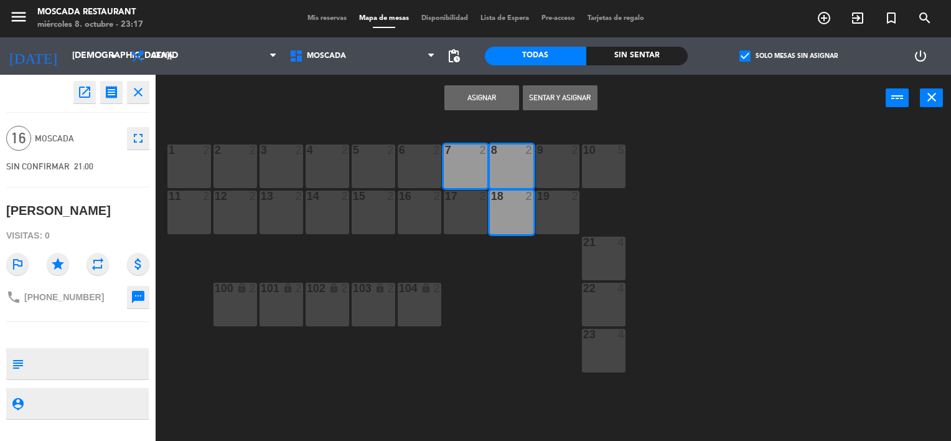
click at [464, 205] on div "17 2" at bounding box center [466, 212] width 44 height 44
click at [427, 178] on div "6 2" at bounding box center [420, 166] width 44 height 44
click at [421, 201] on div at bounding box center [419, 195] width 21 height 11
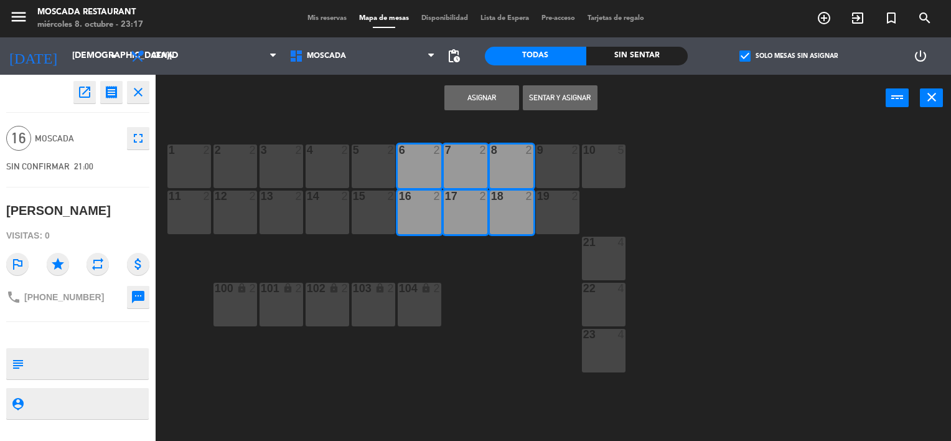
click at [377, 164] on div "5 2" at bounding box center [374, 166] width 44 height 44
click at [372, 197] on div at bounding box center [373, 195] width 21 height 11
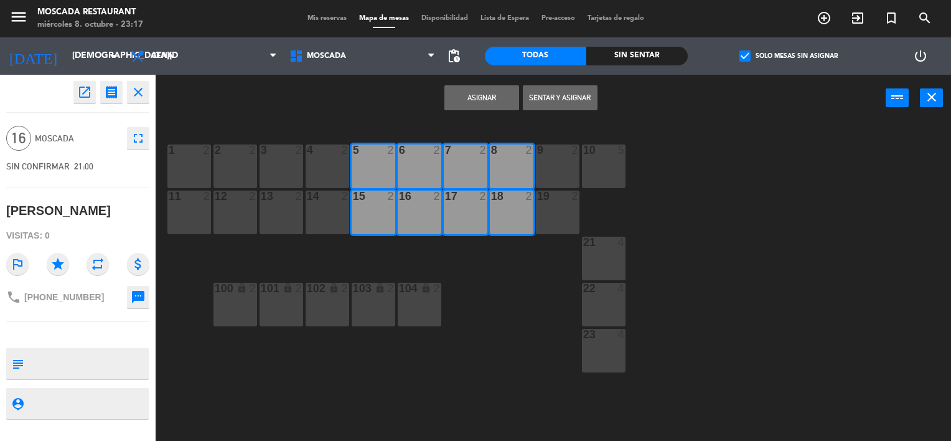
click at [485, 97] on button "Asignar" at bounding box center [481, 97] width 75 height 25
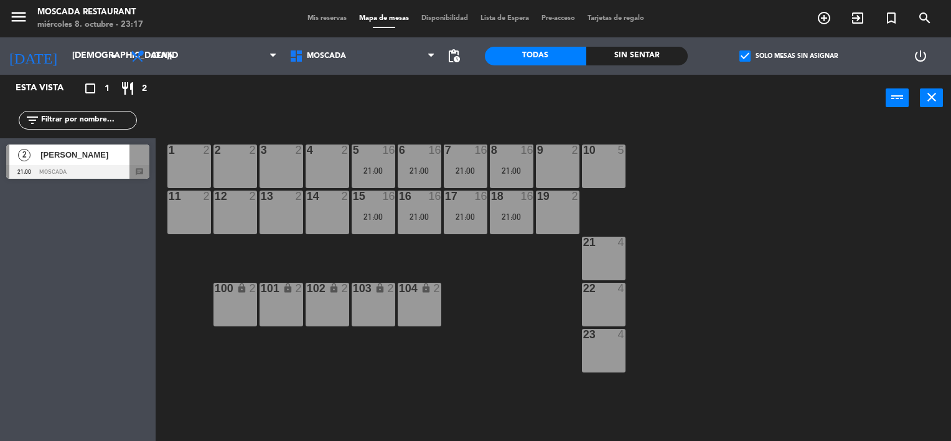
click at [114, 167] on div at bounding box center [77, 172] width 143 height 14
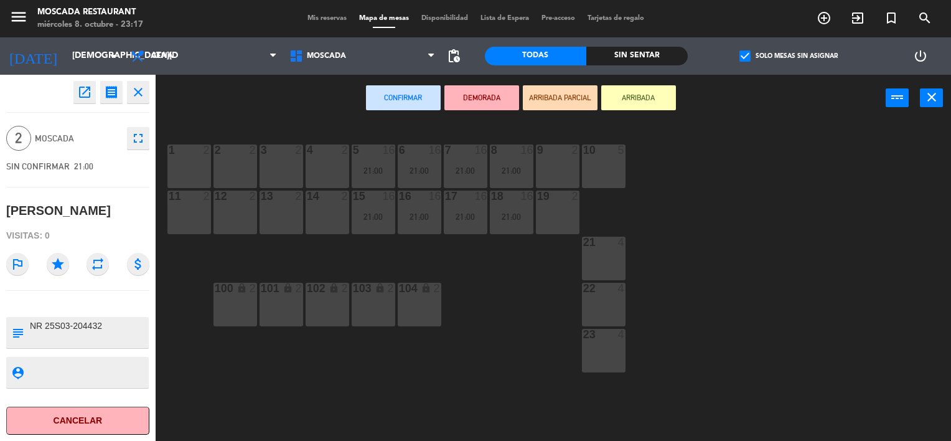
click at [251, 167] on div "2 2" at bounding box center [236, 166] width 44 height 44
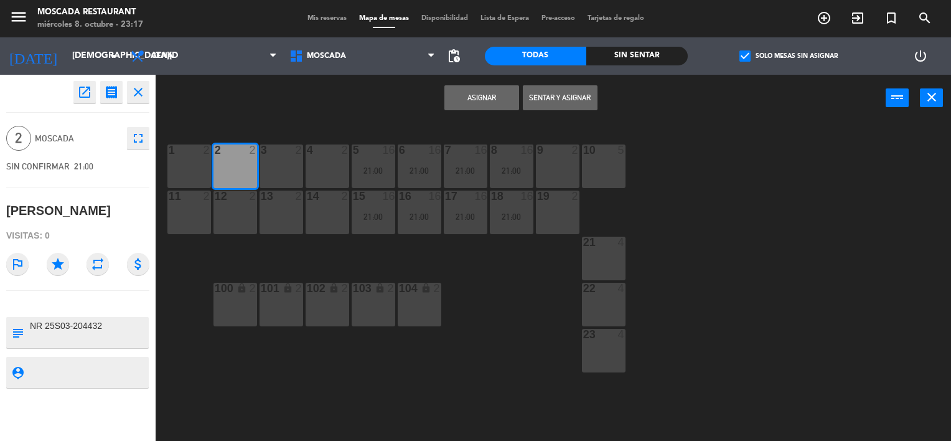
click at [250, 167] on div "2 2" at bounding box center [236, 166] width 44 height 44
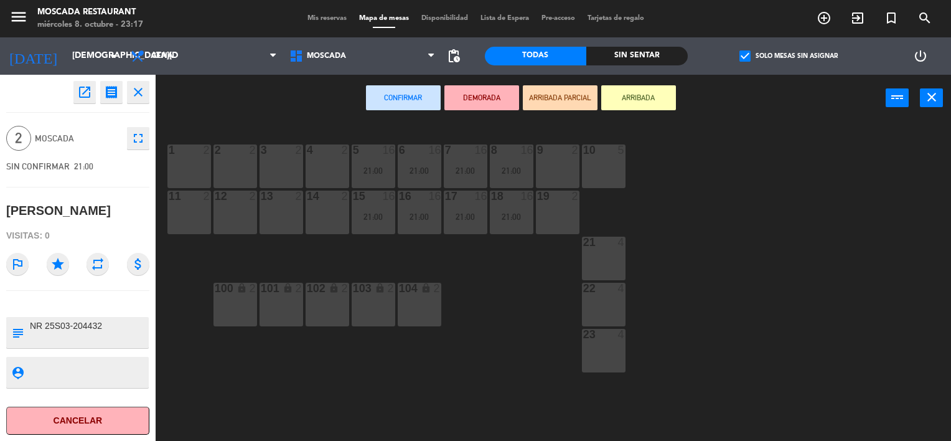
click at [275, 163] on div "3 2" at bounding box center [282, 166] width 44 height 44
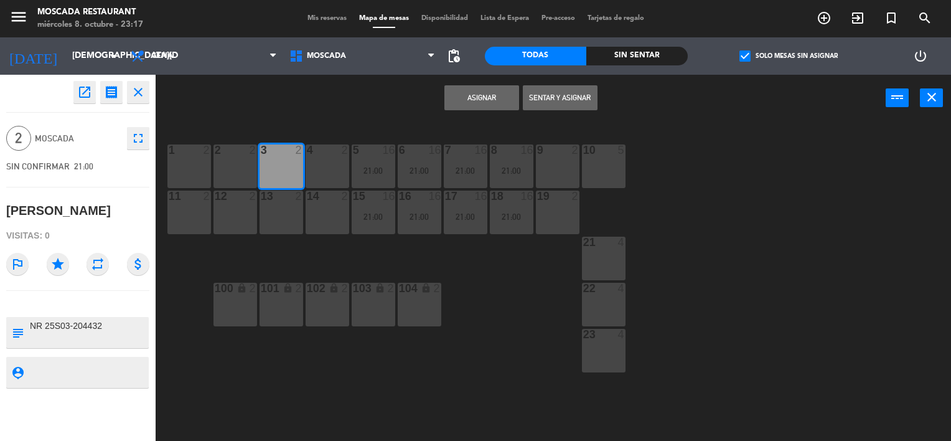
click at [486, 110] on div "Asignar Sentar y Asignar power_input close" at bounding box center [521, 98] width 730 height 47
click at [486, 103] on button "Asignar" at bounding box center [481, 97] width 75 height 25
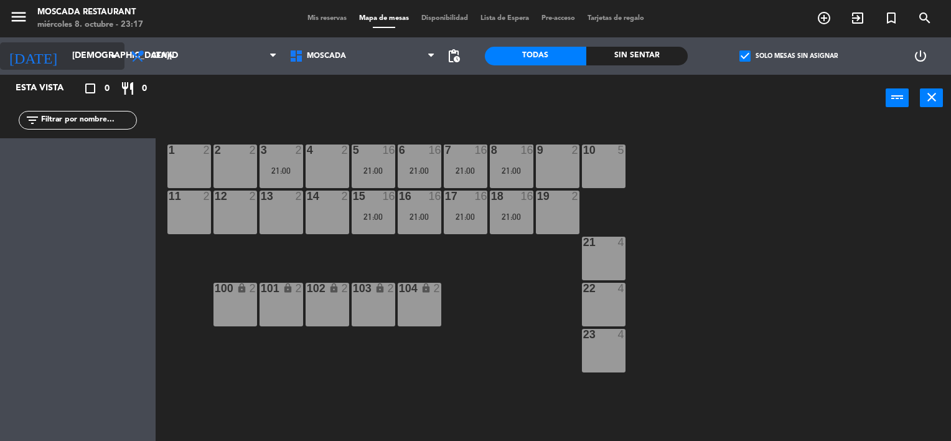
click at [80, 62] on input "[DEMOGRAPHIC_DATA][DATE]" at bounding box center [125, 56] width 118 height 22
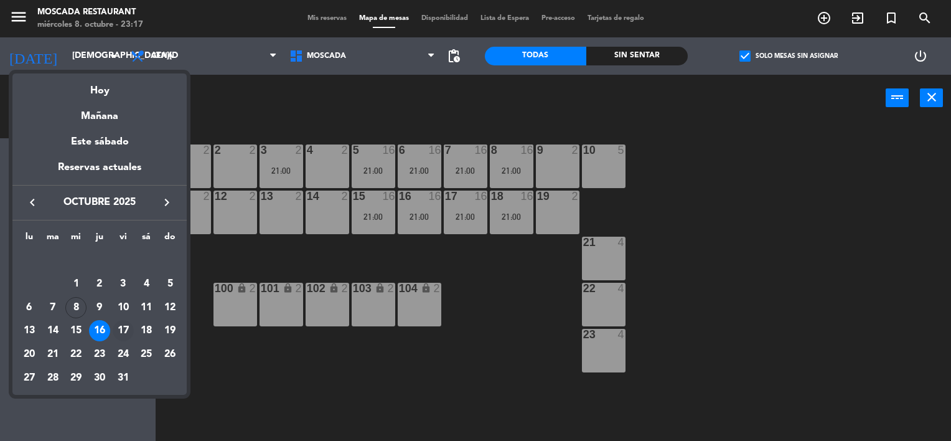
click at [127, 331] on div "17" at bounding box center [123, 330] width 21 height 21
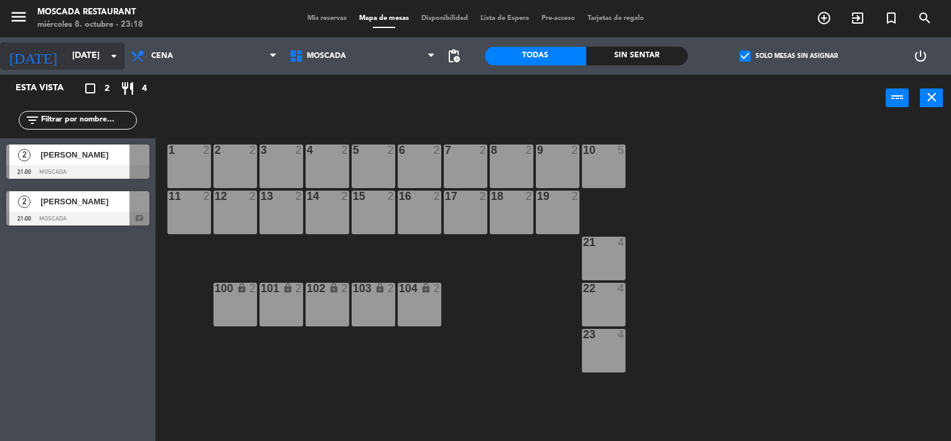
click at [75, 67] on div "[DATE] [DATE] arrow_drop_down" at bounding box center [62, 55] width 124 height 27
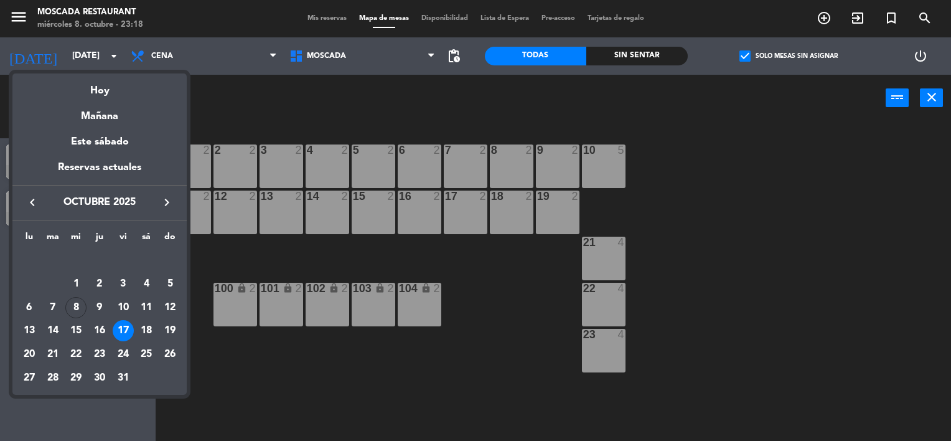
click at [148, 335] on div "18" at bounding box center [146, 330] width 21 height 21
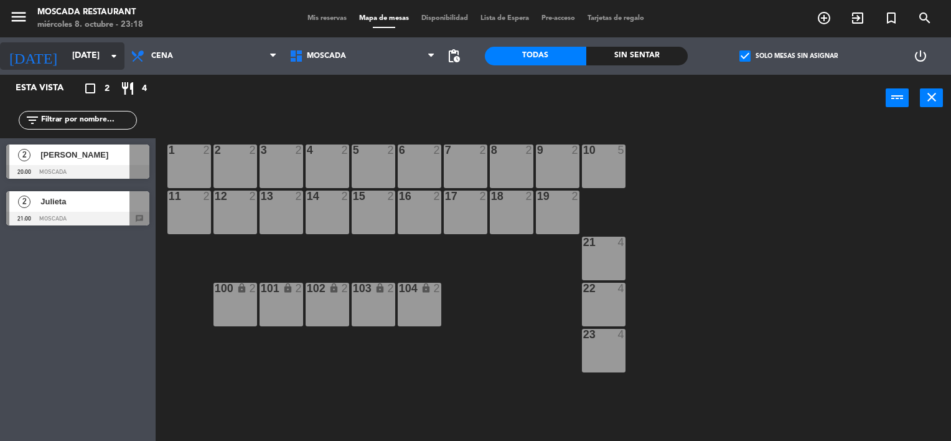
click at [77, 63] on input "[DATE]" at bounding box center [125, 56] width 118 height 22
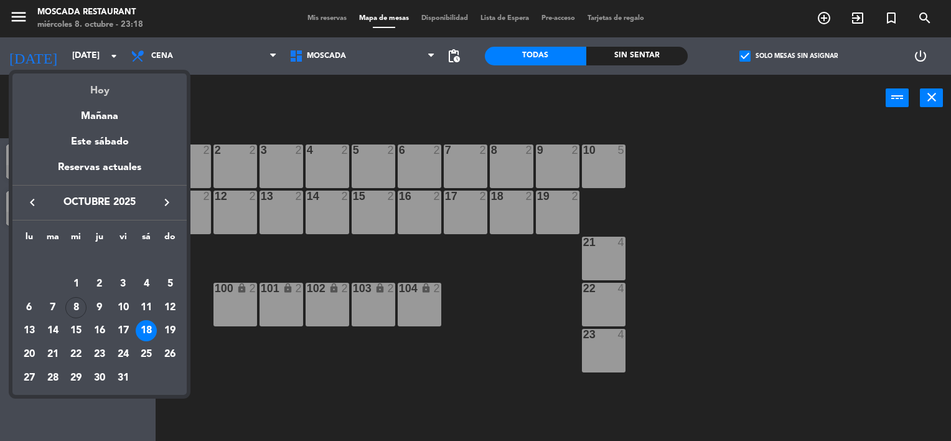
click at [93, 77] on div "Hoy" at bounding box center [99, 86] width 174 height 26
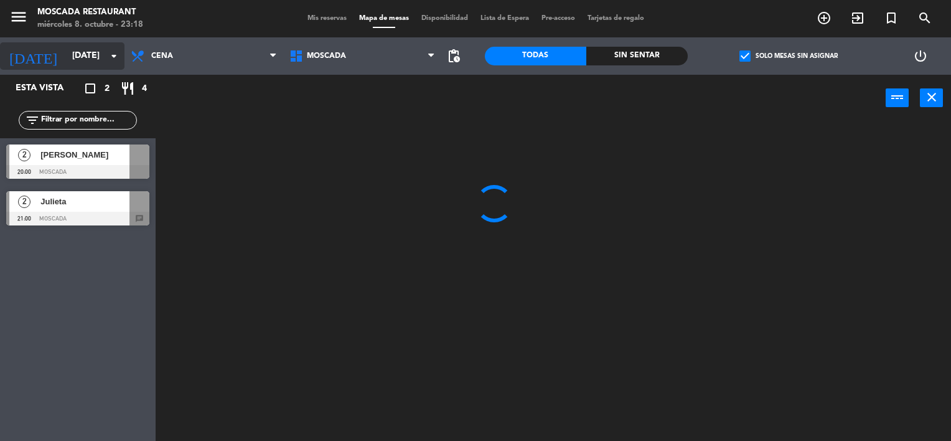
click at [95, 58] on input "[DATE]" at bounding box center [125, 56] width 118 height 22
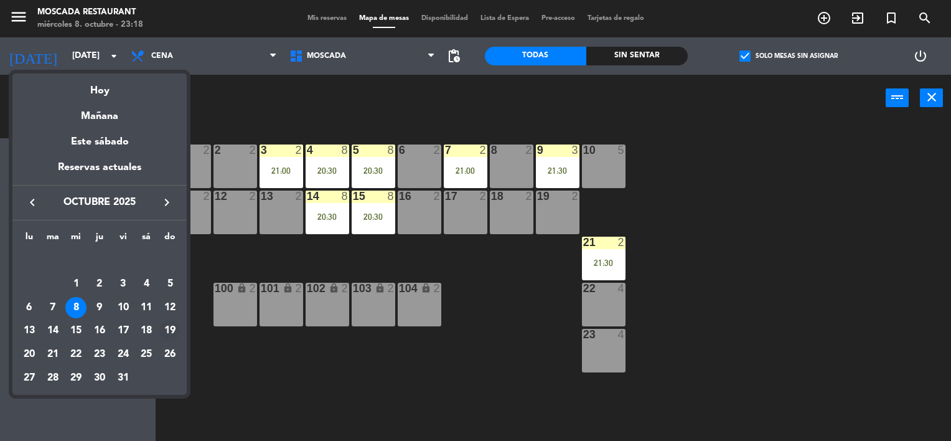
click at [167, 334] on div "19" at bounding box center [169, 330] width 21 height 21
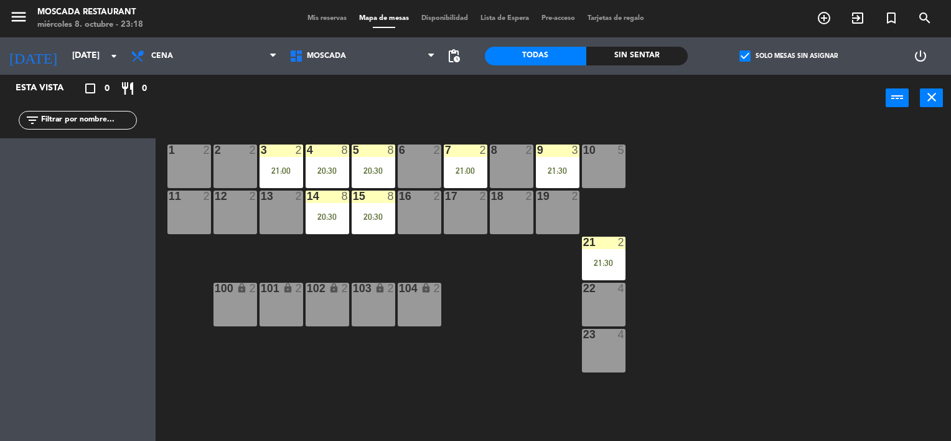
type input "[DATE]"
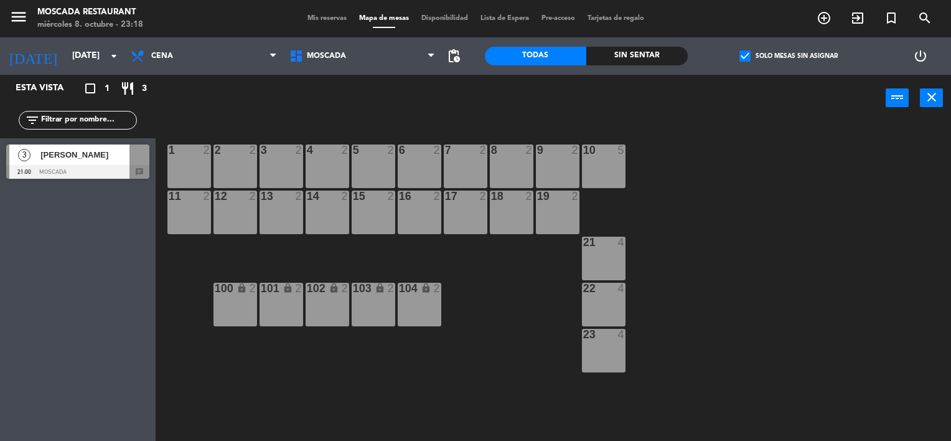
click at [210, 37] on div "Desayuno Brunch Almuerzo Cena Cena Desayuno Brunch Almuerzo Cena" at bounding box center [203, 55] width 159 height 37
click at [214, 46] on span "Cena" at bounding box center [203, 55] width 159 height 27
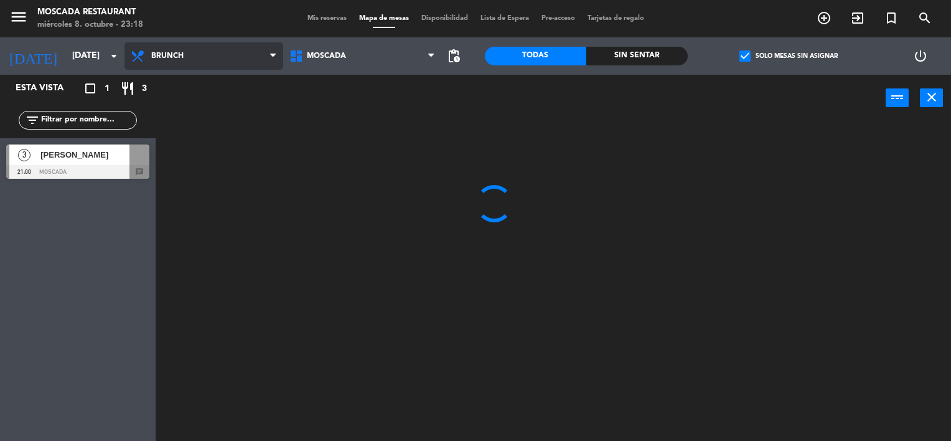
click at [194, 106] on ng-component "menu Moscada Restaurant miércoles 8. octubre - 23:18 Mis reservas Mapa de mesas…" at bounding box center [475, 220] width 951 height 441
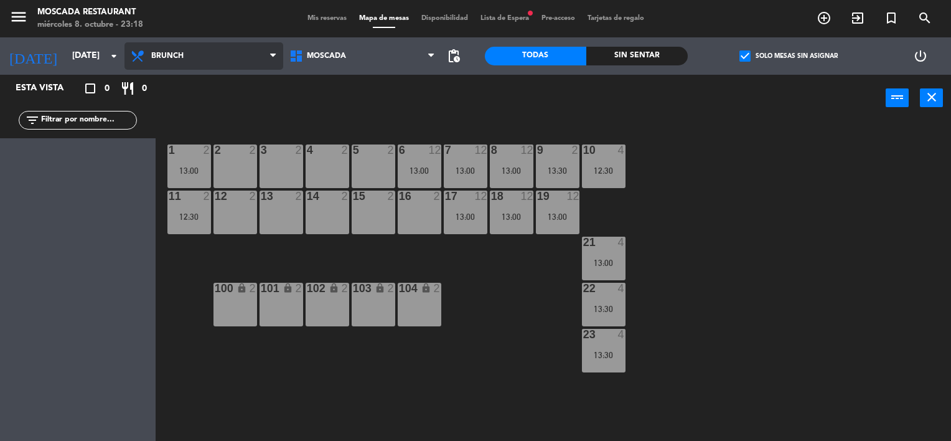
click at [210, 52] on span "Brunch" at bounding box center [203, 55] width 159 height 27
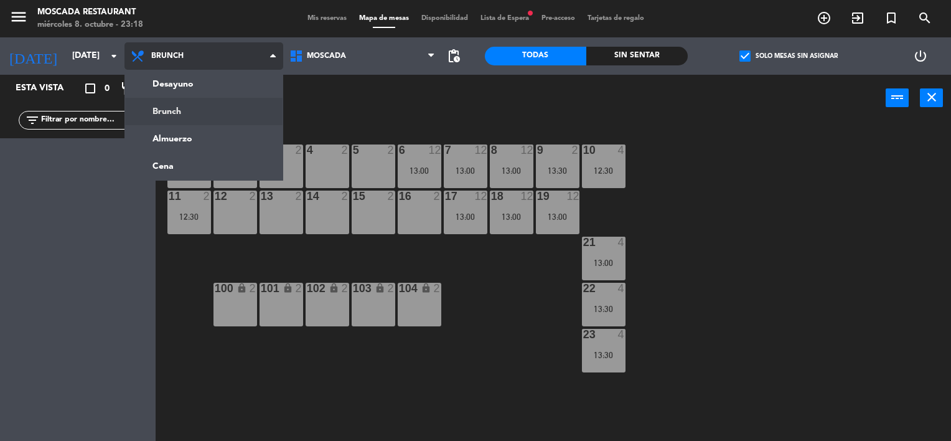
click at [210, 52] on span "Brunch" at bounding box center [203, 55] width 159 height 27
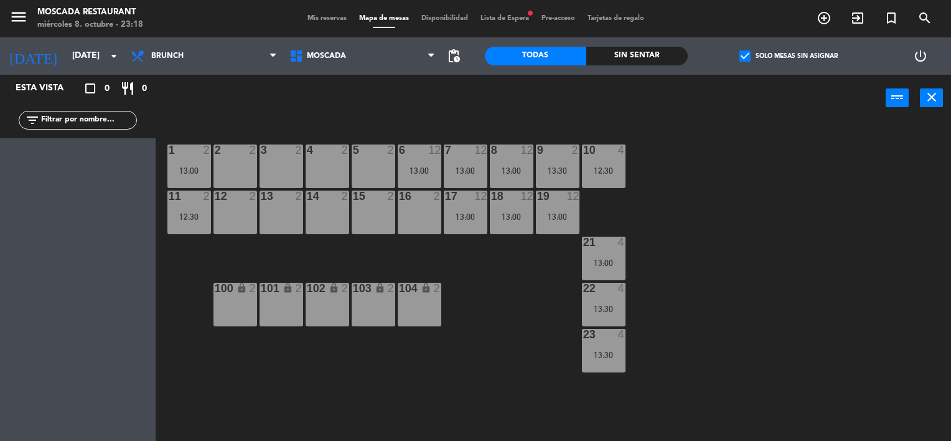
click at [784, 48] on div "check_box Solo mesas sin asignar" at bounding box center [789, 55] width 203 height 37
click at [784, 49] on div "check_box Solo mesas sin asignar" at bounding box center [789, 55] width 203 height 37
drag, startPoint x: 784, startPoint y: 49, endPoint x: 772, endPoint y: 55, distance: 13.7
click at [772, 55] on label "check_box Solo mesas sin asignar" at bounding box center [789, 55] width 98 height 11
click at [789, 56] on input "check_box Solo mesas sin asignar" at bounding box center [789, 56] width 0 height 0
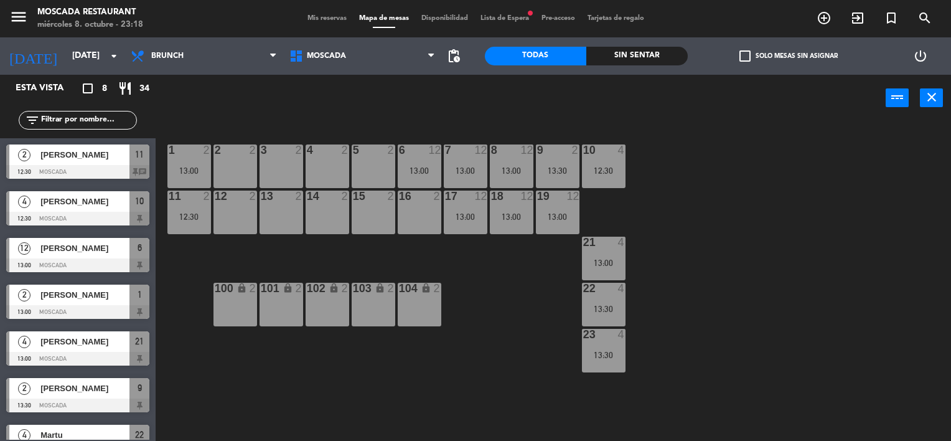
click at [500, 20] on span "Lista de Espera fiber_manual_record" at bounding box center [504, 18] width 61 height 7
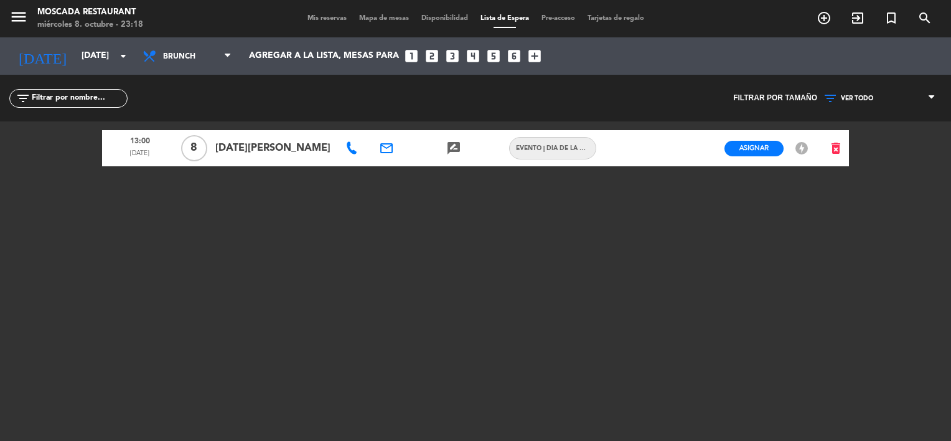
click at [310, 20] on span "Mis reservas" at bounding box center [327, 18] width 52 height 7
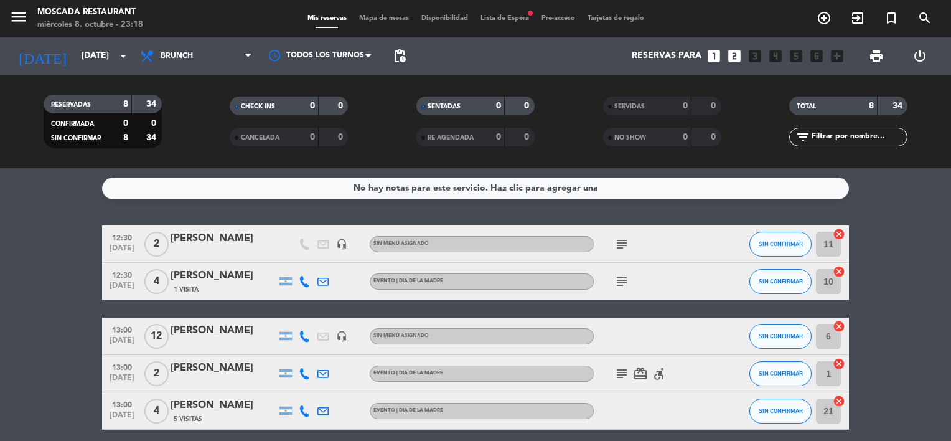
click at [371, 15] on span "Mapa de mesas" at bounding box center [384, 18] width 62 height 7
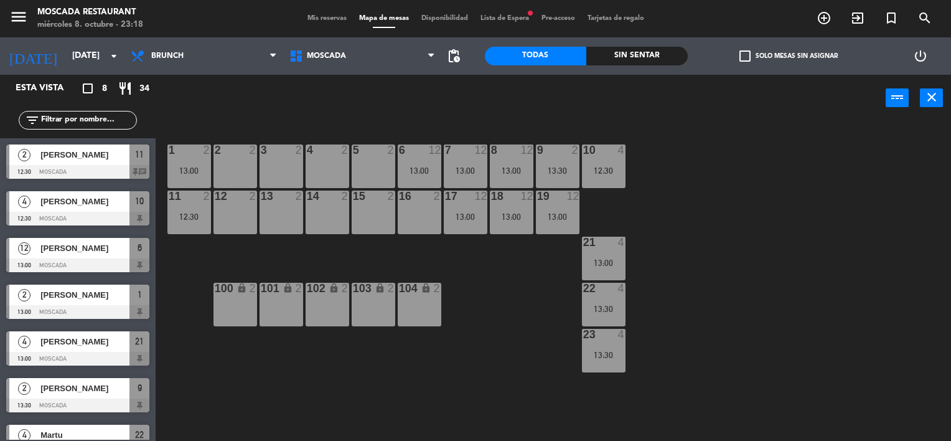
click at [498, 15] on span "Lista de Espera fiber_manual_record" at bounding box center [504, 18] width 61 height 7
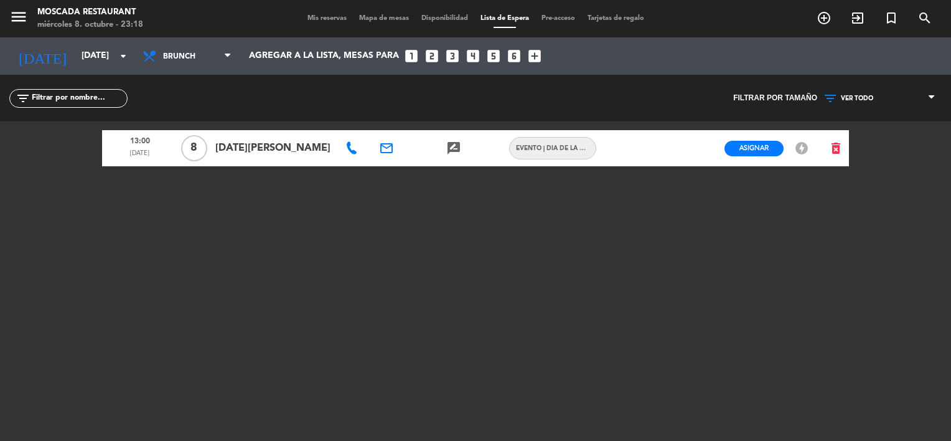
click at [314, 27] on div "menu Moscada Restaurant miércoles 8. octubre - 23:18 Mis reservas Mapa de mesas…" at bounding box center [475, 18] width 951 height 37
click at [319, 17] on span "Mis reservas" at bounding box center [327, 18] width 52 height 7
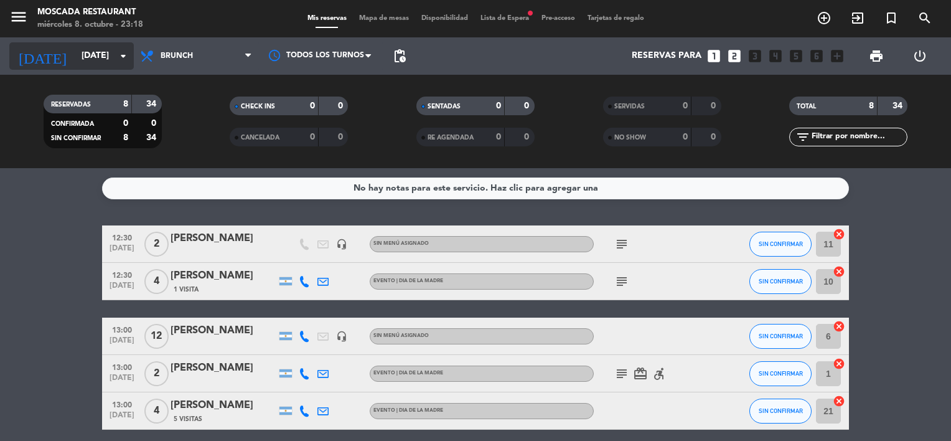
click at [75, 55] on input "[DATE]" at bounding box center [134, 56] width 118 height 22
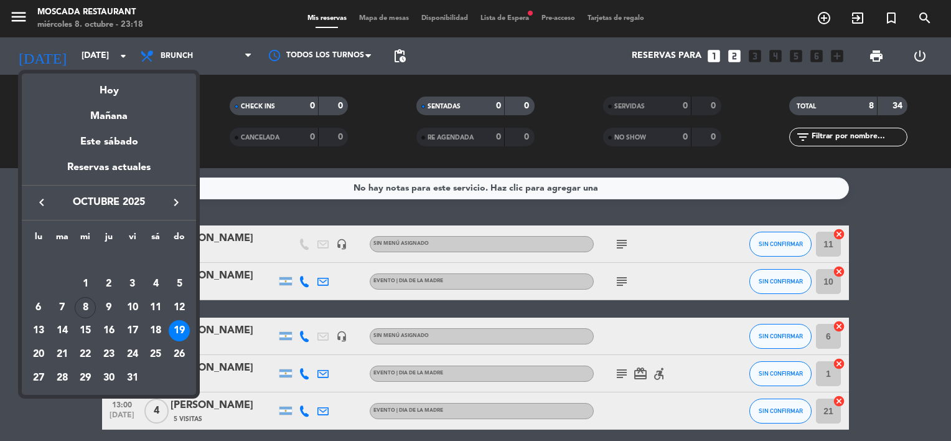
drag, startPoint x: 90, startPoint y: 100, endPoint x: 110, endPoint y: 100, distance: 19.9
click at [99, 100] on div "Mañana" at bounding box center [109, 112] width 174 height 26
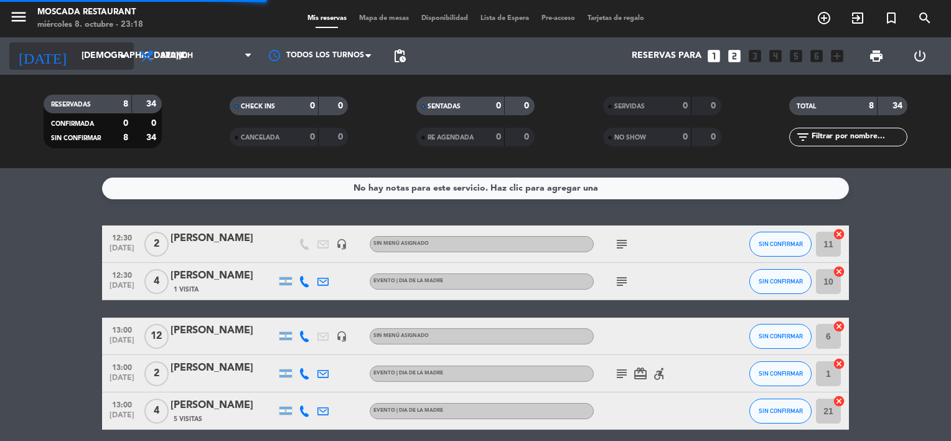
click at [118, 63] on input "[DEMOGRAPHIC_DATA][DATE]" at bounding box center [134, 56] width 118 height 22
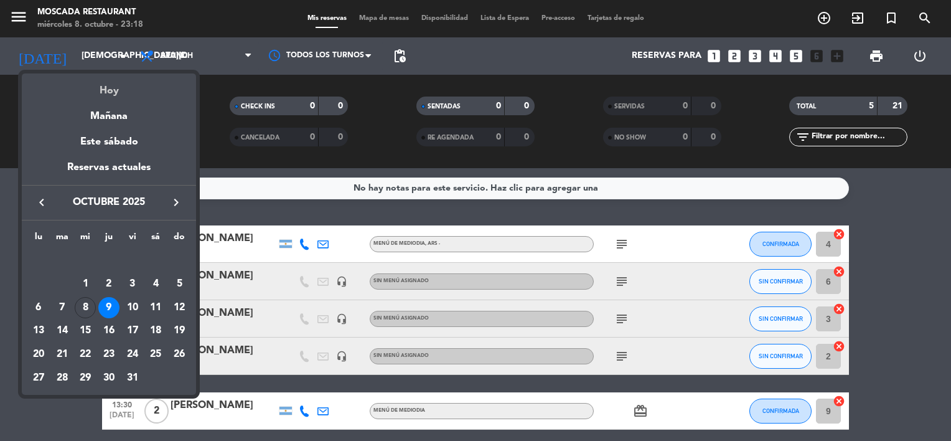
click at [123, 82] on div "Hoy" at bounding box center [109, 86] width 174 height 26
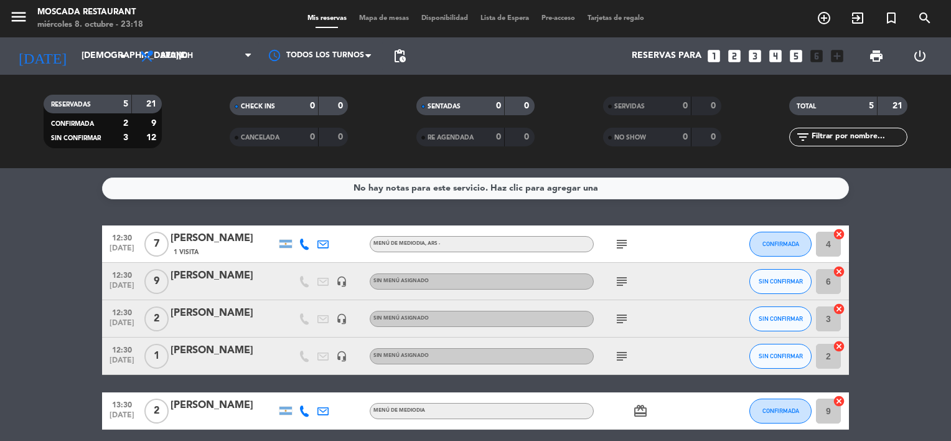
type input "[DATE]"
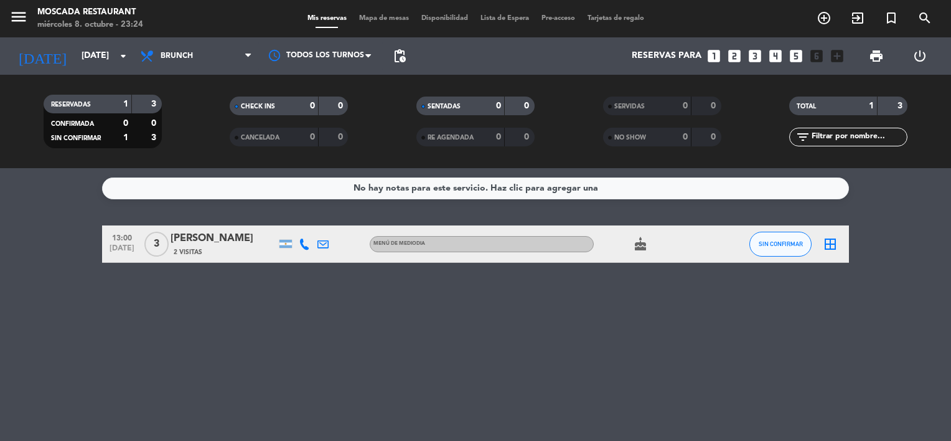
drag, startPoint x: 123, startPoint y: 82, endPoint x: 314, endPoint y: 133, distance: 197.8
click at [123, 82] on div "RESERVADAS 1 3 CONFIRMADA 0 0 SIN CONFIRMAR 1 3 CHECK INS 0 0 CANCELADA 0 0 SEN…" at bounding box center [475, 121] width 951 height 93
click at [230, 323] on div "No hay notas para este servicio. Haz clic para agregar una 13:00 [DATE] 3 [PERS…" at bounding box center [475, 304] width 951 height 273
